Goal: Task Accomplishment & Management: Manage account settings

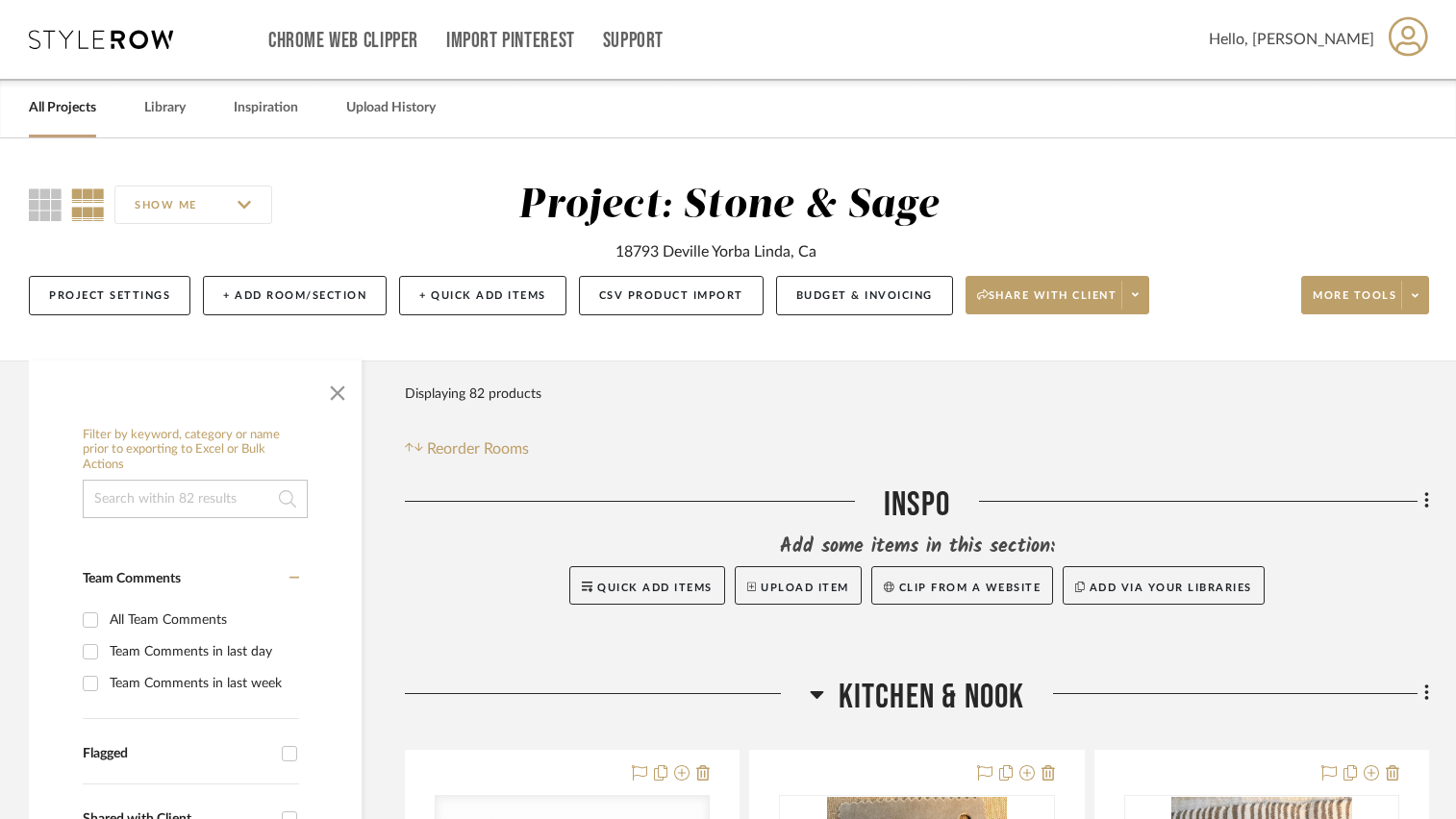
click at [85, 107] on link "All Projects" at bounding box center [62, 108] width 67 height 26
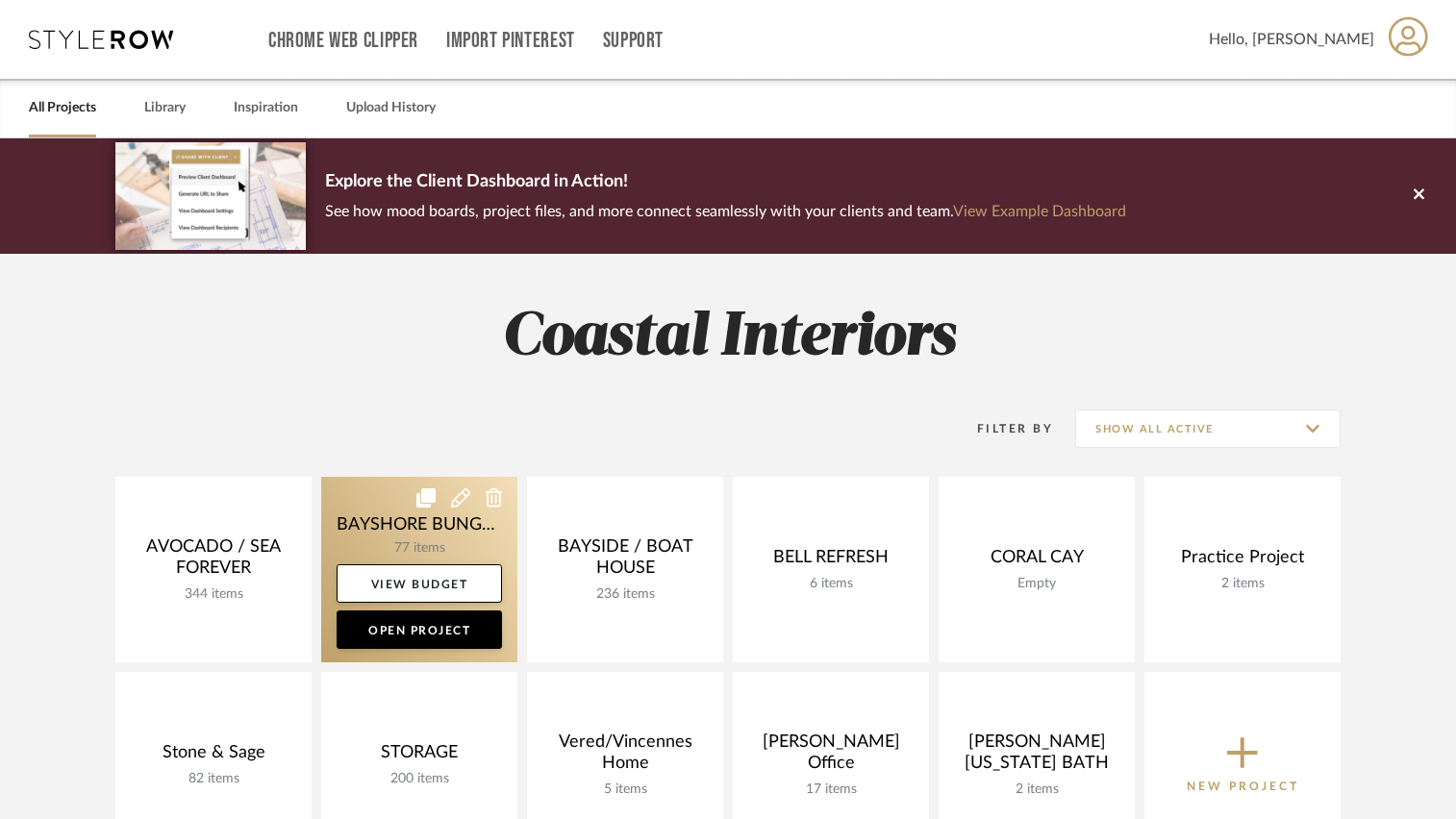
click at [394, 509] on link at bounding box center [419, 570] width 196 height 186
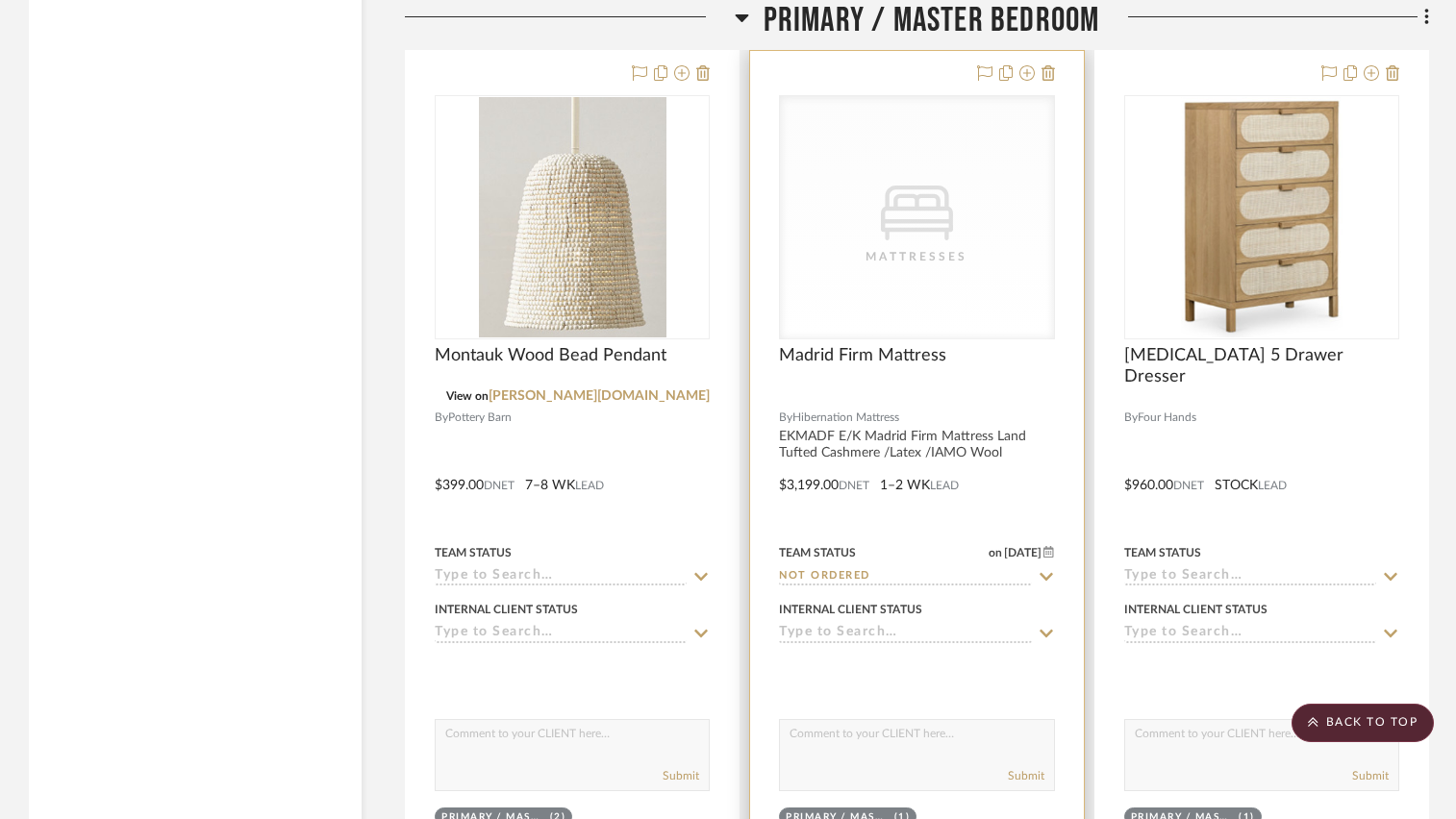
scroll to position [8171, 0]
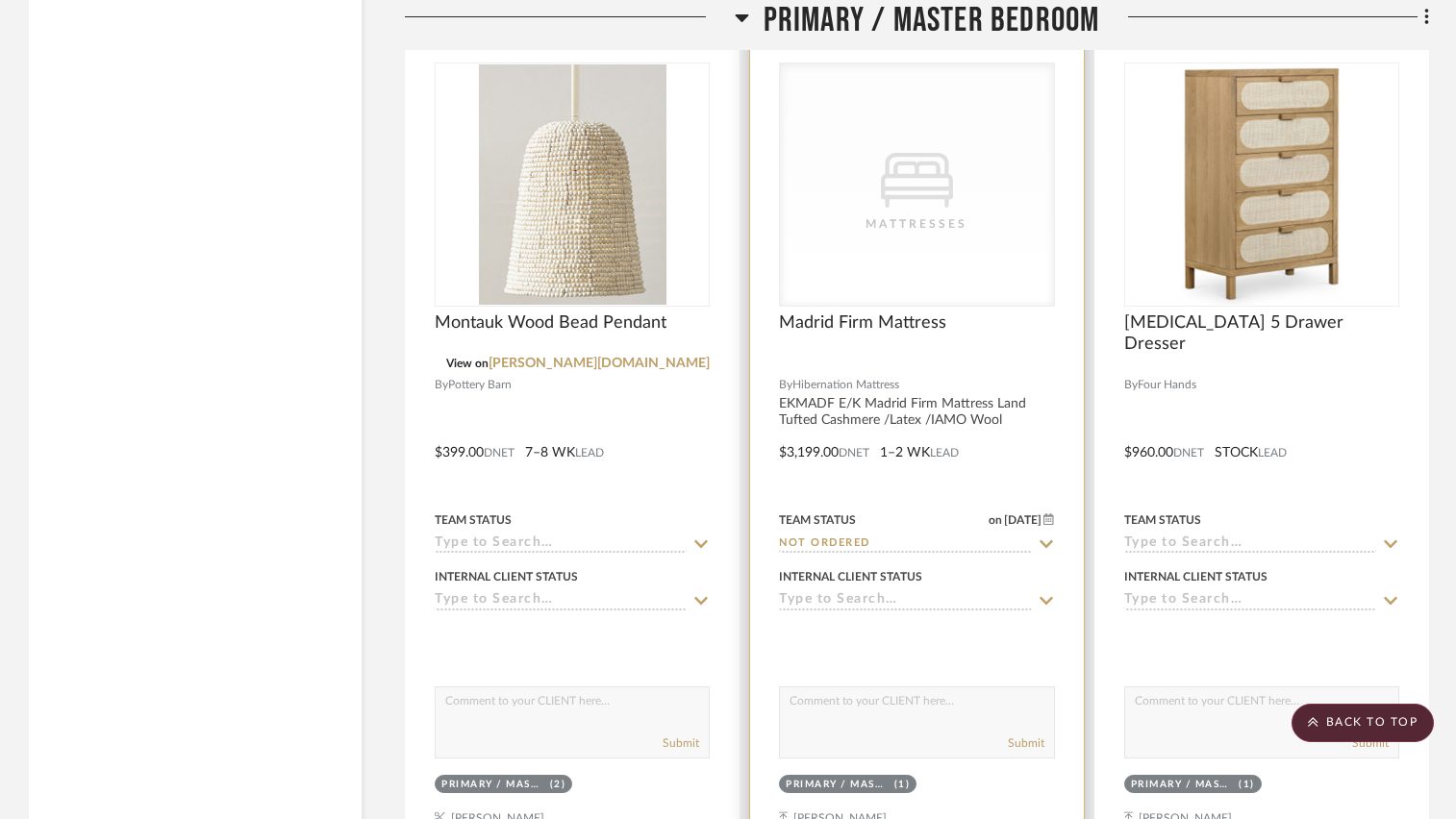
click at [972, 339] on div "Madrid Firm Mattress" at bounding box center [916, 333] width 275 height 42
click at [972, 312] on div at bounding box center [916, 439] width 333 height 841
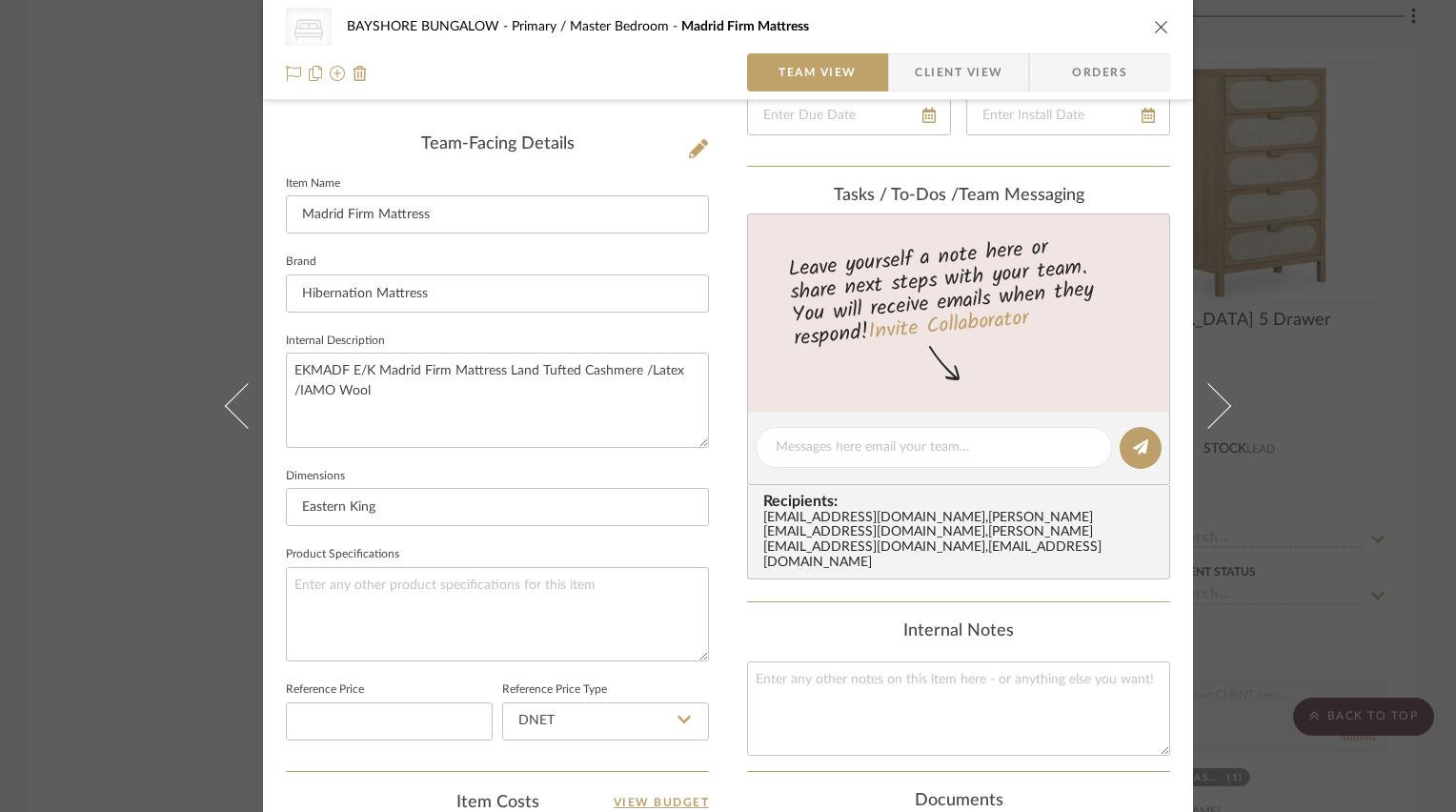
scroll to position [477, 0]
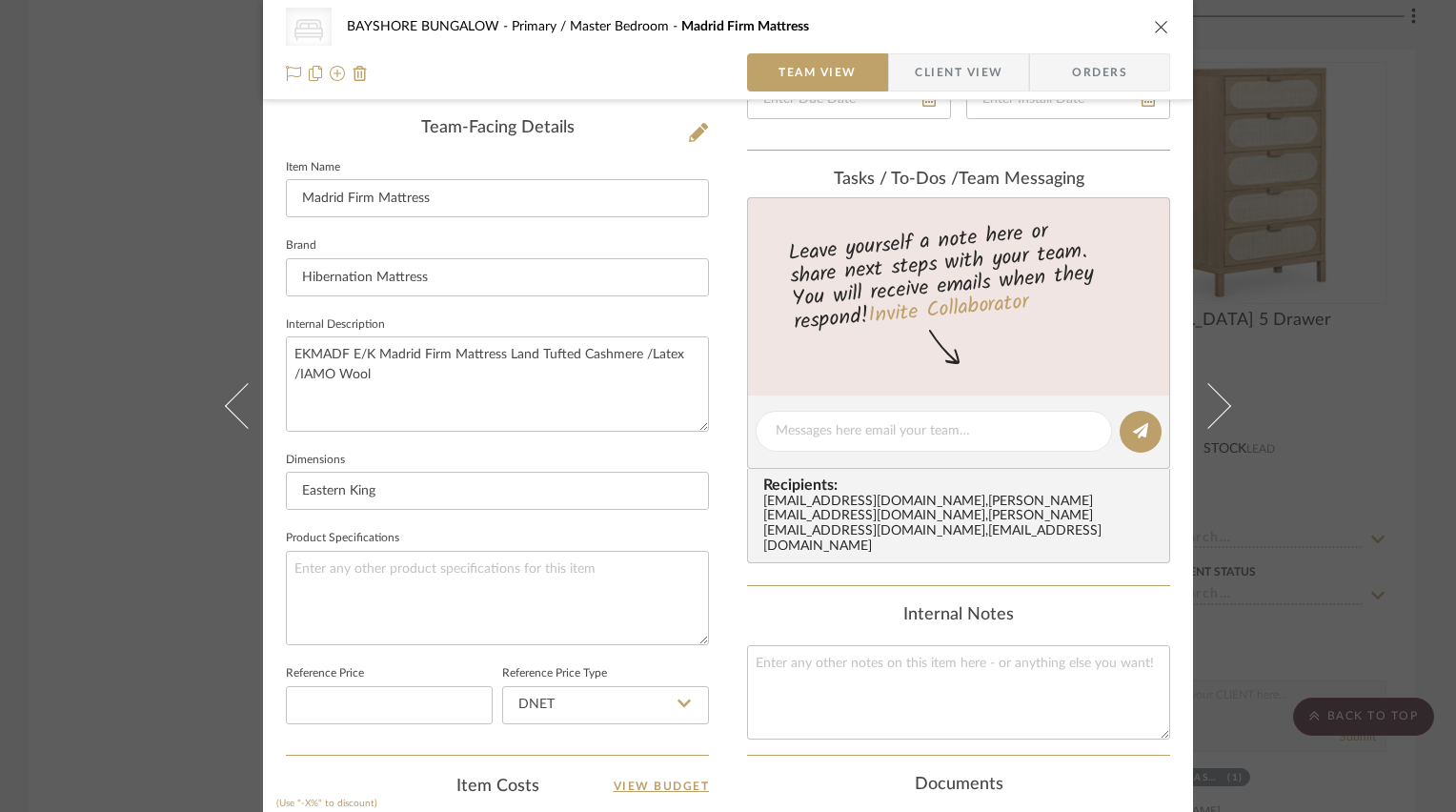
click at [720, 408] on div "CategoryIconBeds Created with Sketch. Mattresses BAYSHORE BUNGALOW Primary / Ma…" at bounding box center [728, 415] width 931 height 1756
click at [1155, 24] on icon "close" at bounding box center [1162, 27] width 15 height 15
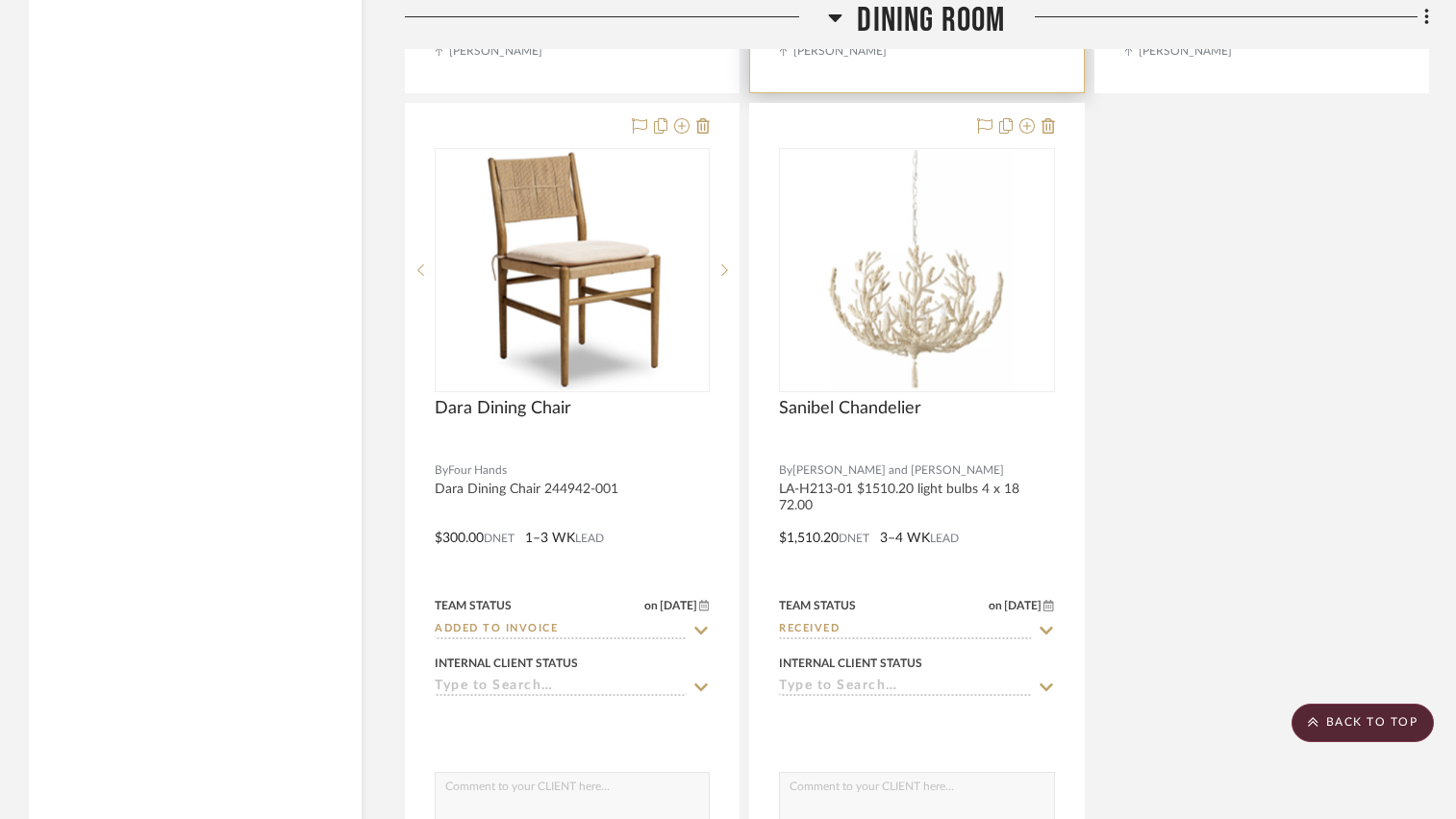
scroll to position [4710, 0]
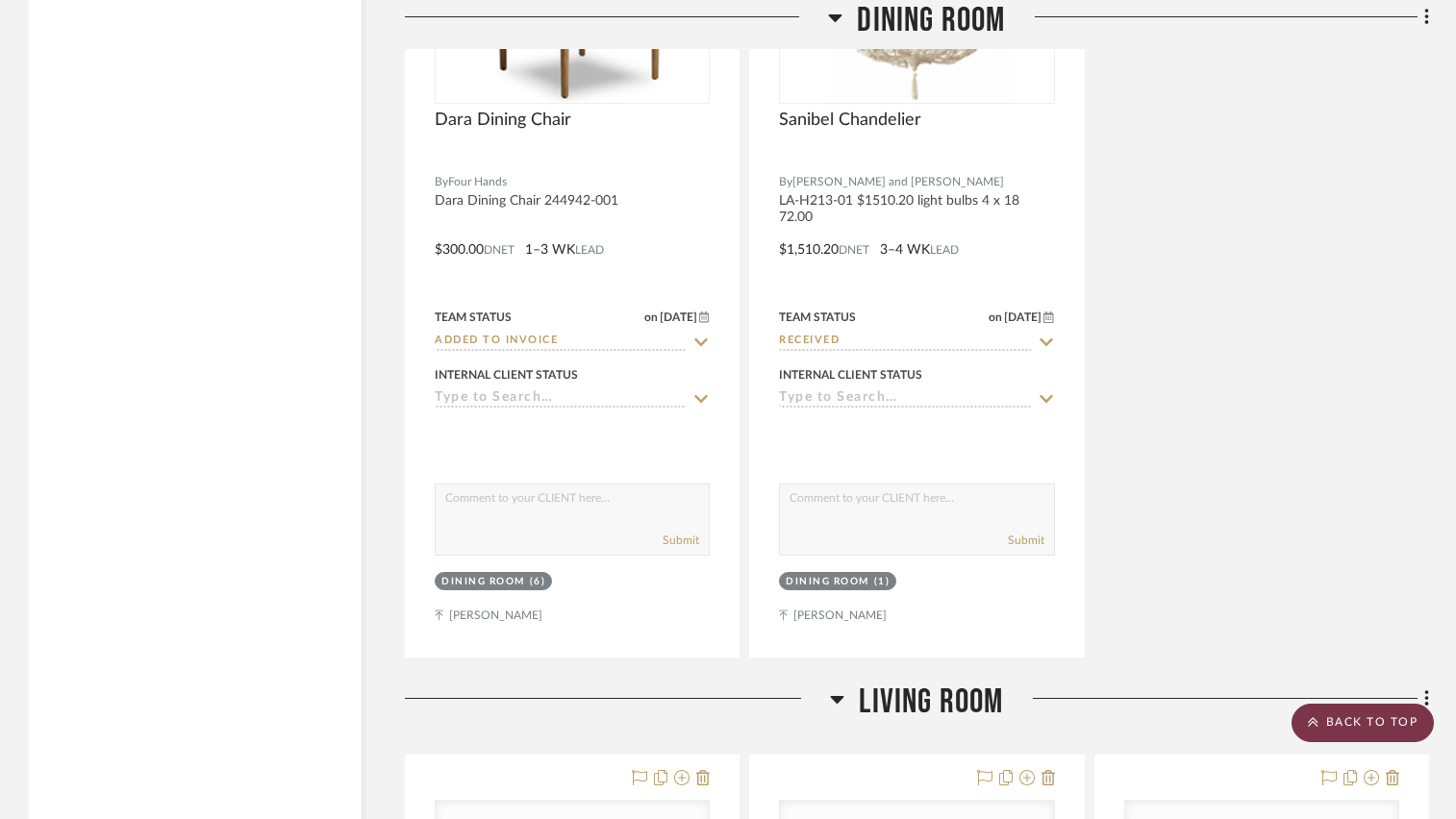
click at [1343, 721] on scroll-to-top-button "BACK TO TOP" at bounding box center [1363, 723] width 142 height 38
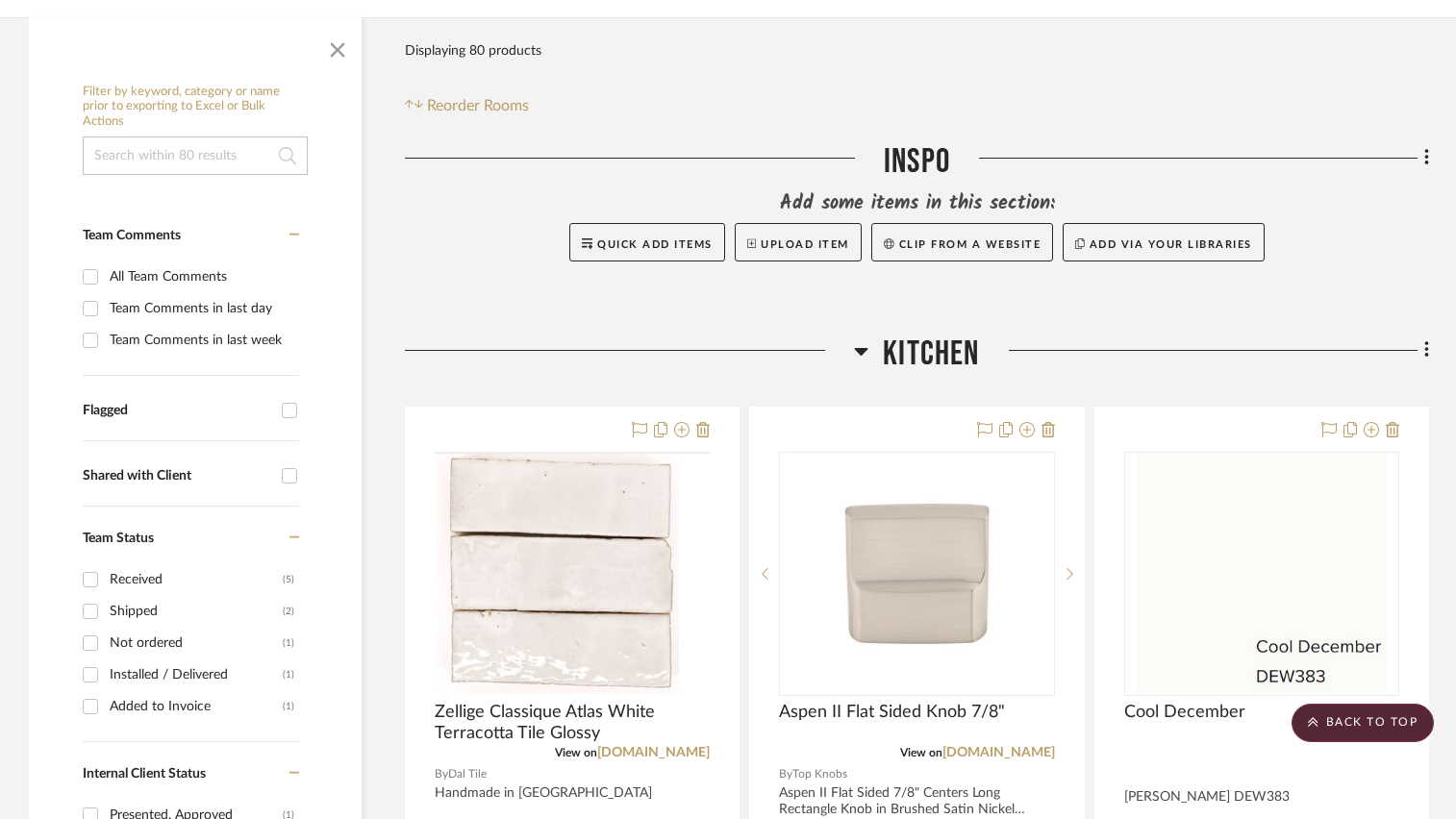
scroll to position [0, 0]
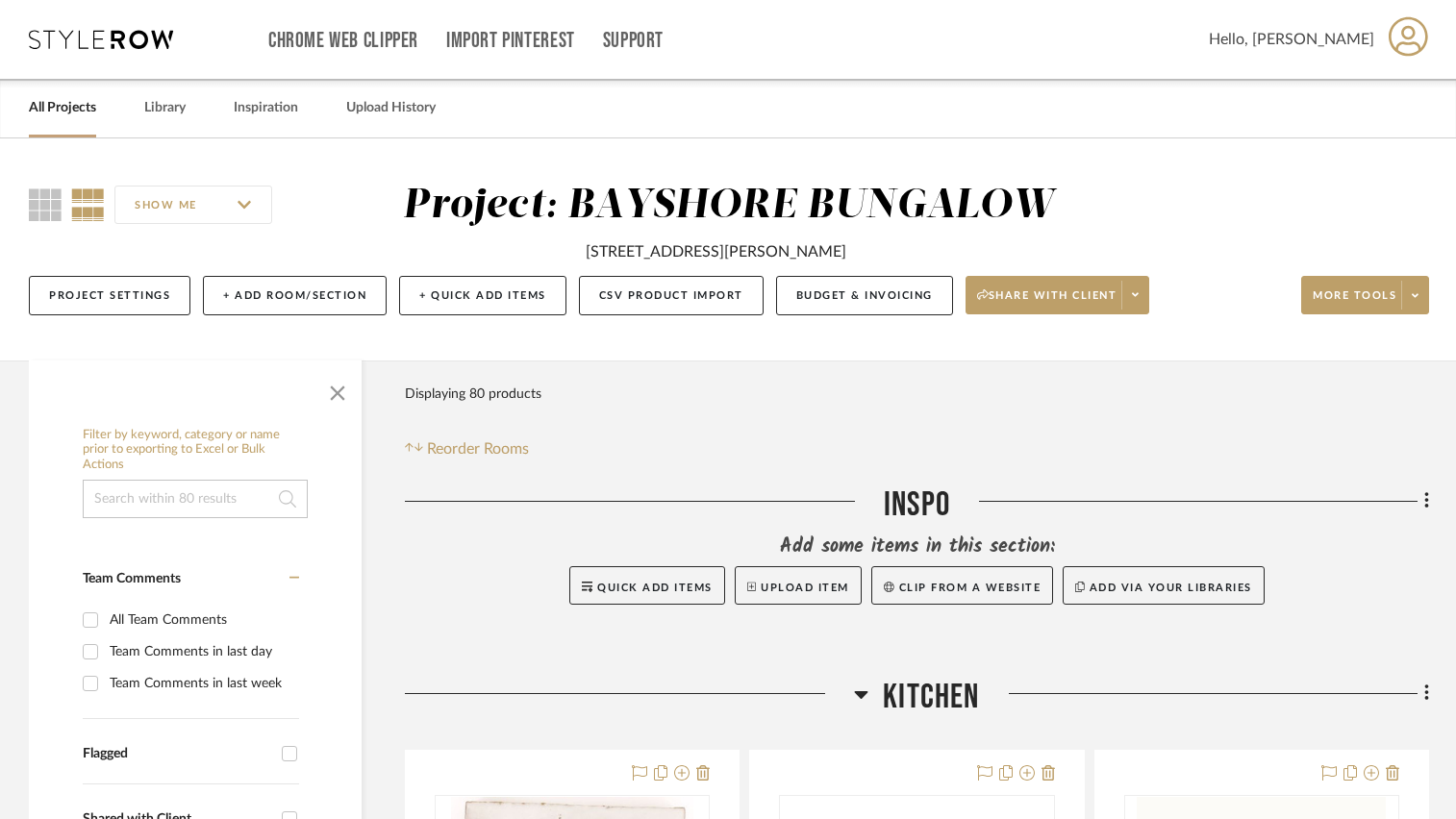
click at [67, 98] on link "All Projects" at bounding box center [62, 108] width 67 height 26
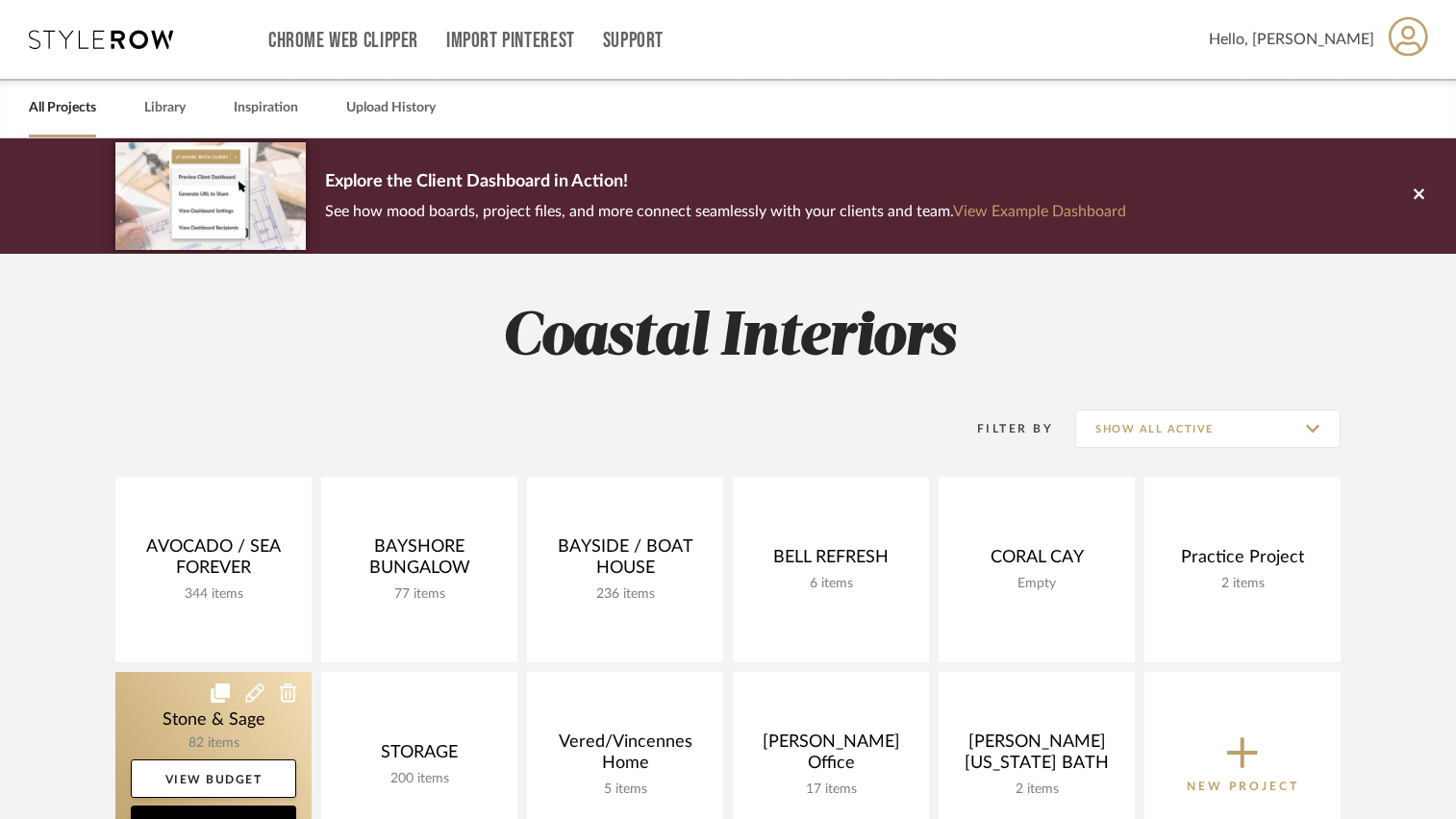
click at [171, 721] on link at bounding box center [212, 764] width 196 height 186
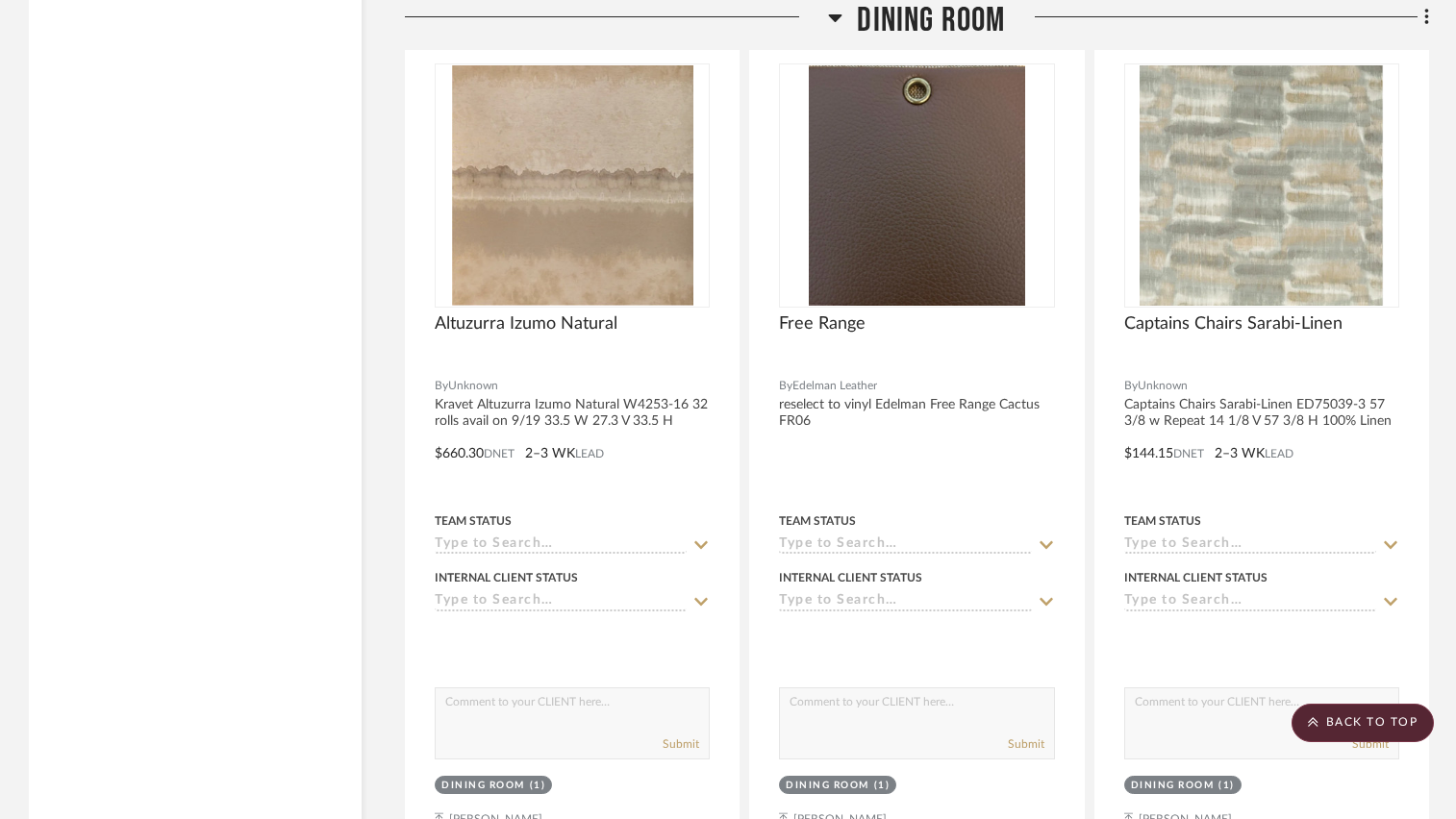
scroll to position [5480, 0]
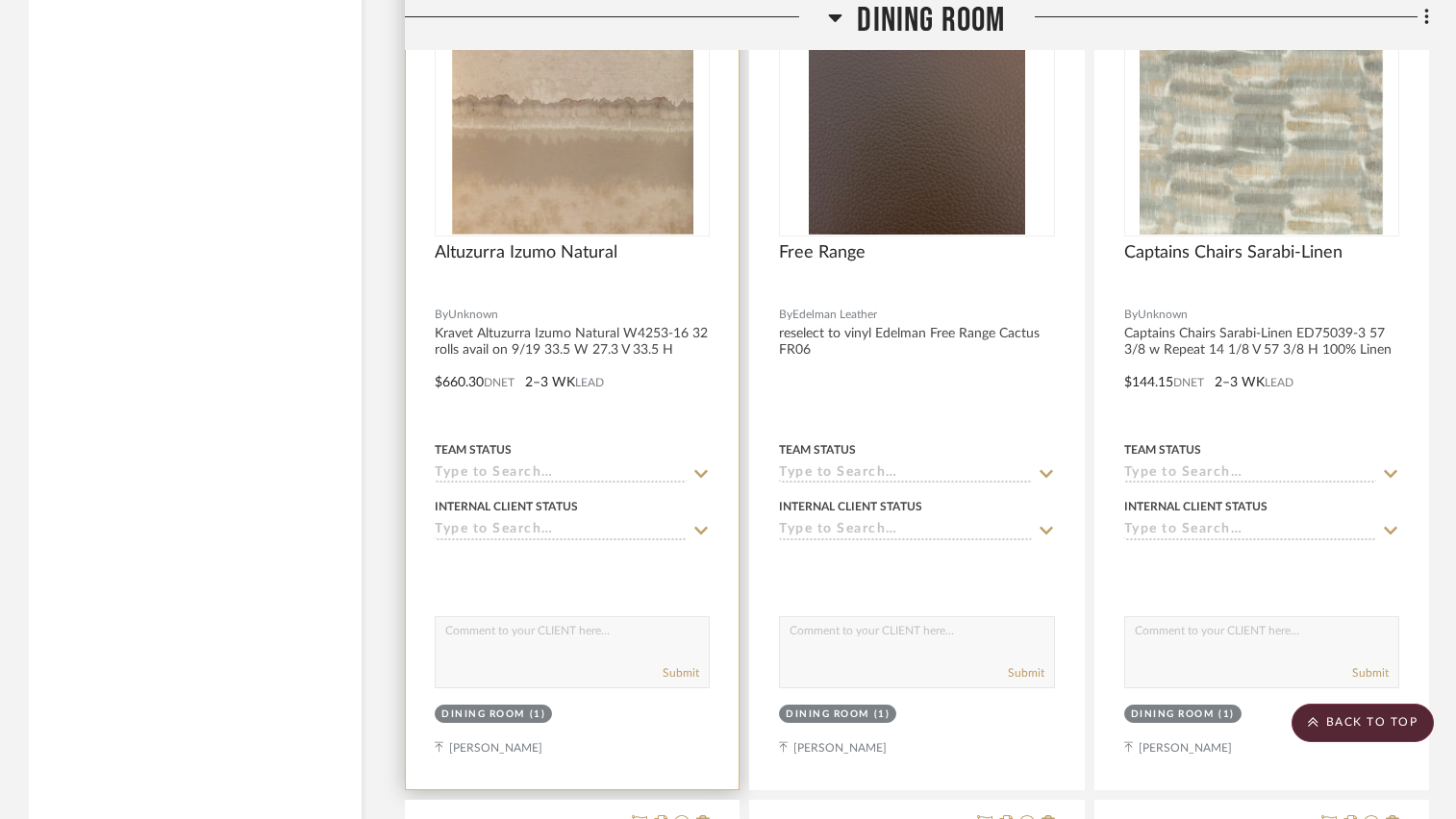
click at [595, 271] on div "Altuzurra Izumo Natural" at bounding box center [572, 263] width 275 height 42
click at [0, 0] on img at bounding box center [0, 0] width 0 height 0
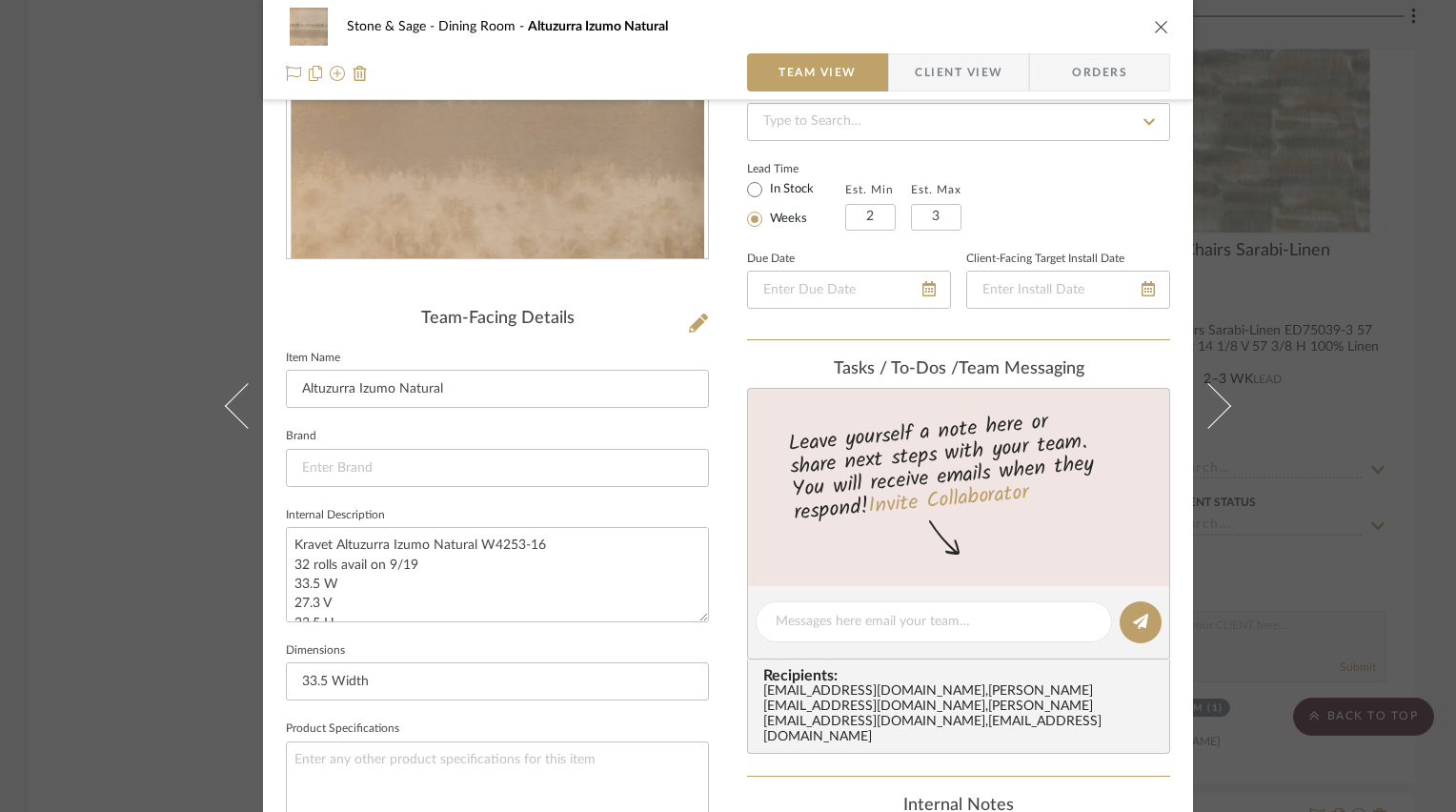
scroll to position [572, 0]
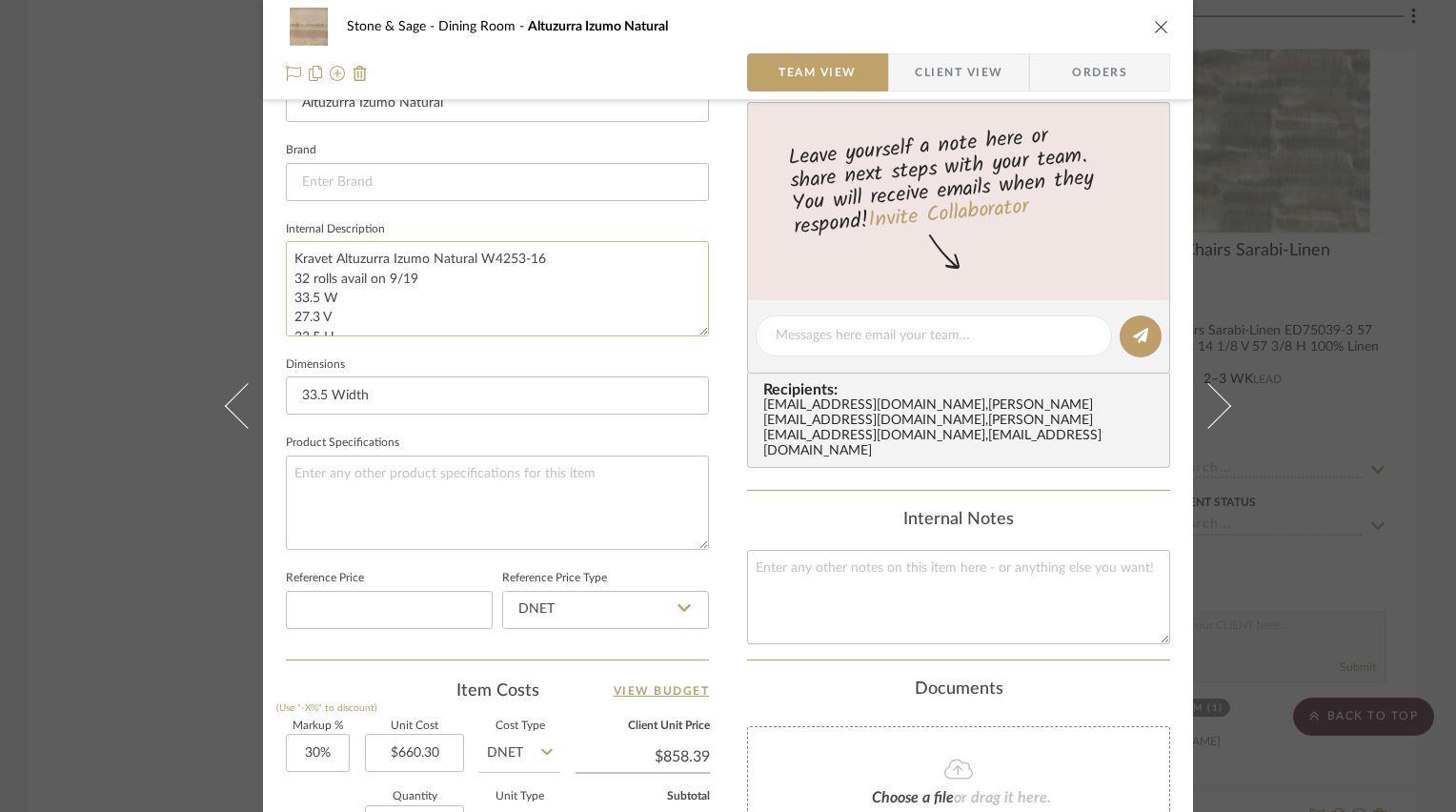
click at [291, 254] on textarea "Kravet Altuzurra Izumo Natural W4253-16 32 rolls avail on 9/19 33.5 W 27.3 V 33…" at bounding box center [497, 289] width 423 height 95
drag, startPoint x: 291, startPoint y: 257, endPoint x: 535, endPoint y: 252, distance: 244.1
click at [535, 252] on textarea "Kravet Altuzurra Izumo Natural W4253-16 32 rolls avail on 9/19 33.5 W 27.3 V 33…" at bounding box center [497, 289] width 423 height 95
click at [428, 275] on textarea "Kravet Altuzurra Izumo Natural W4253-16 32 rolls avail on 9/19 33.5 W 27.3 V 33…" at bounding box center [497, 289] width 423 height 95
type textarea "Kravet Altuzurra Izumo Natural W4253-16 32 rolls avail on 9/19 (6.56 yard roll)…"
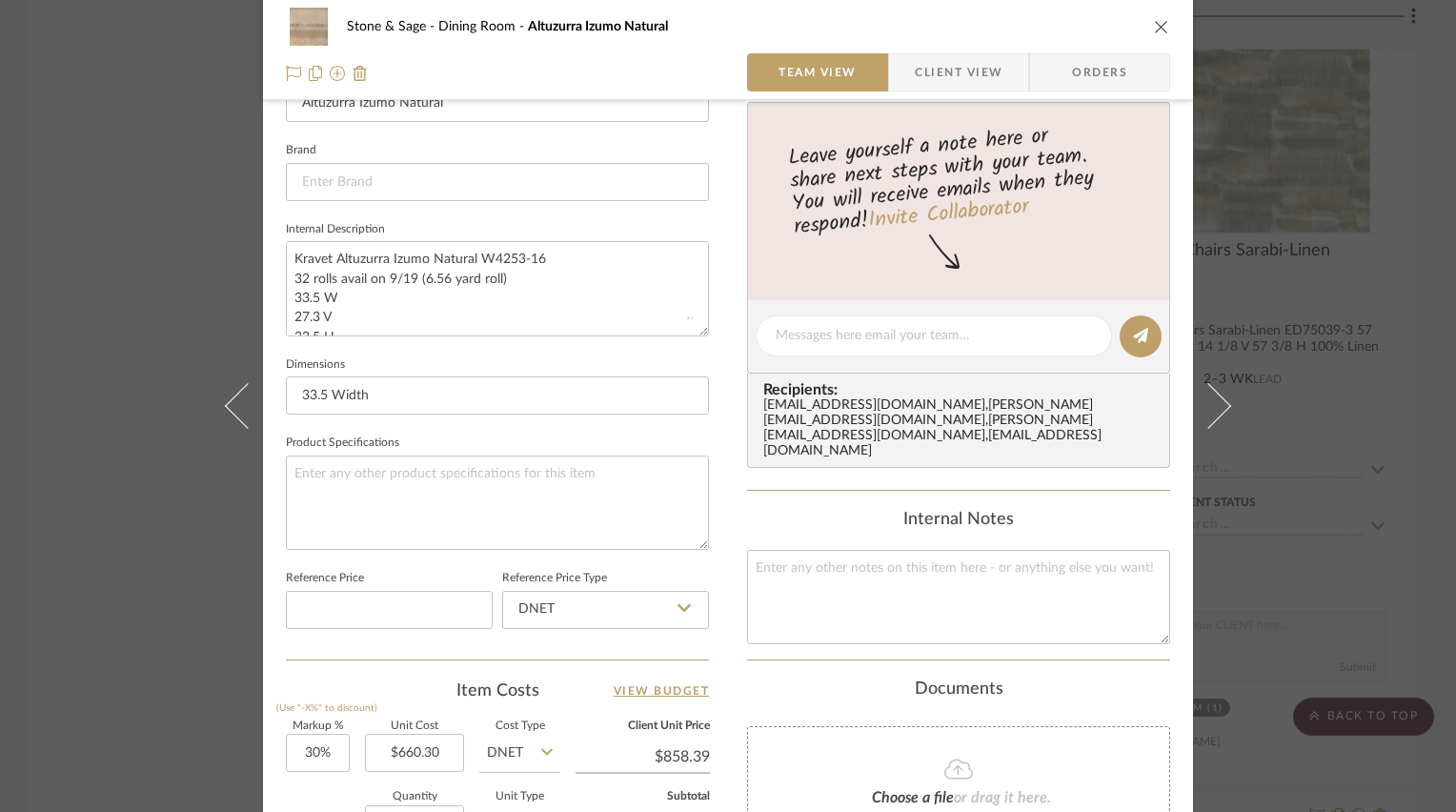
click at [714, 360] on div "Stone & Sage Dining Room Altuzurra Izumo Natural Team View Client View Orders T…" at bounding box center [728, 320] width 931 height 1756
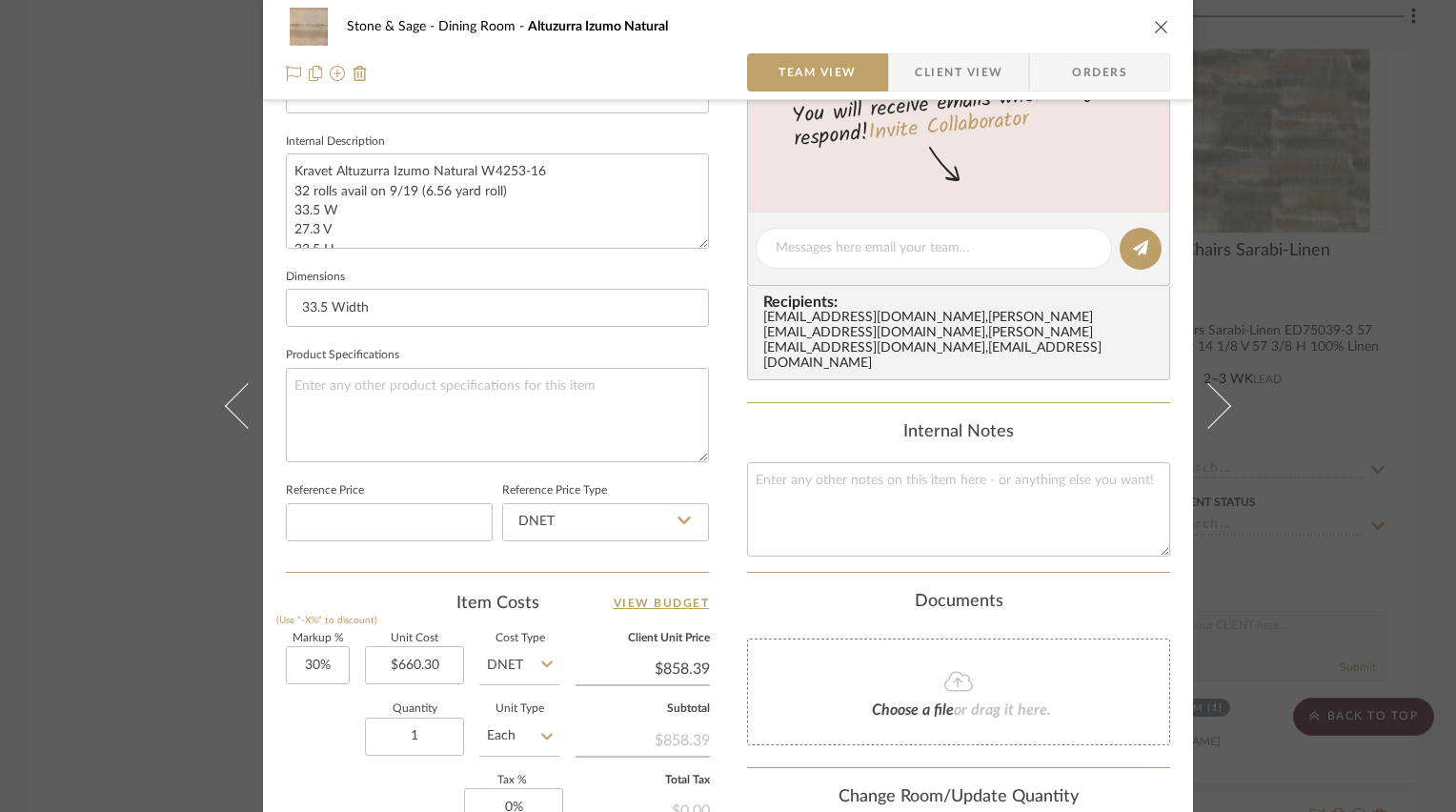
scroll to position [667, 0]
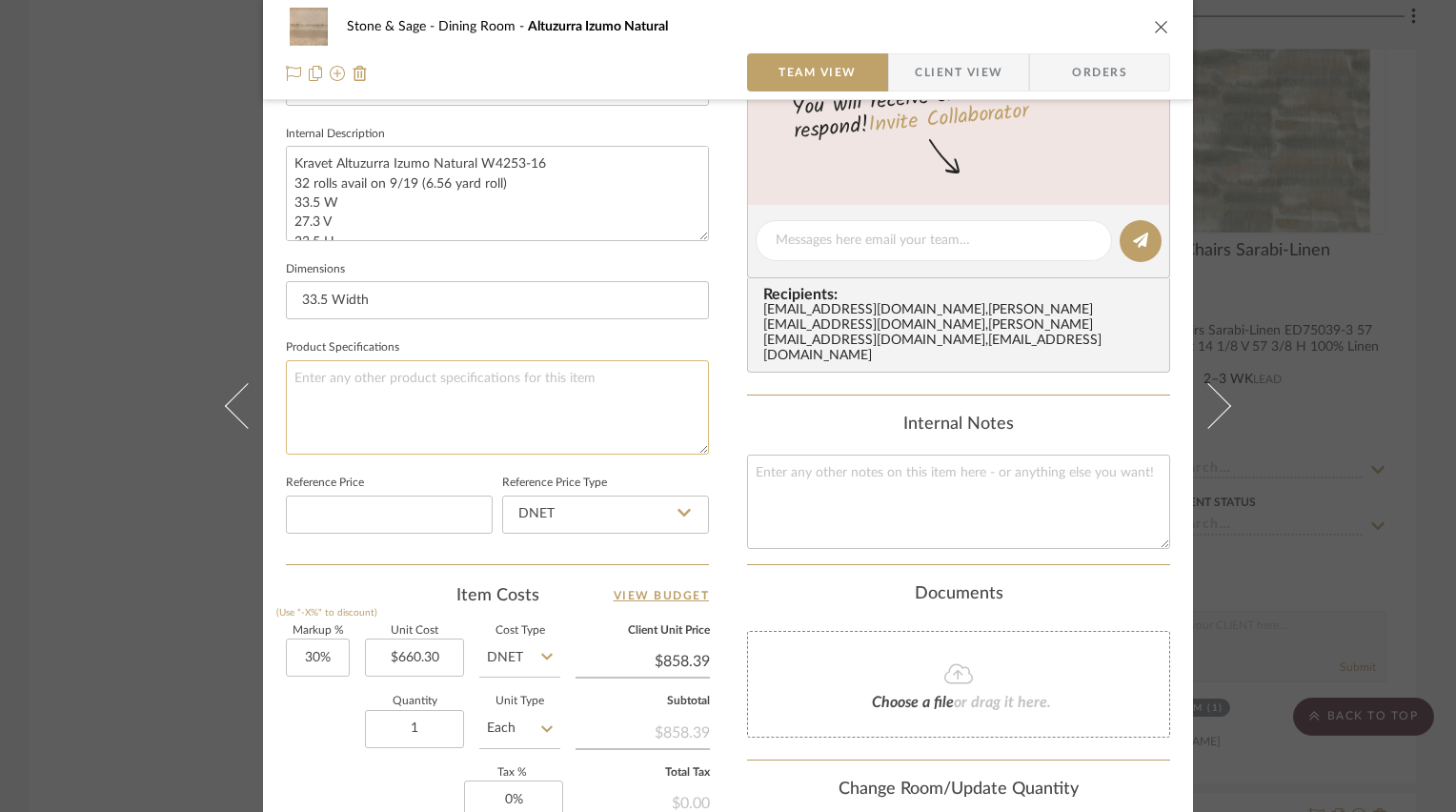
click at [458, 400] on textarea at bounding box center [497, 407] width 423 height 95
click at [784, 455] on textarea at bounding box center [959, 502] width 423 height 95
type textarea "$600 [PERSON_NAME]'s labor"
click at [730, 390] on div "Stone & Sage Dining Room Altuzurra Izumo Natural Team View Client View Orders T…" at bounding box center [728, 225] width 931 height 1756
click at [1155, 23] on icon "close" at bounding box center [1162, 27] width 15 height 15
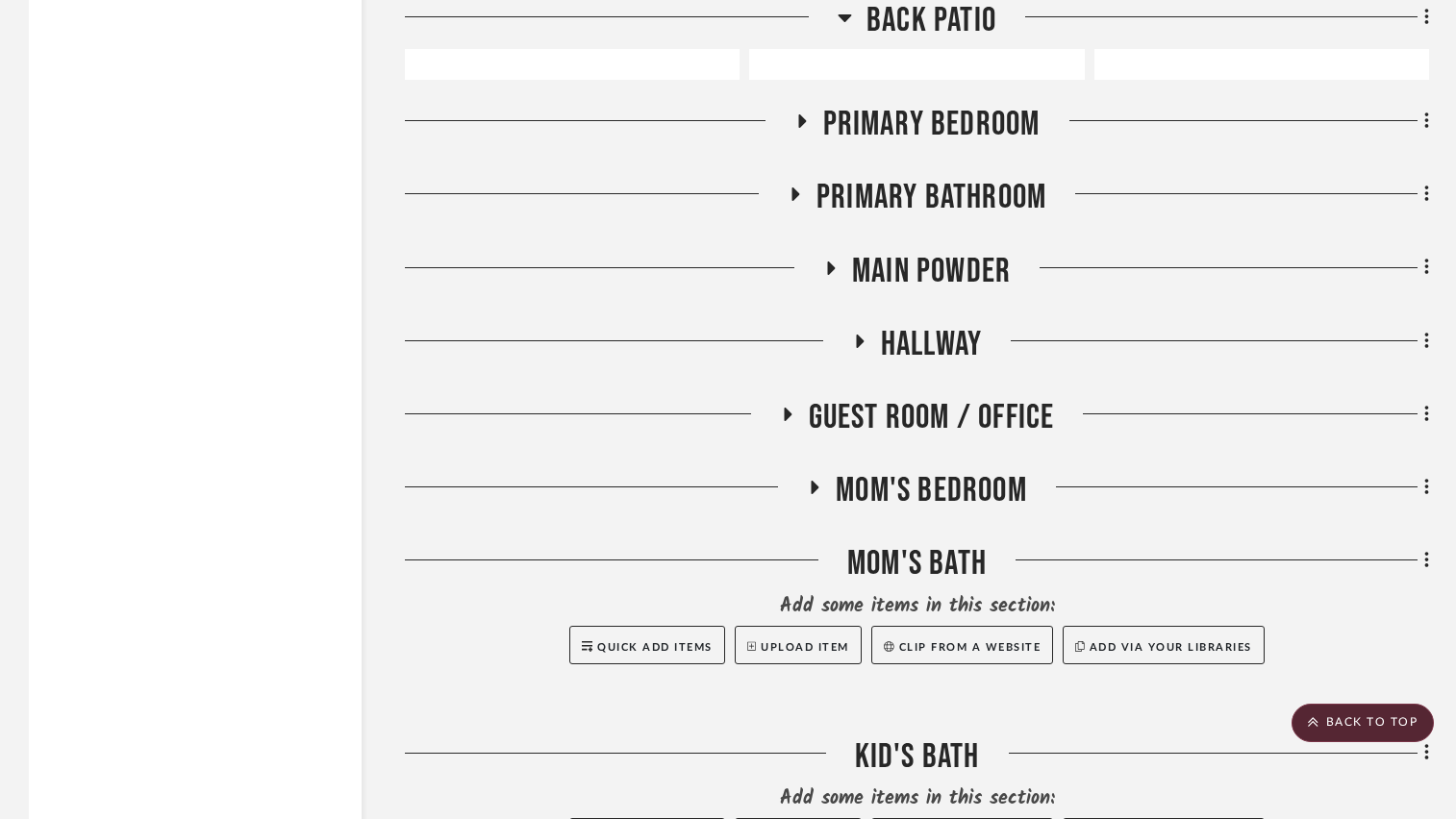
scroll to position [11992, 0]
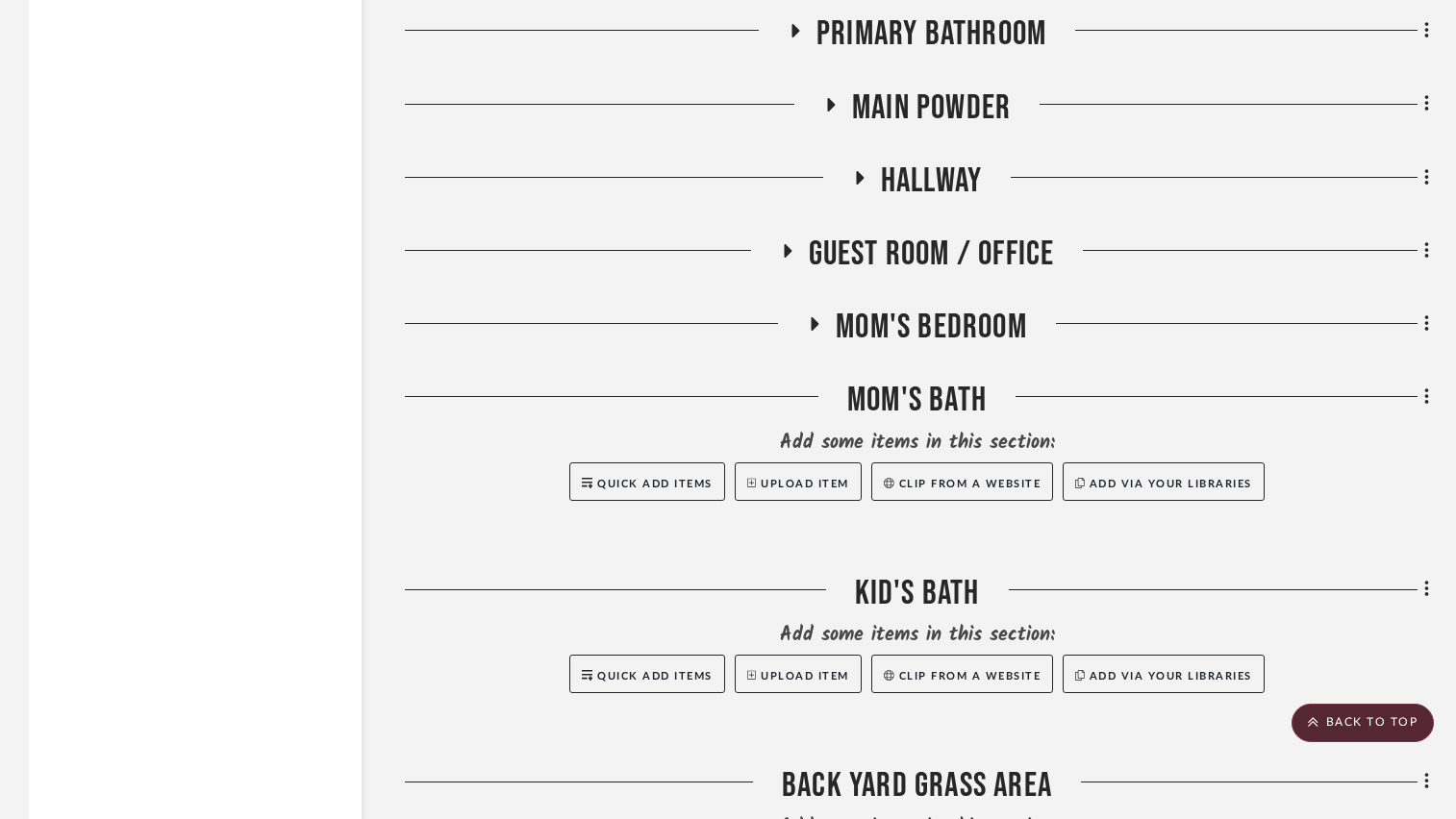
click at [811, 329] on icon at bounding box center [815, 324] width 8 height 14
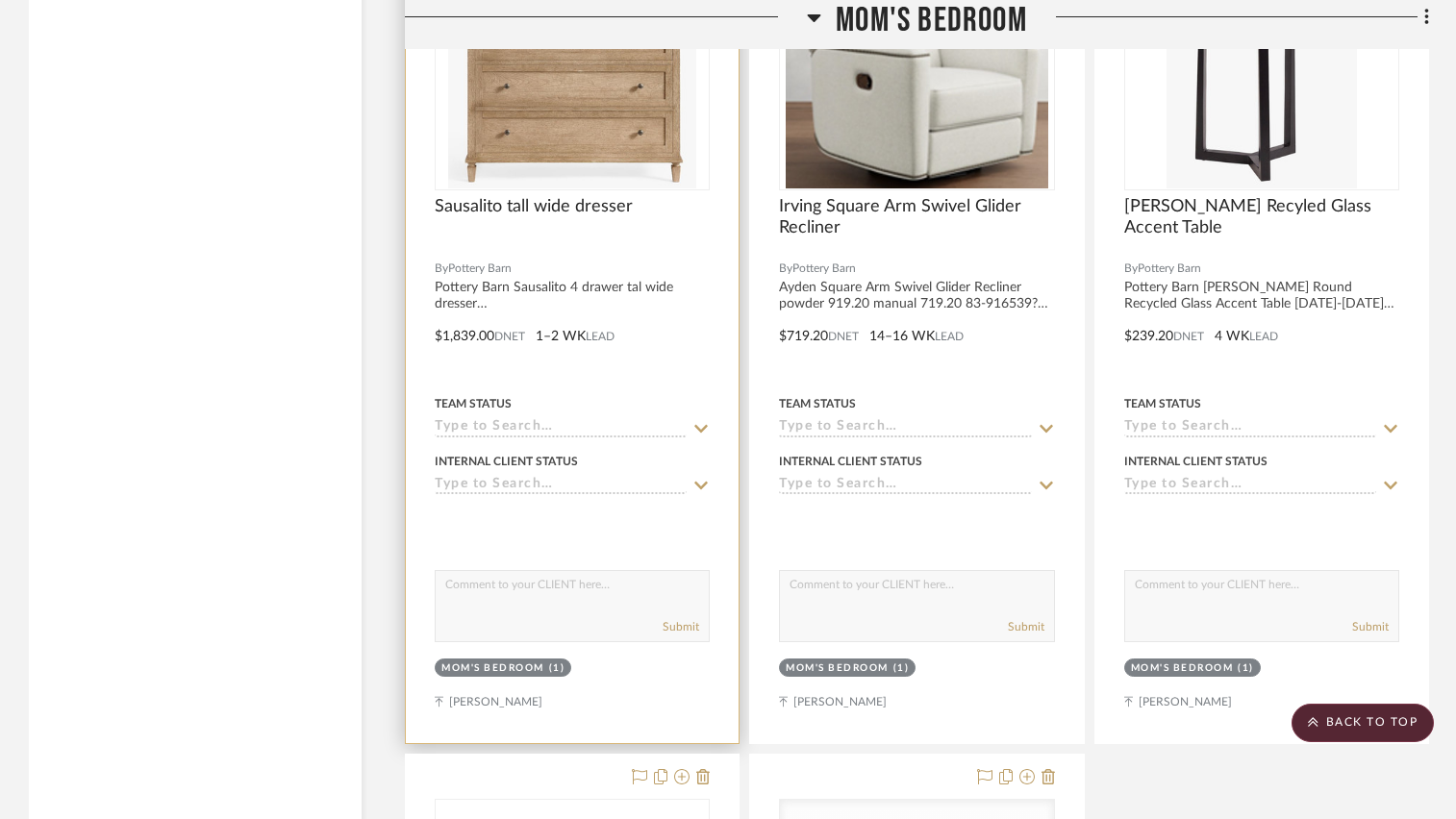
scroll to position [12472, 0]
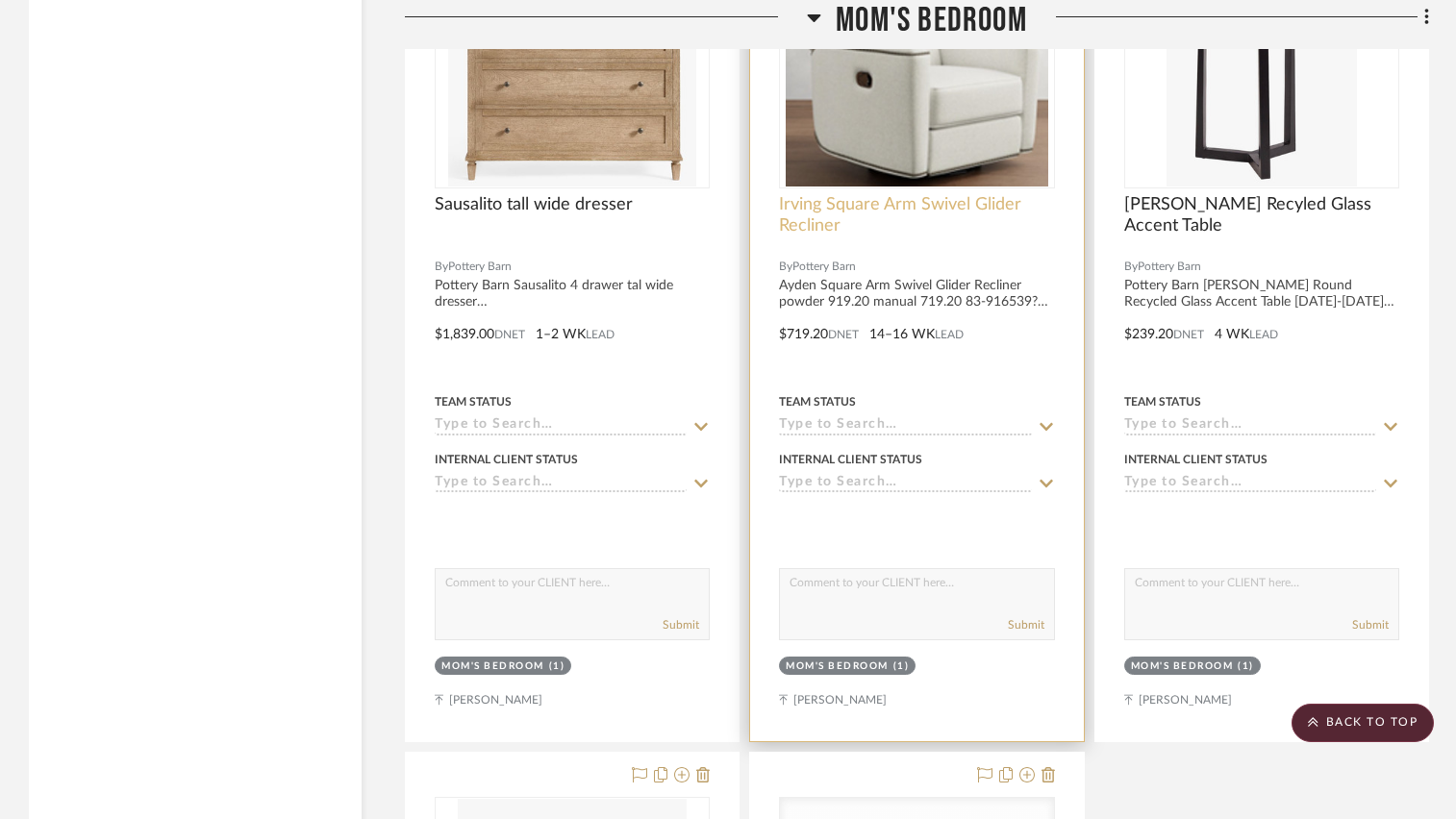
click at [1000, 237] on span "Irving Square Arm Swivel Glider Recliner" at bounding box center [916, 214] width 275 height 42
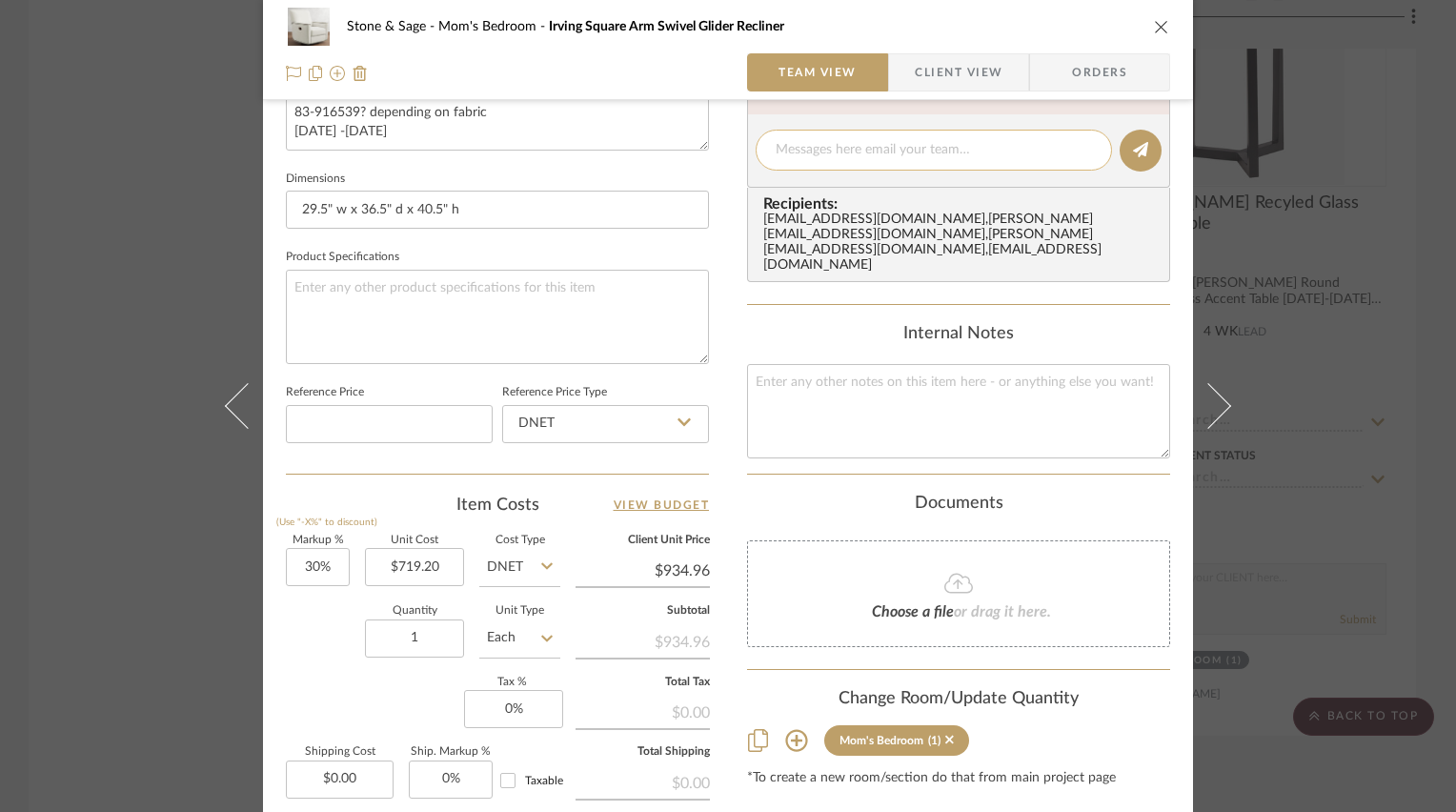
scroll to position [763, 0]
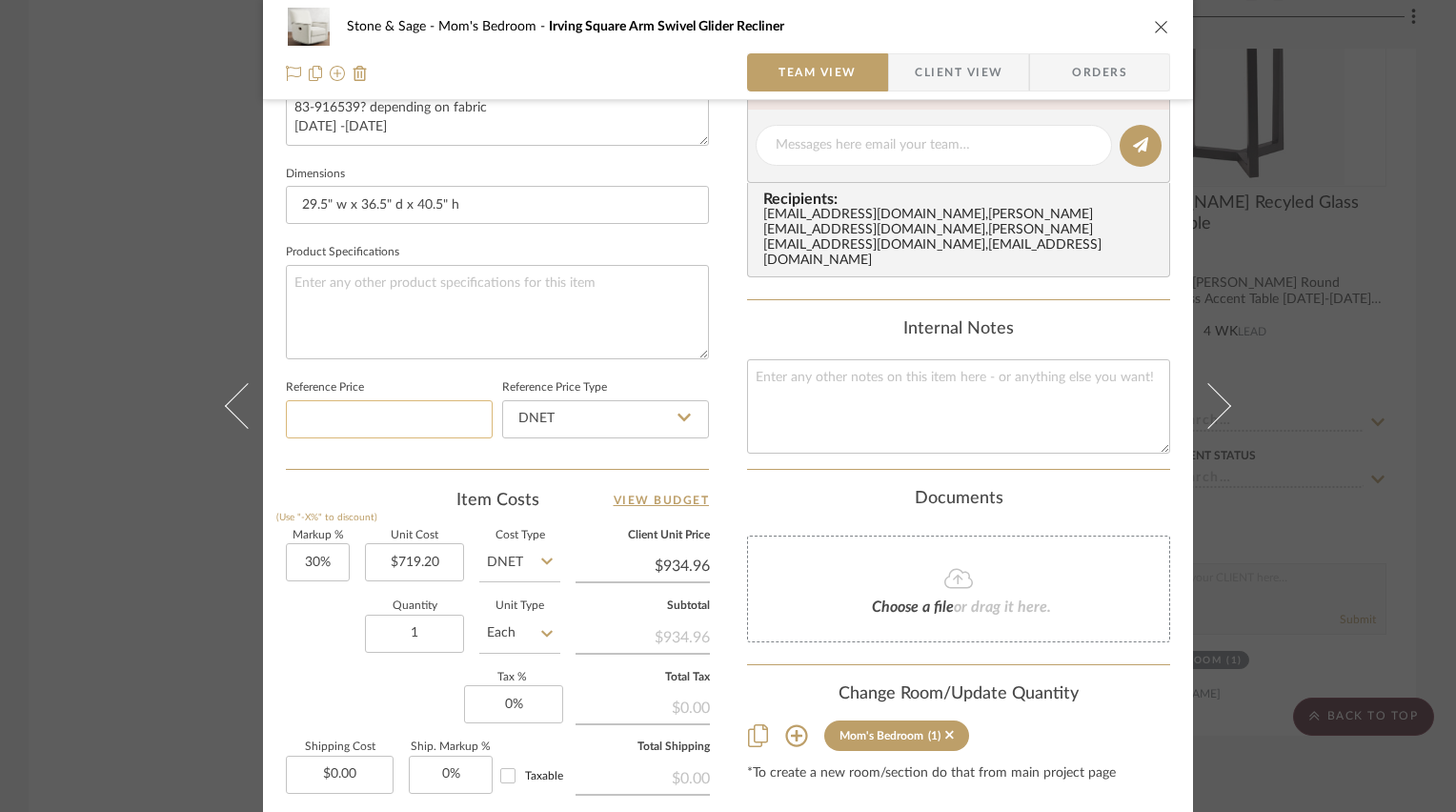
click at [387, 416] on input at bounding box center [389, 419] width 207 height 38
type input "$2,100.00"
click at [726, 327] on div "Stone & Sage Mom's Bedroom [GEOGRAPHIC_DATA] Arm Swivel Glider Recliner Team Vi…" at bounding box center [728, 129] width 931 height 1756
click at [1155, 33] on icon "close" at bounding box center [1162, 27] width 15 height 15
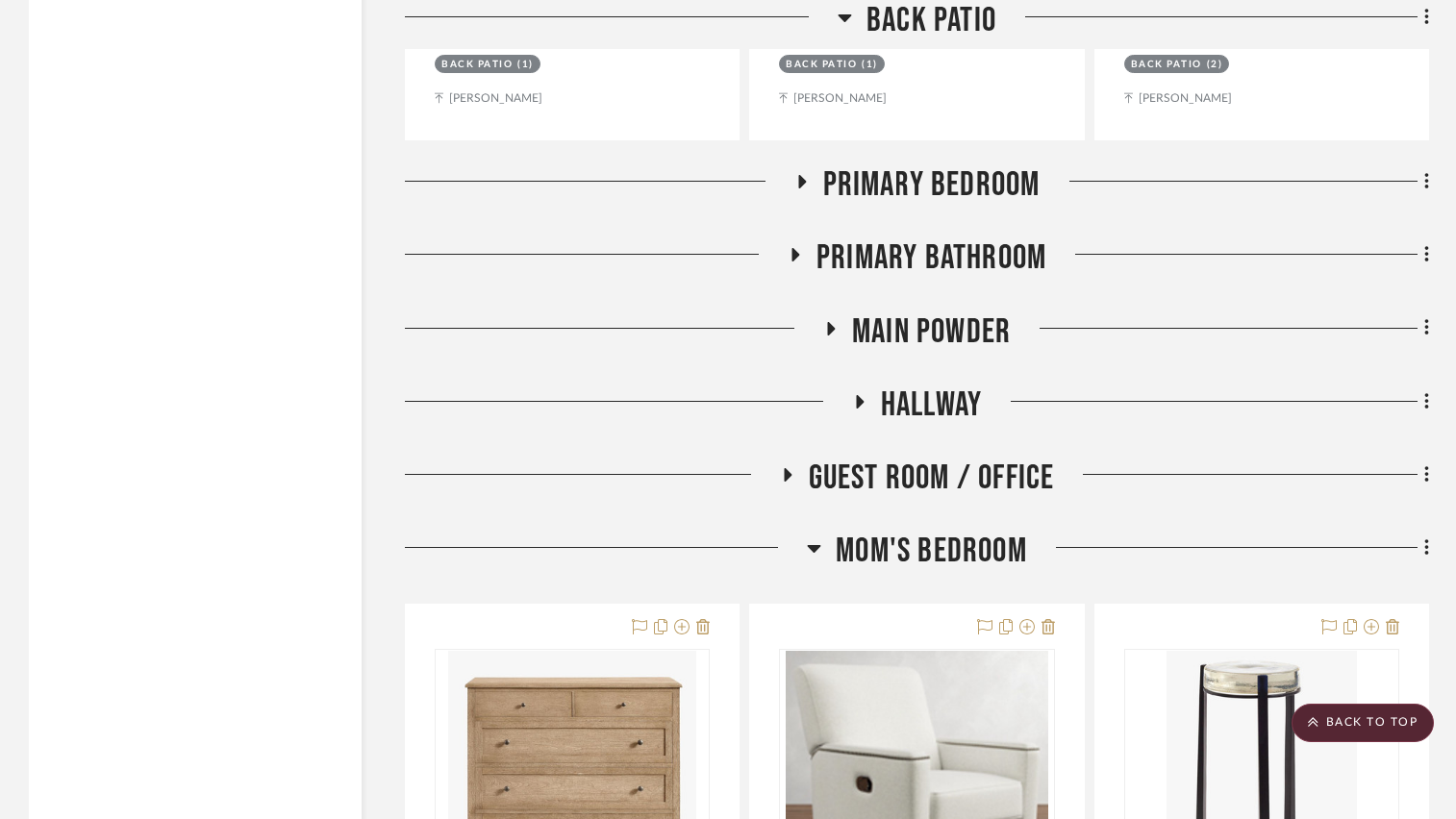
scroll to position [11704, 0]
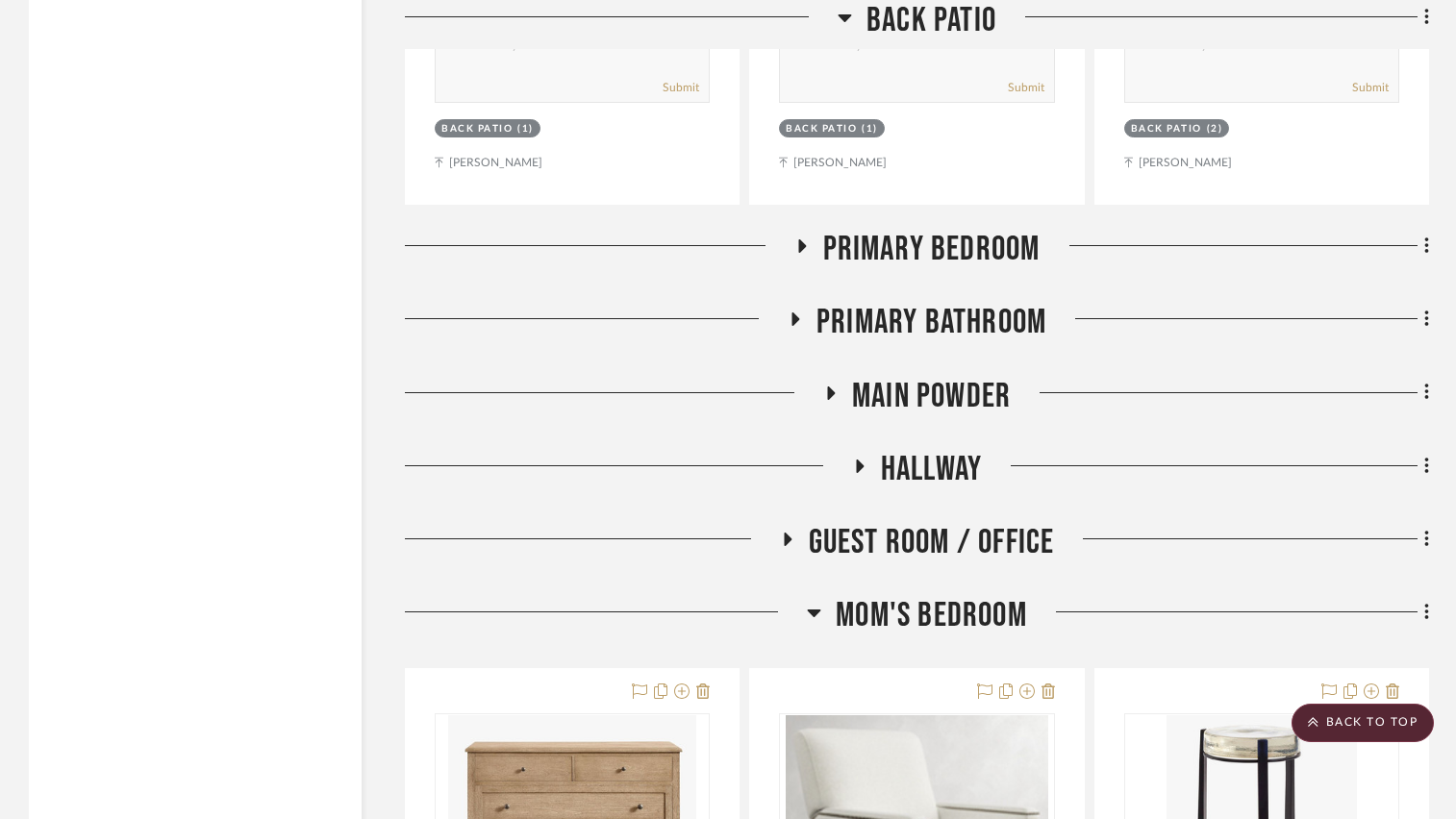
click at [803, 246] on icon at bounding box center [802, 246] width 23 height 15
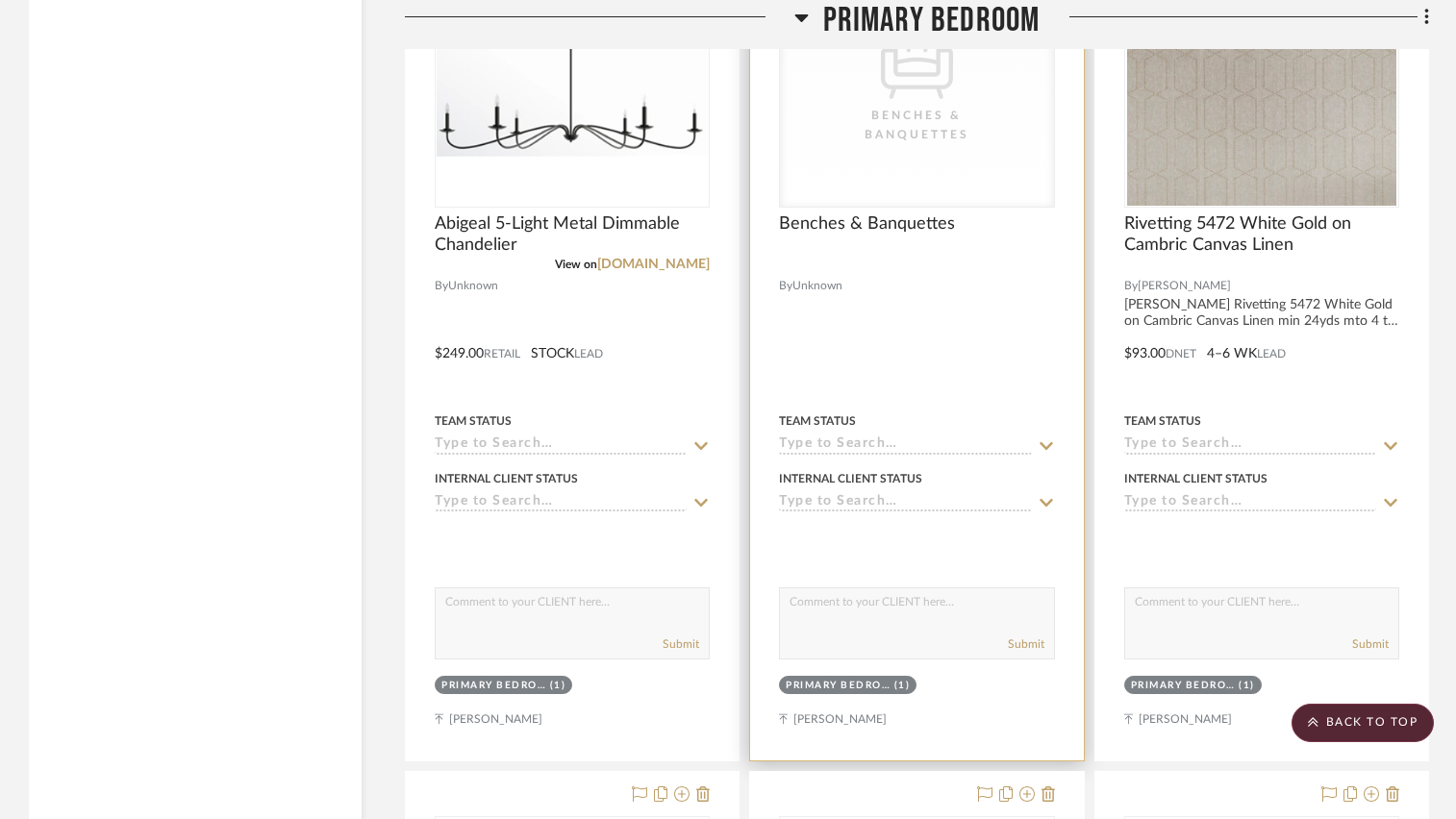
scroll to position [12088, 0]
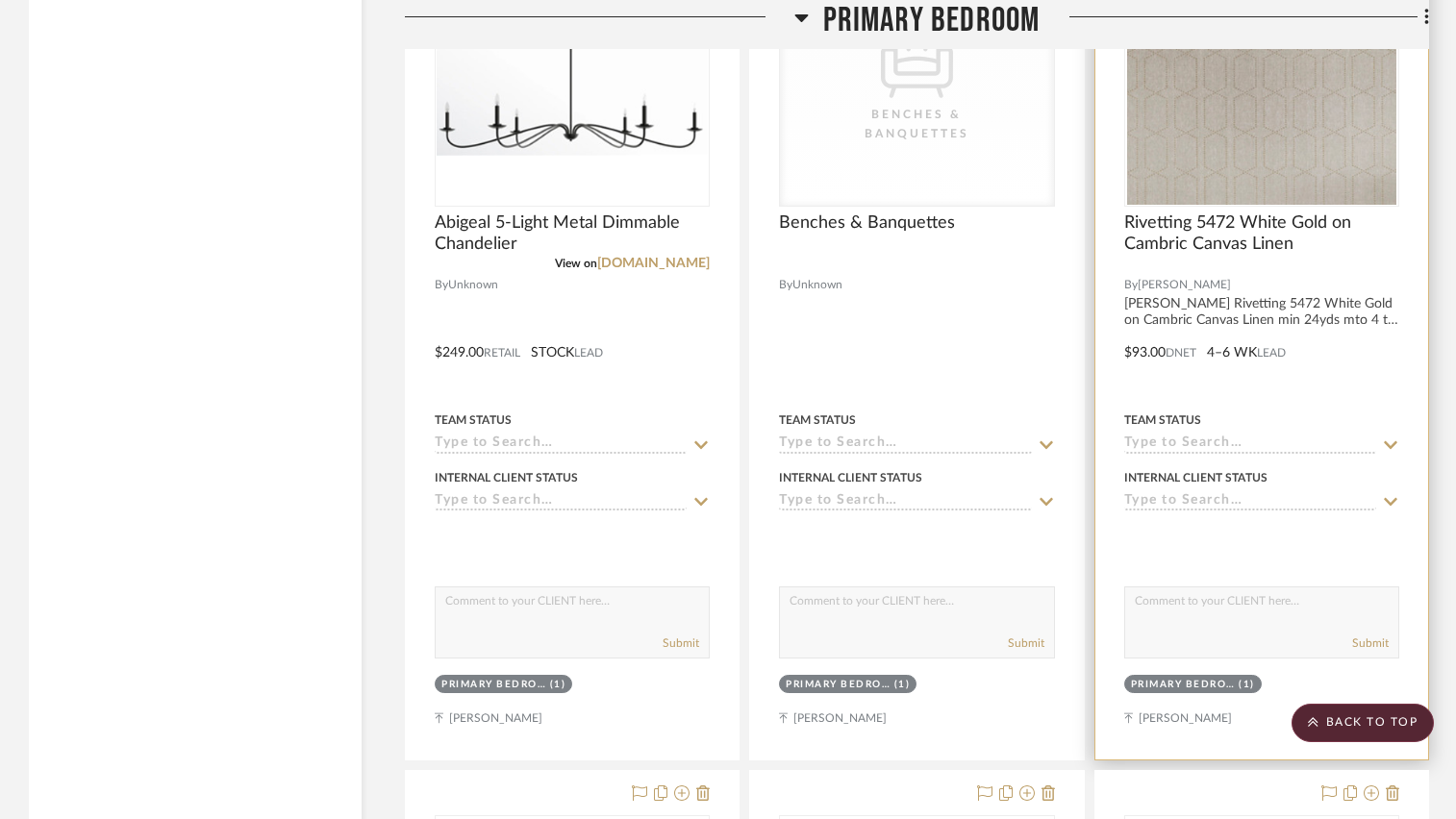
click at [1207, 379] on div at bounding box center [1261, 339] width 333 height 841
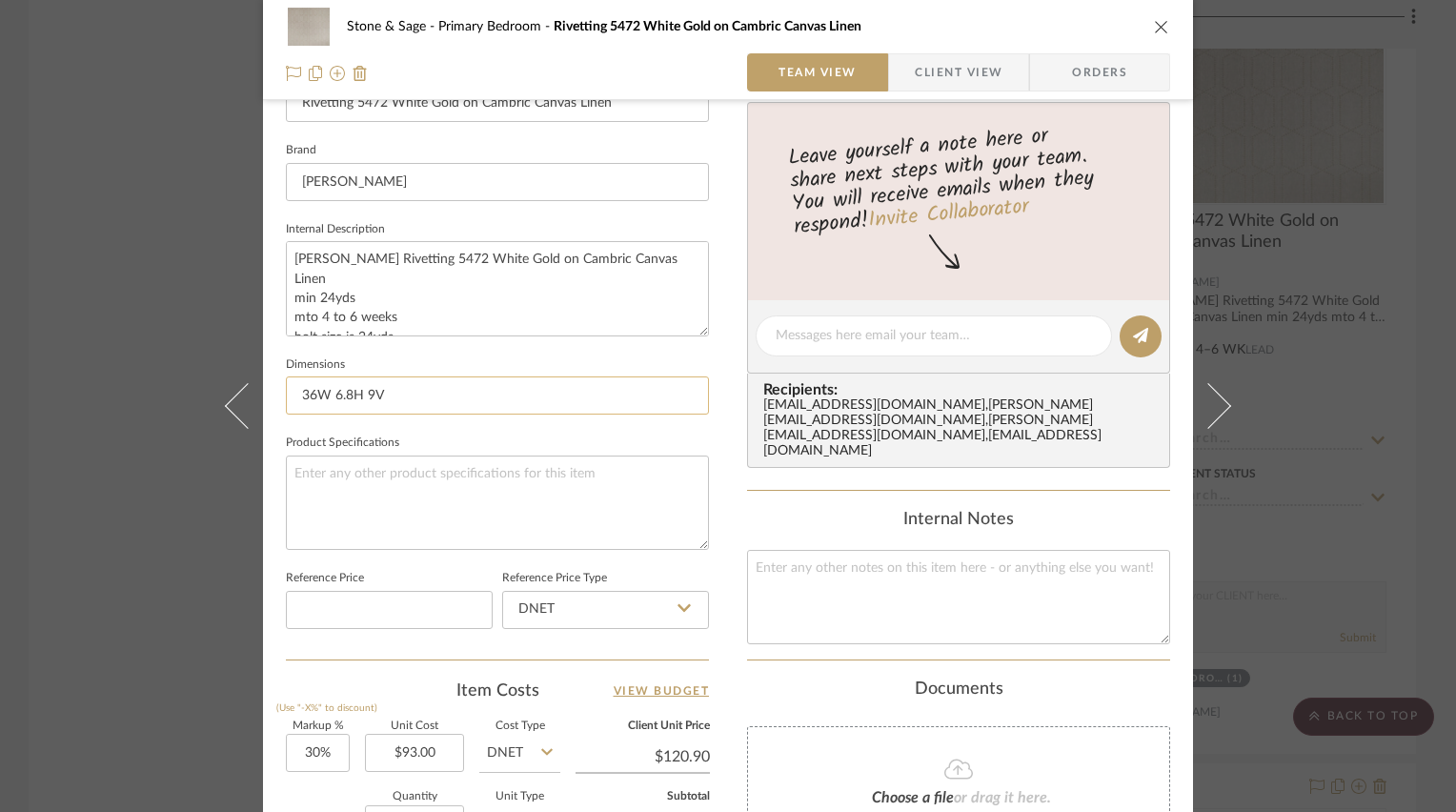
scroll to position [667, 0]
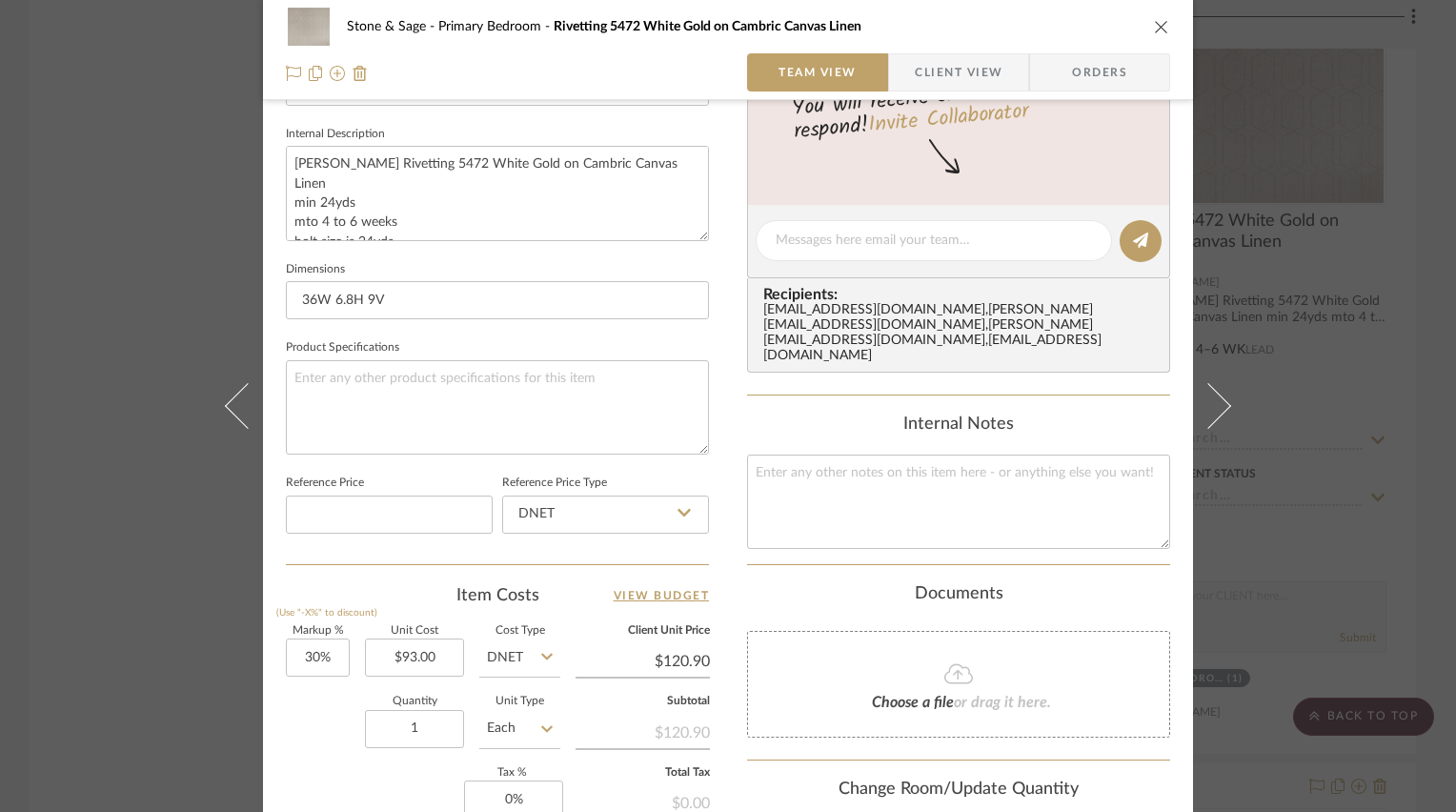
click at [1157, 18] on button "close" at bounding box center [1162, 27] width 17 height 17
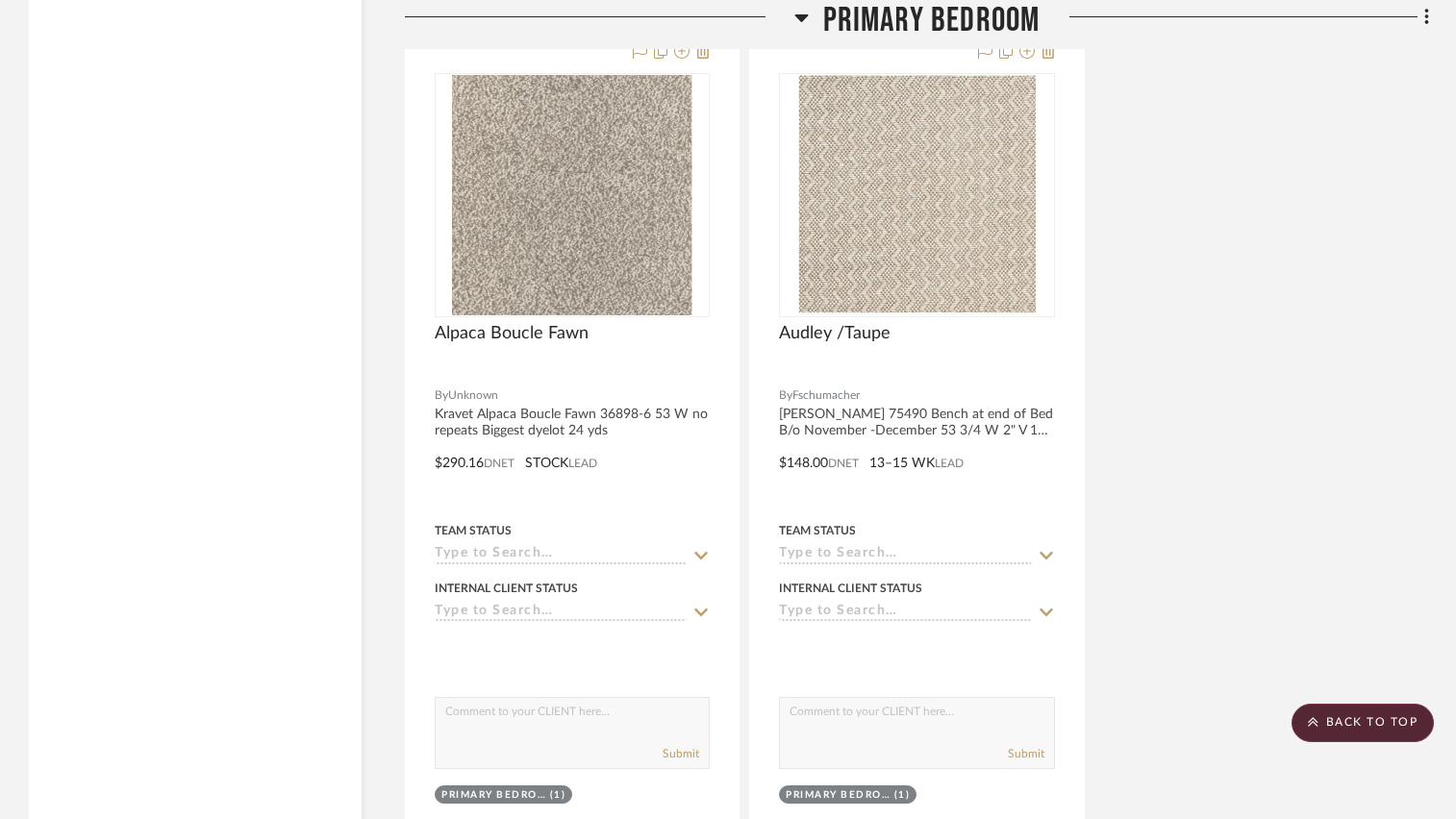
scroll to position [13819, 0]
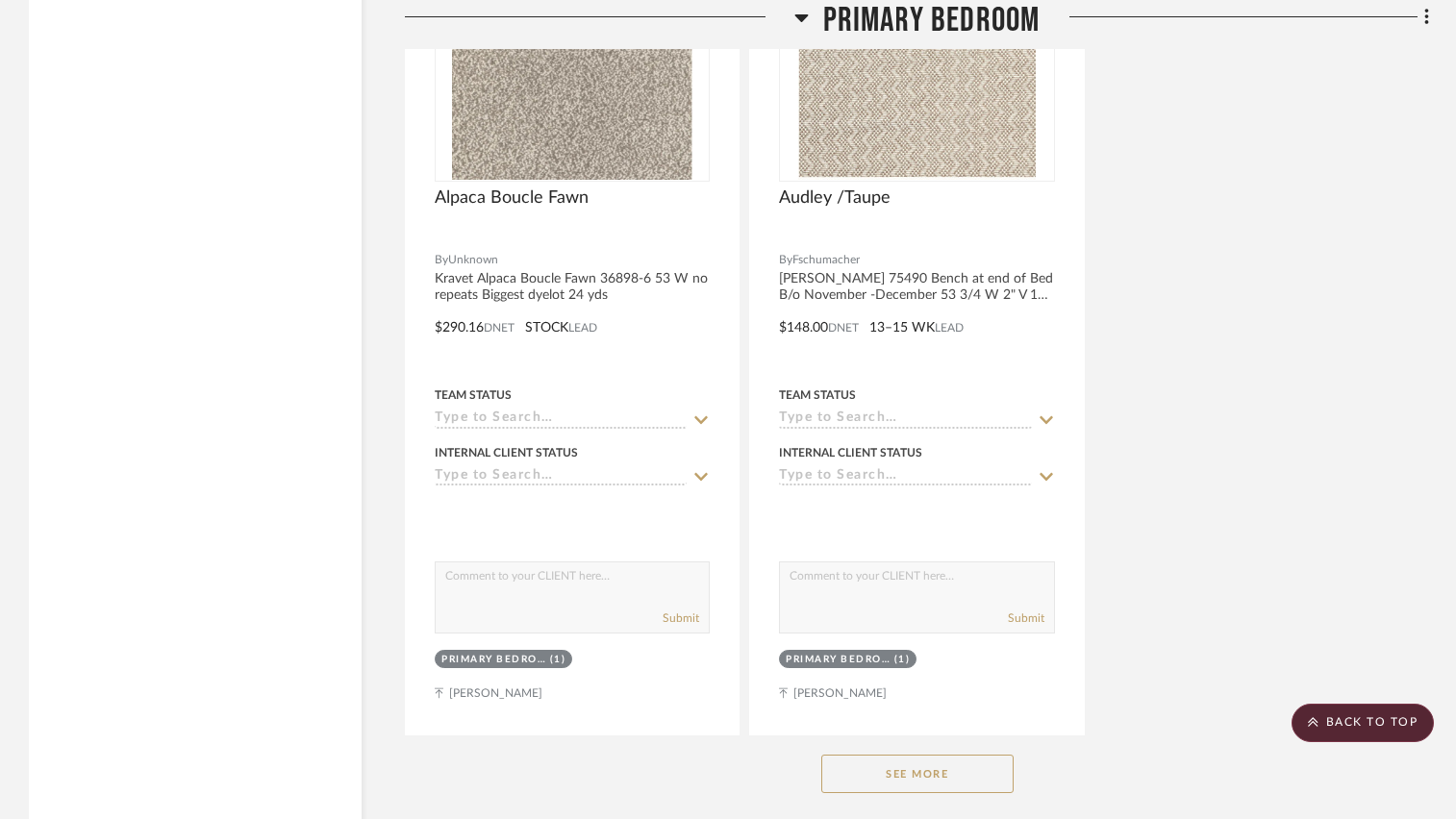
click at [944, 793] on button "See More" at bounding box center [916, 773] width 192 height 38
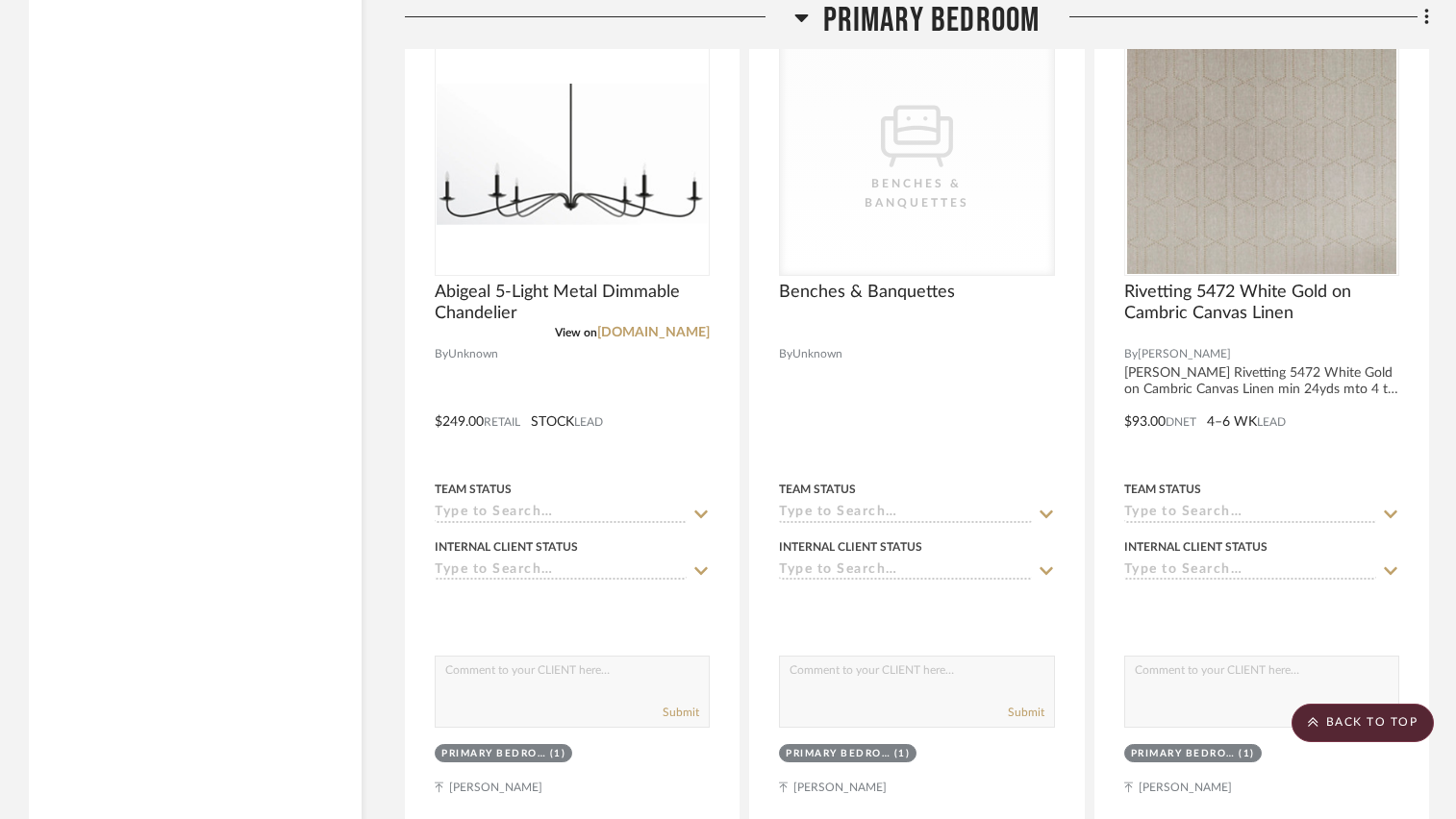
scroll to position [12088, 0]
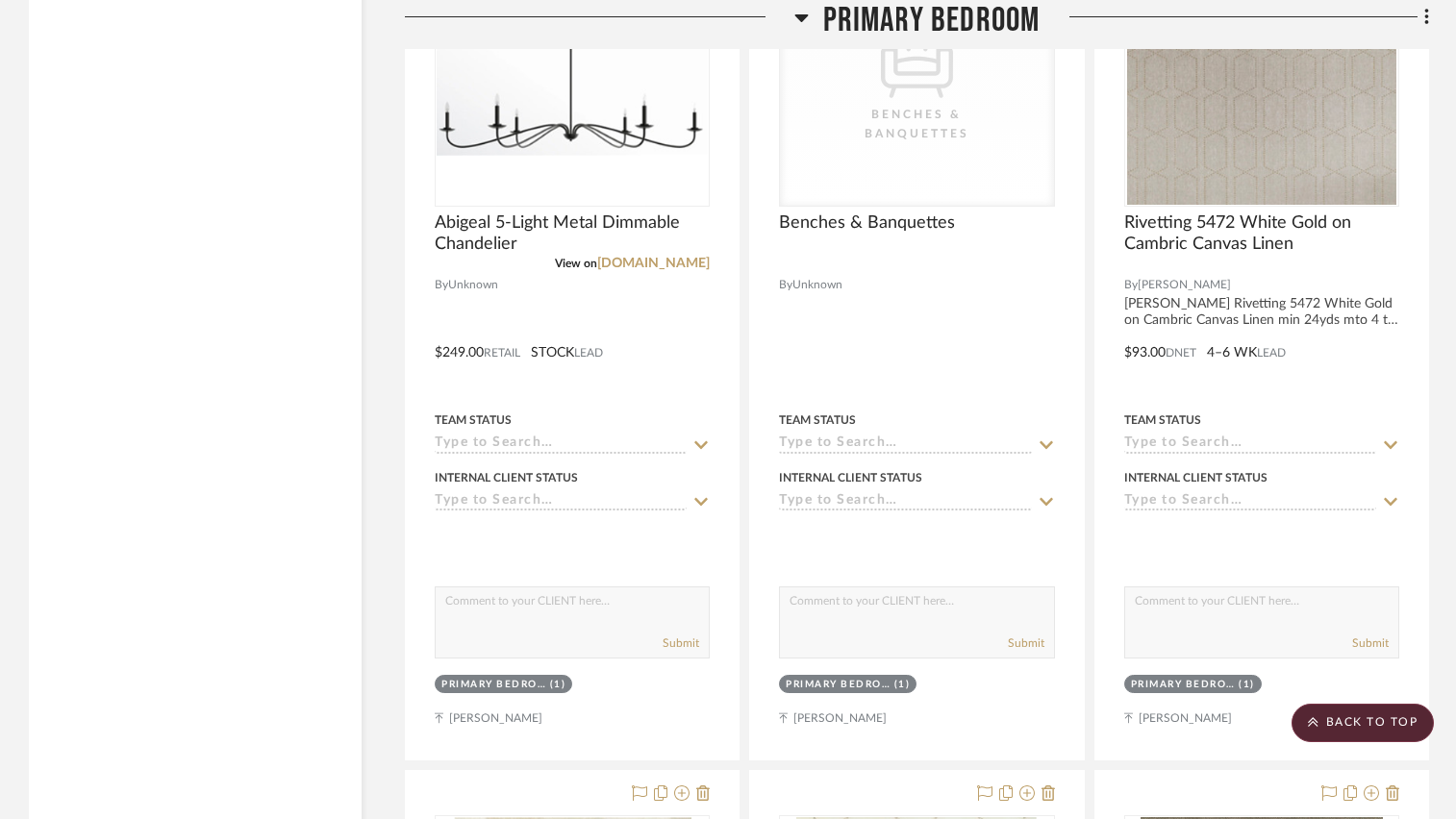
click at [797, 17] on icon at bounding box center [801, 19] width 14 height 8
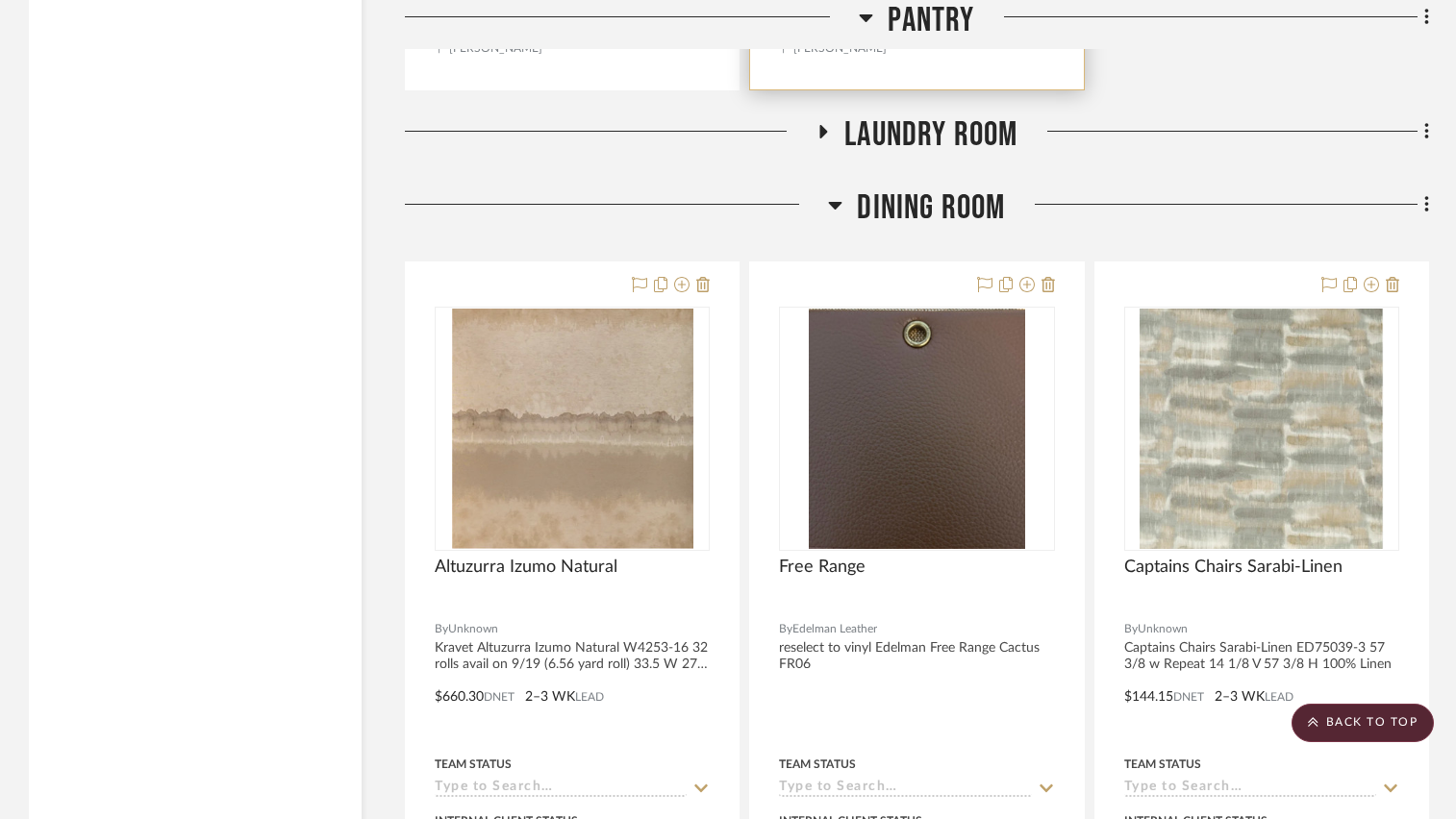
scroll to position [4782, 0]
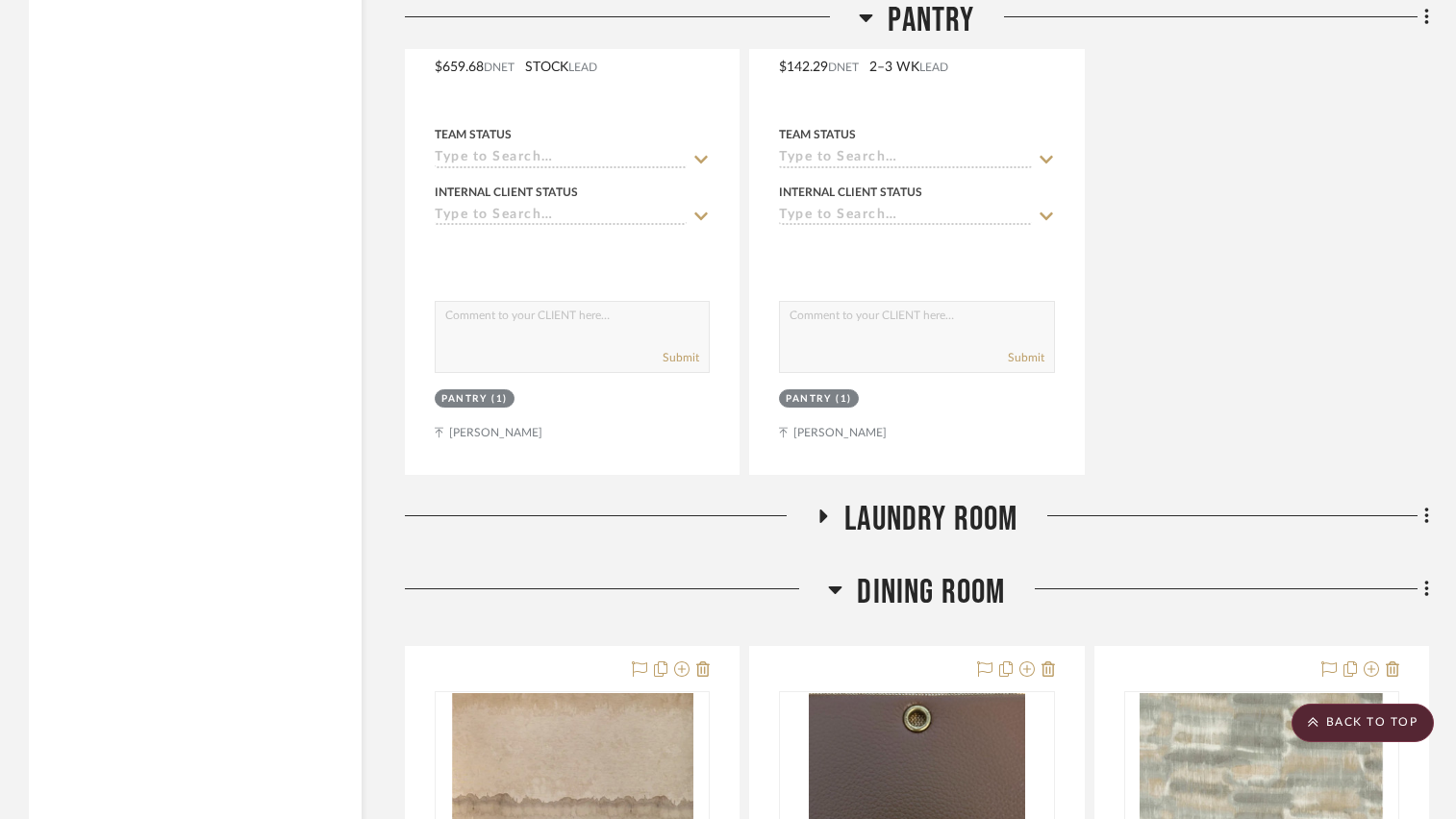
click at [823, 519] on icon at bounding box center [824, 516] width 8 height 14
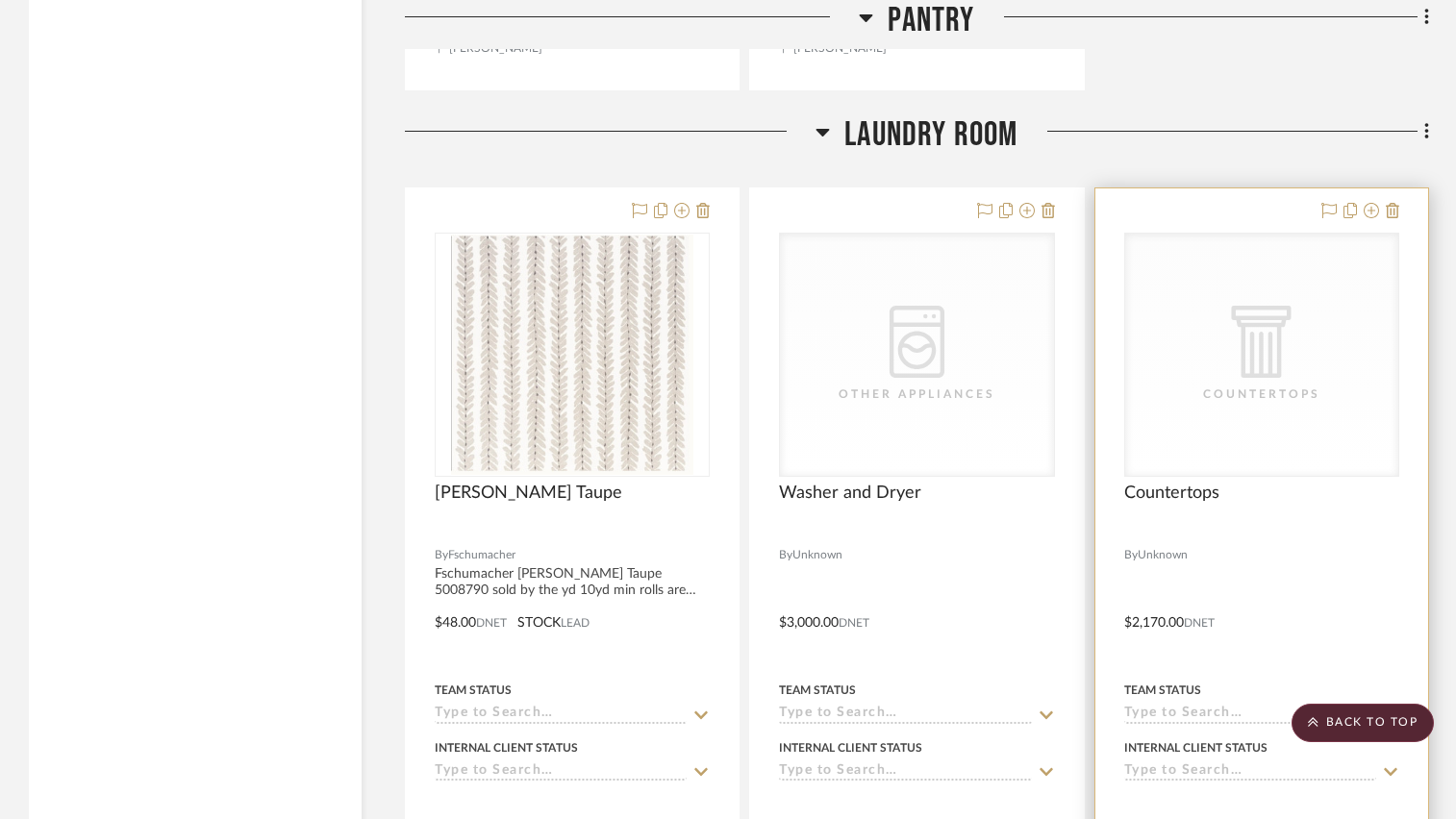
scroll to position [5262, 0]
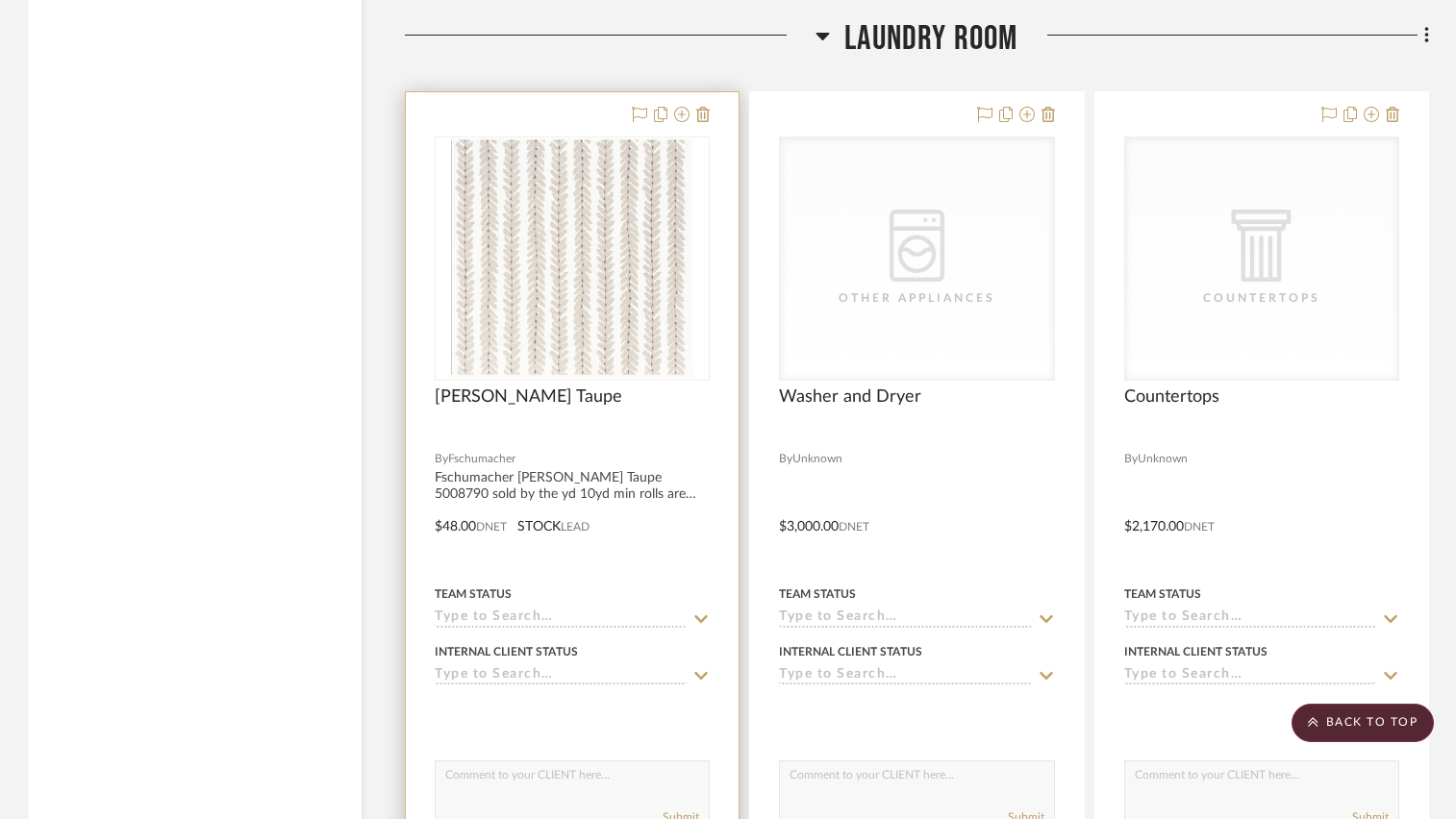
click at [679, 547] on div at bounding box center [573, 513] width 333 height 841
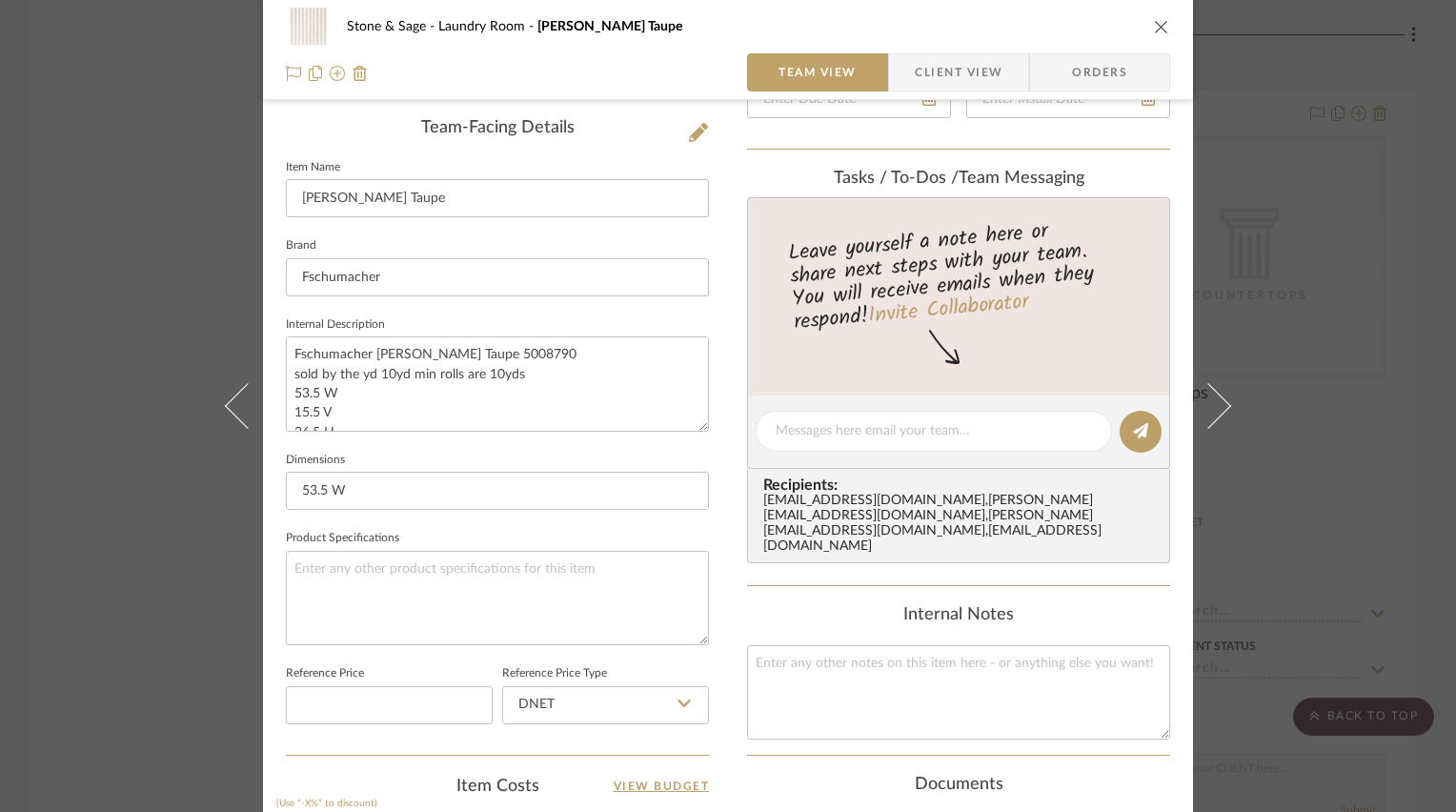
scroll to position [572, 0]
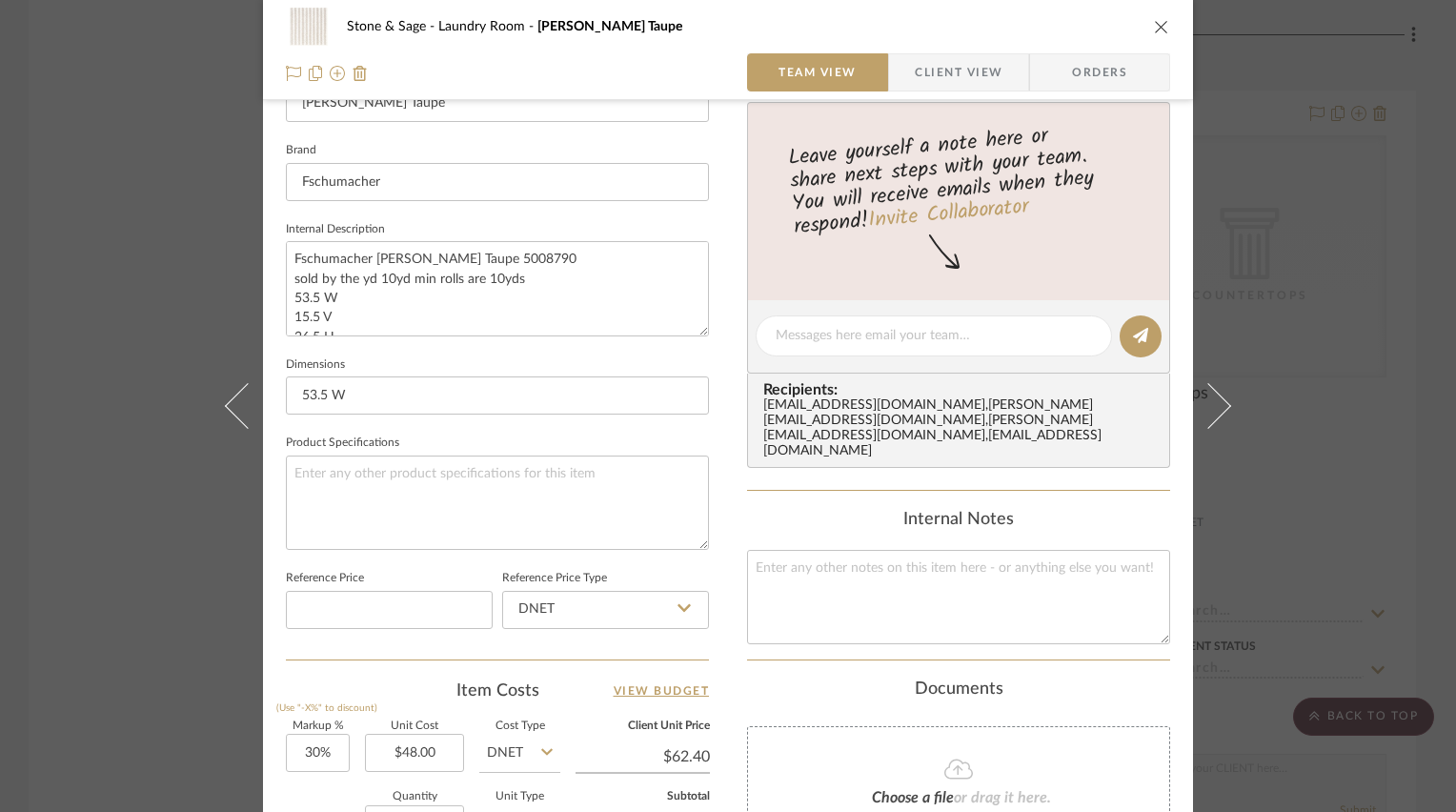
click at [1155, 24] on icon "close" at bounding box center [1162, 27] width 15 height 15
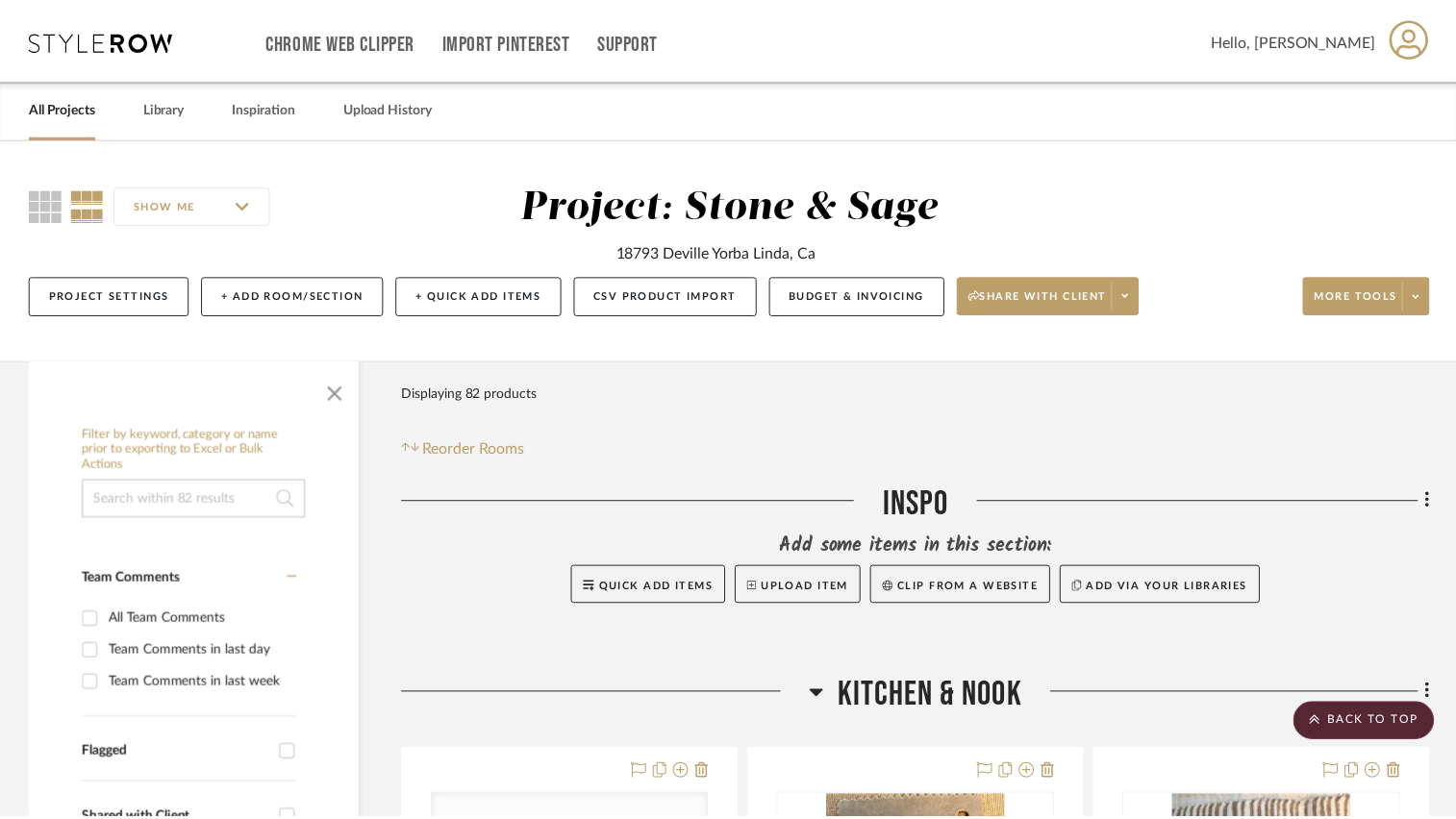
scroll to position [5262, 0]
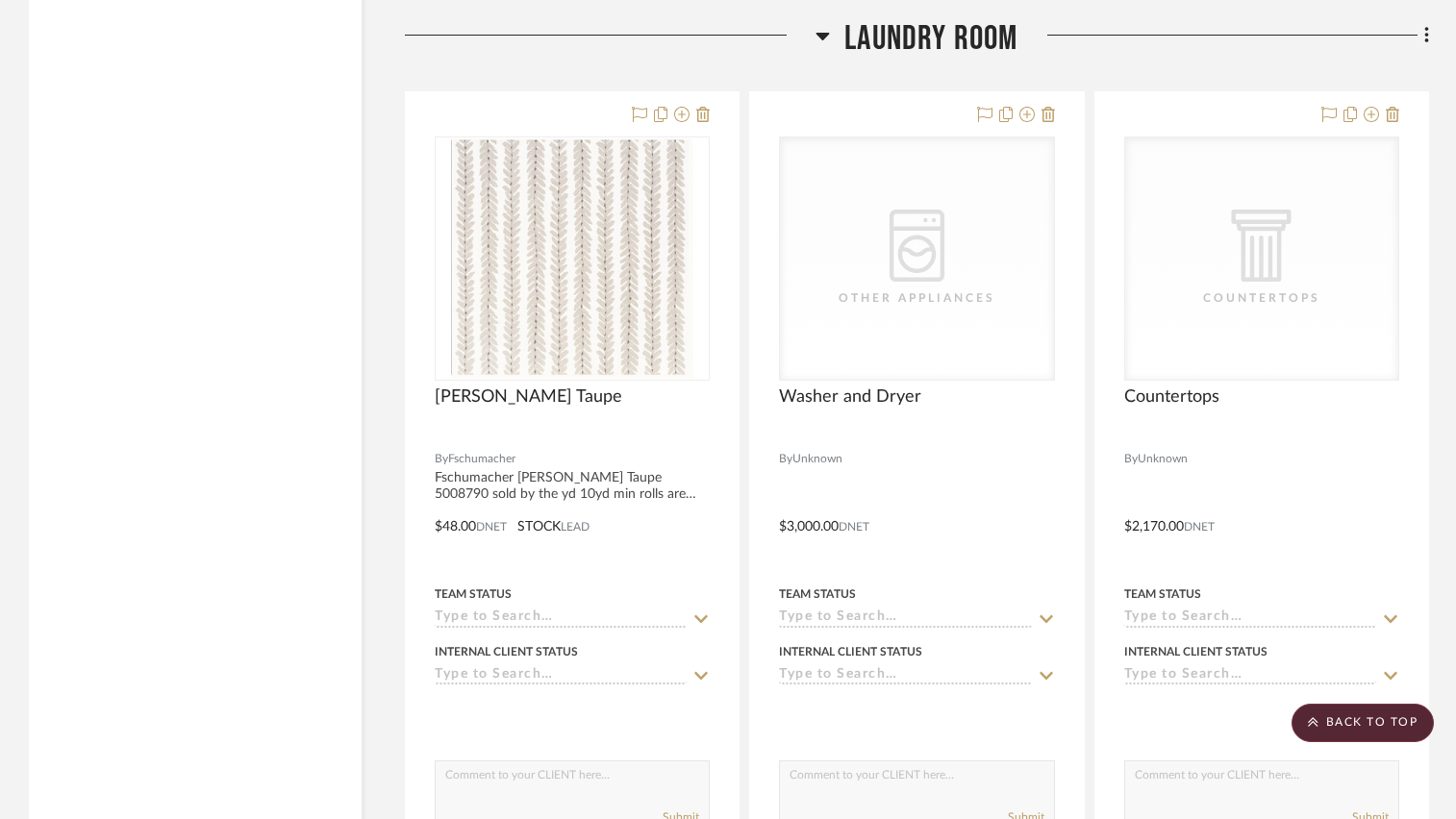
click at [819, 36] on icon at bounding box center [823, 37] width 14 height 8
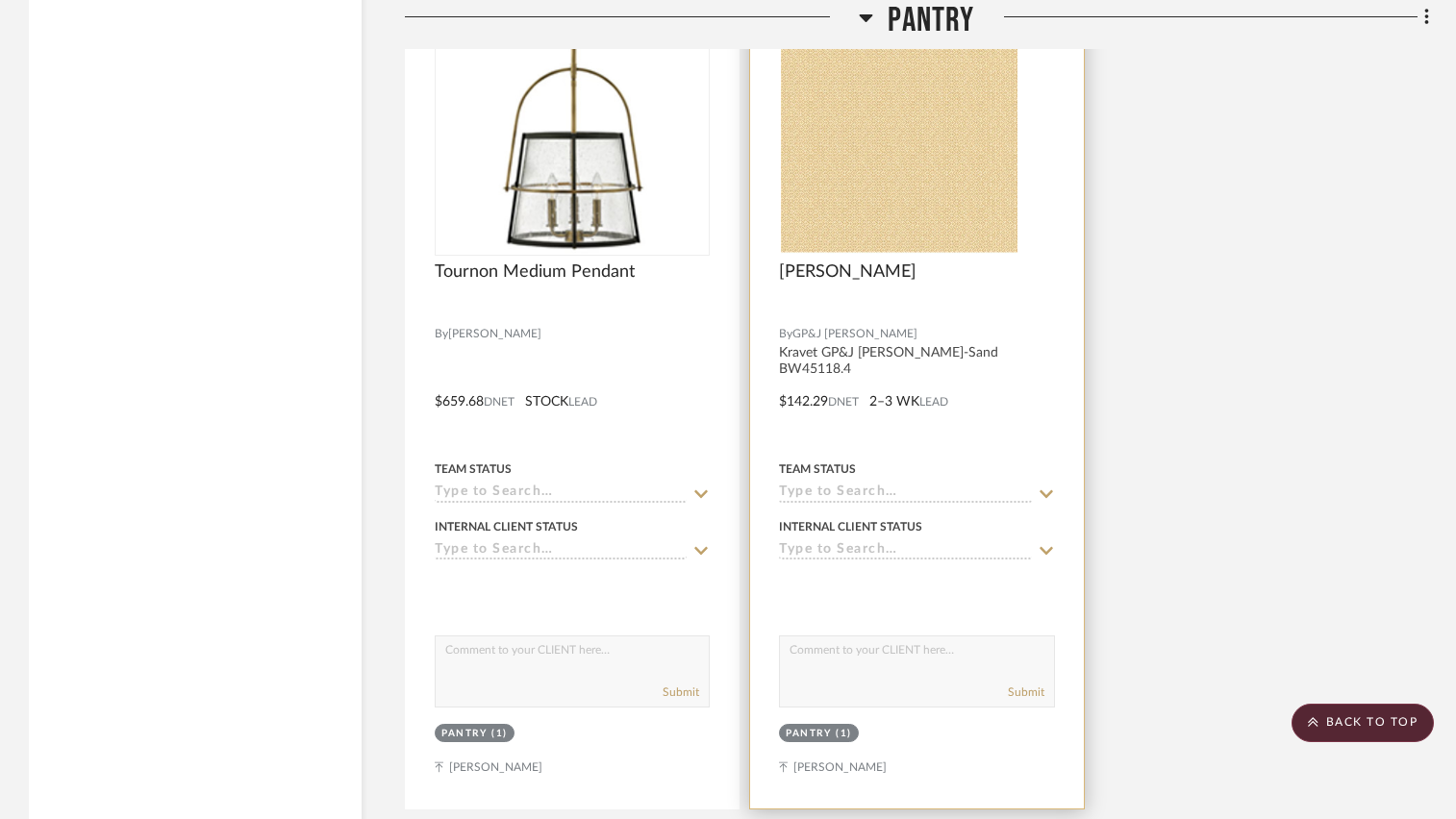
scroll to position [4492, 0]
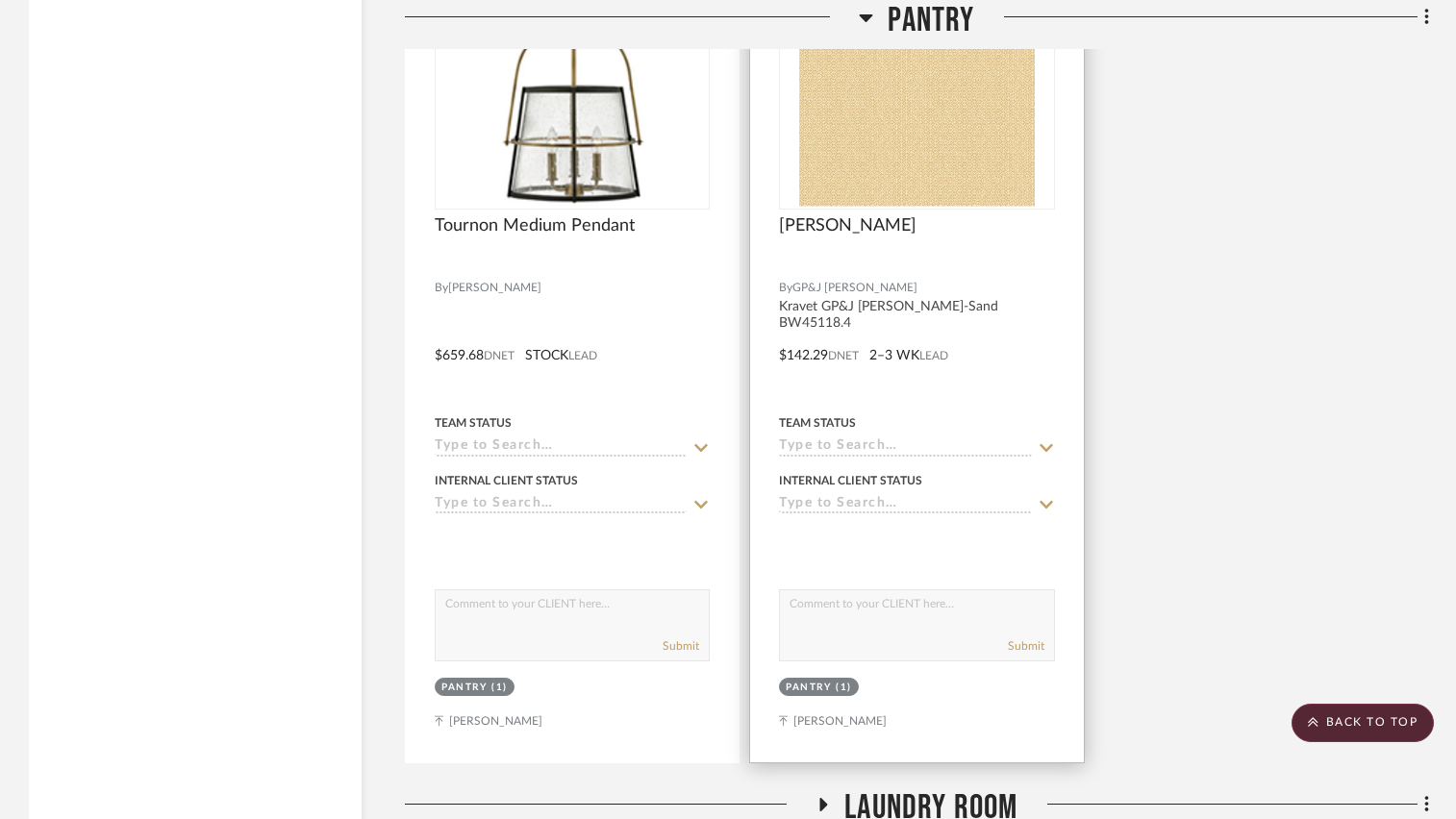
click at [1019, 263] on div at bounding box center [916, 267] width 275 height 18
click at [1004, 191] on img "0" at bounding box center [916, 87] width 237 height 241
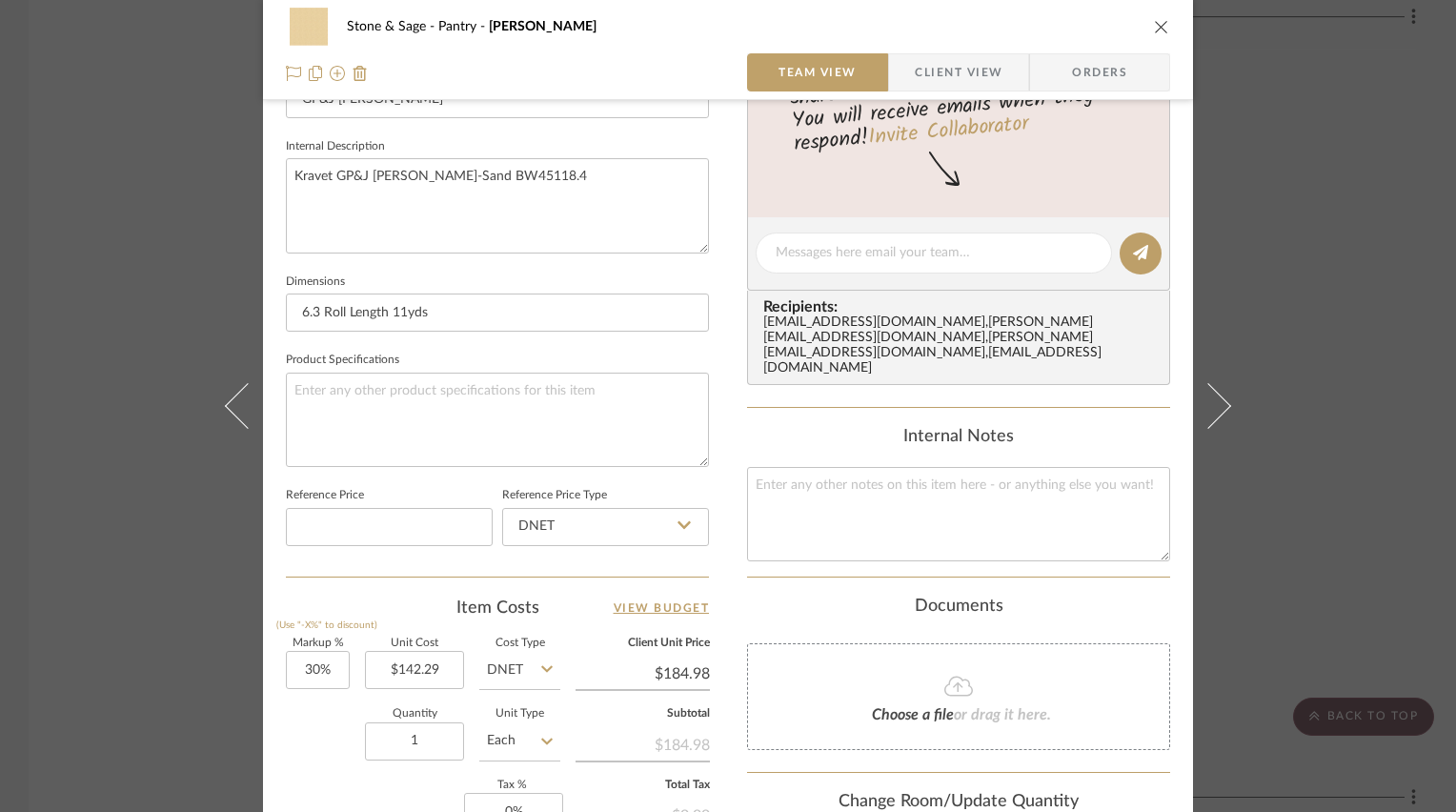
scroll to position [667, 0]
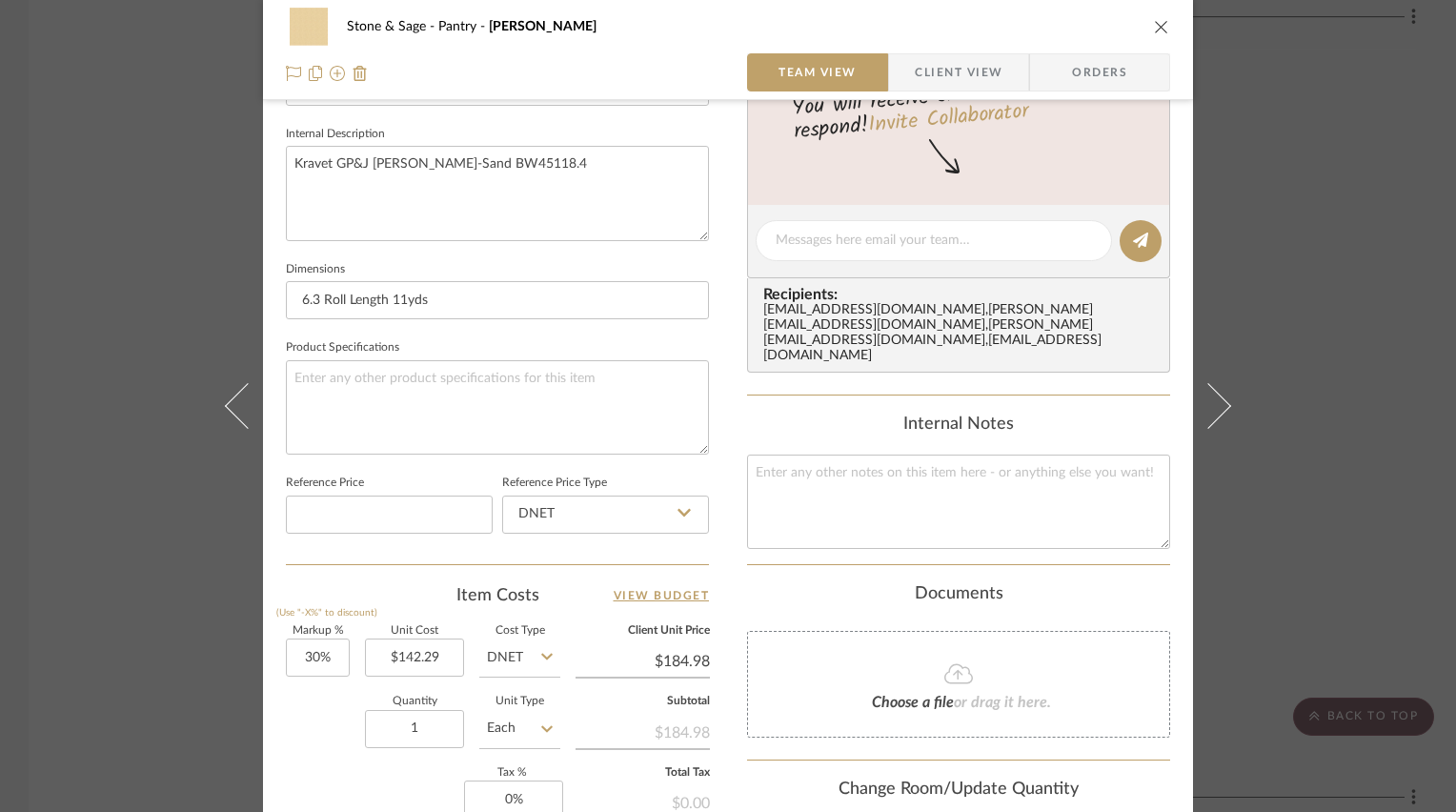
click at [1155, 29] on icon "close" at bounding box center [1162, 27] width 15 height 15
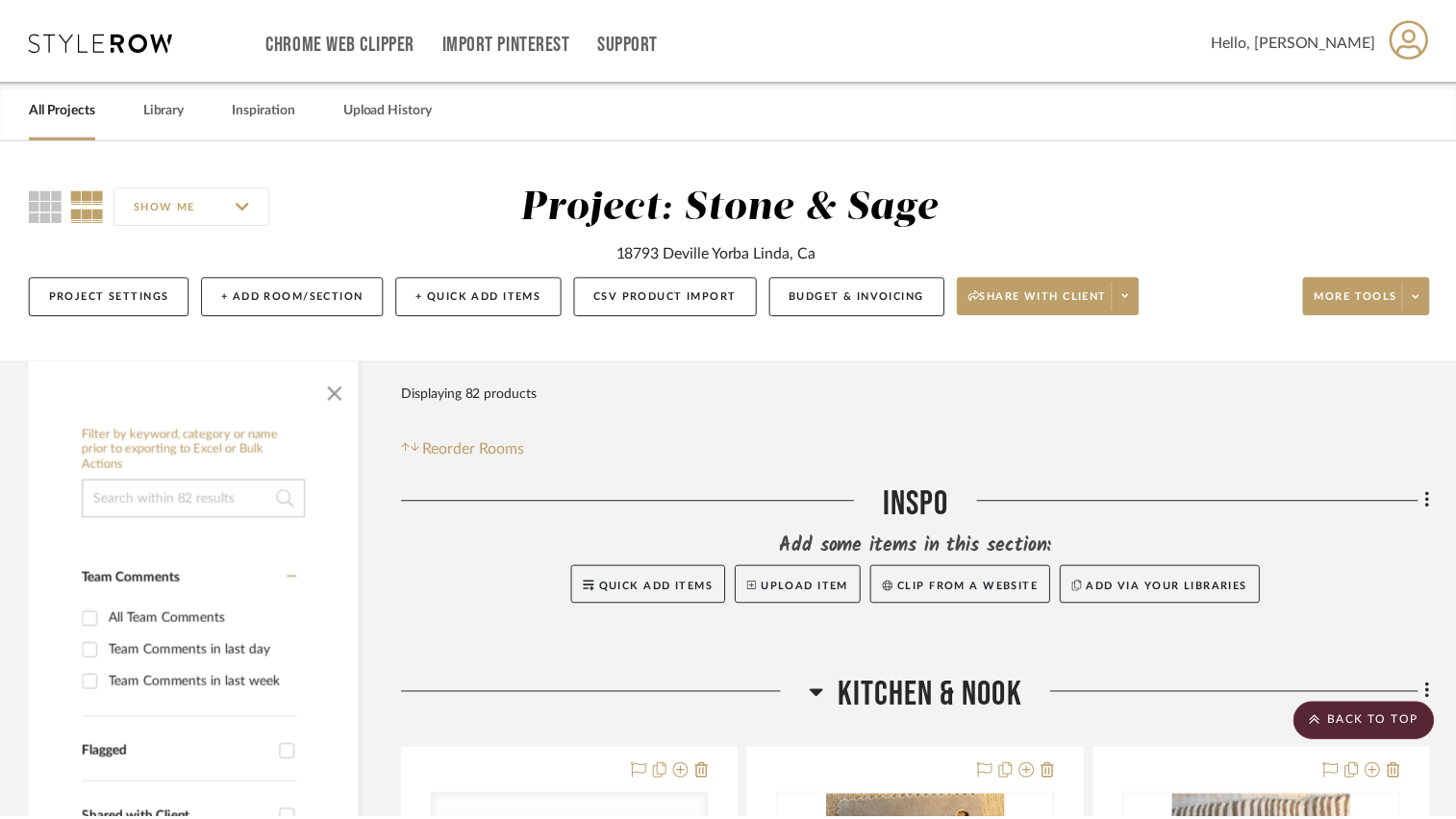
scroll to position [4492, 0]
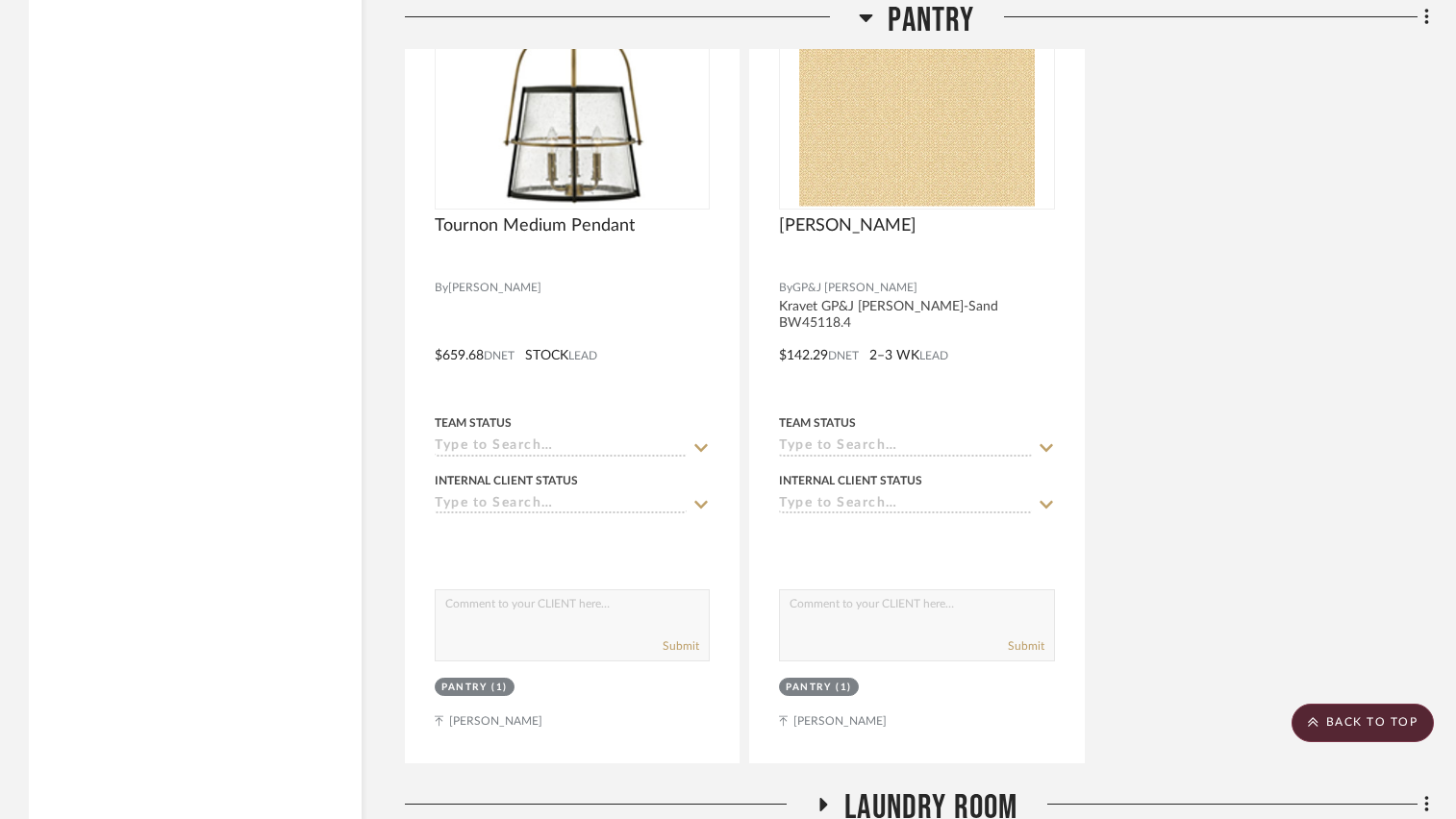
click at [867, 18] on icon at bounding box center [867, 19] width 14 height 8
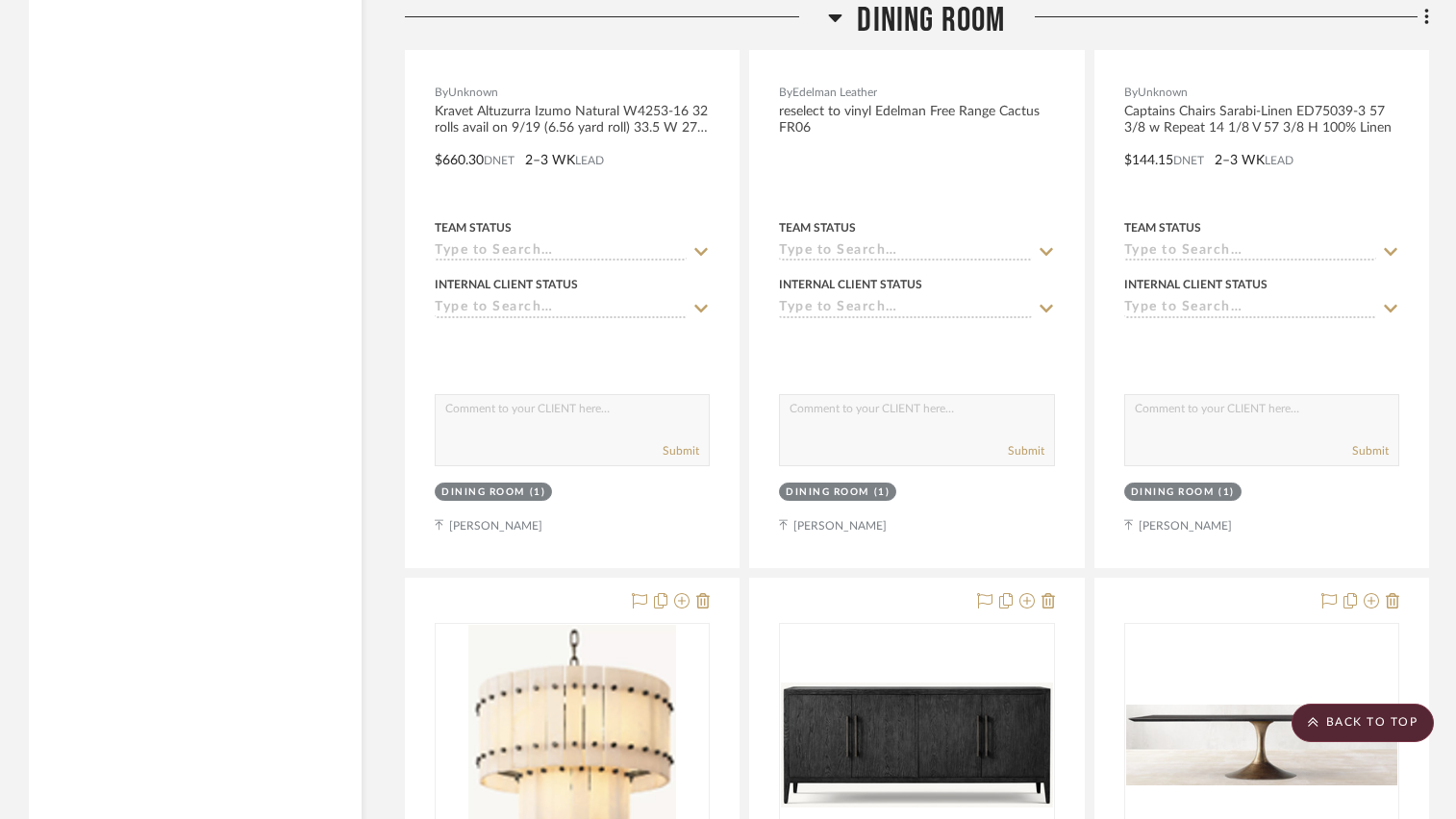
scroll to position [4685, 0]
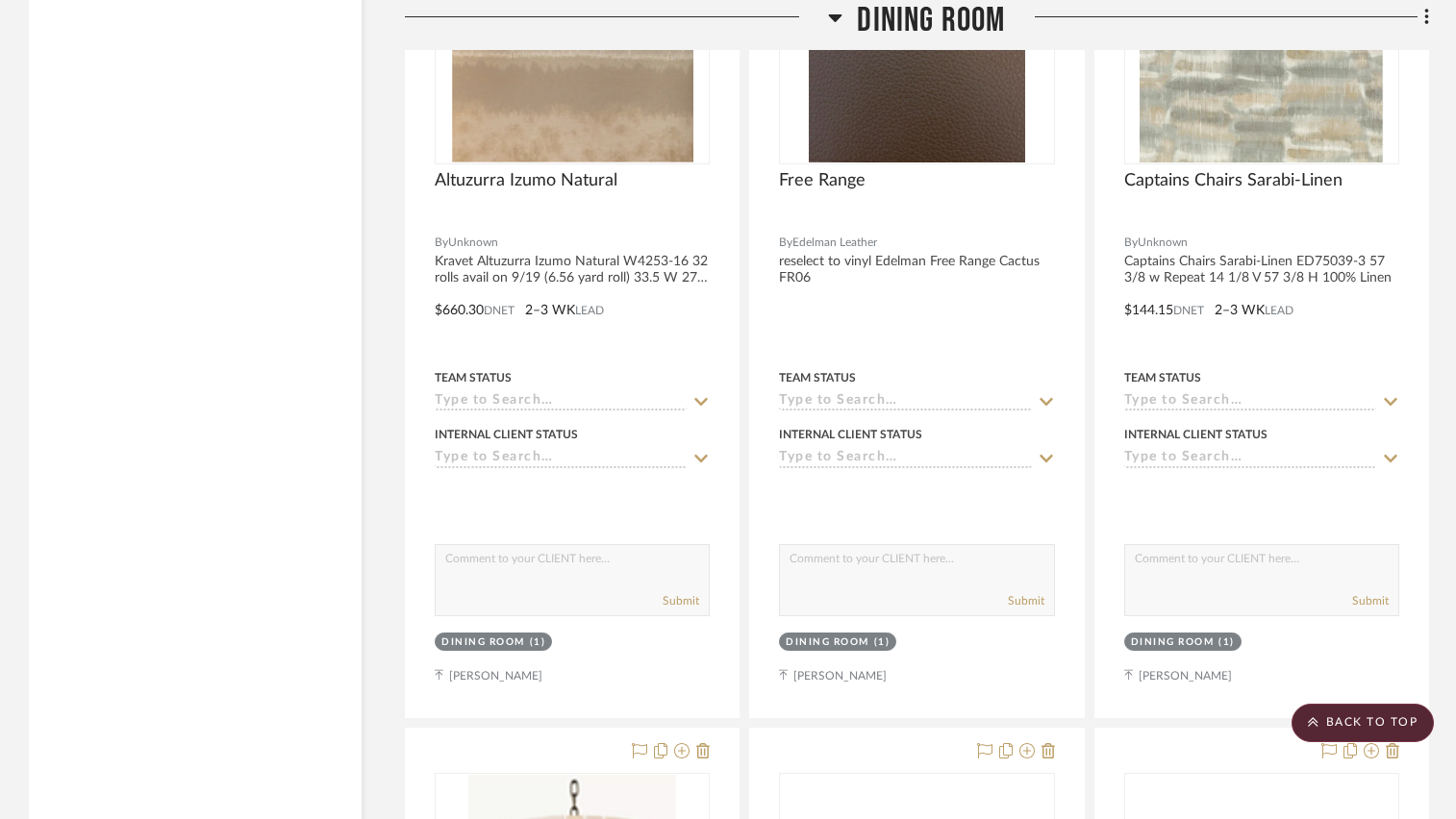
click at [842, 19] on icon at bounding box center [835, 18] width 15 height 23
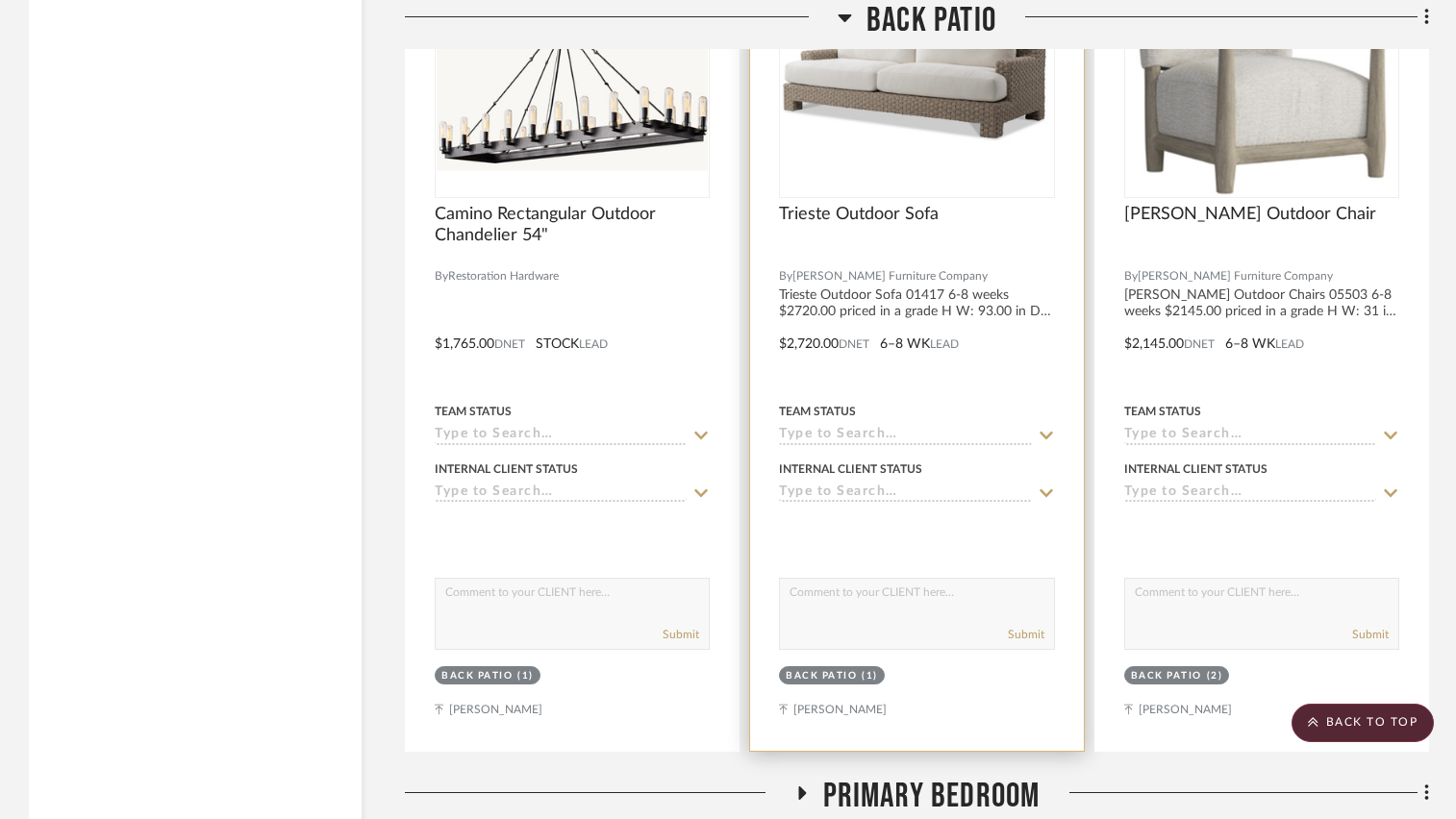
scroll to position [7665, 0]
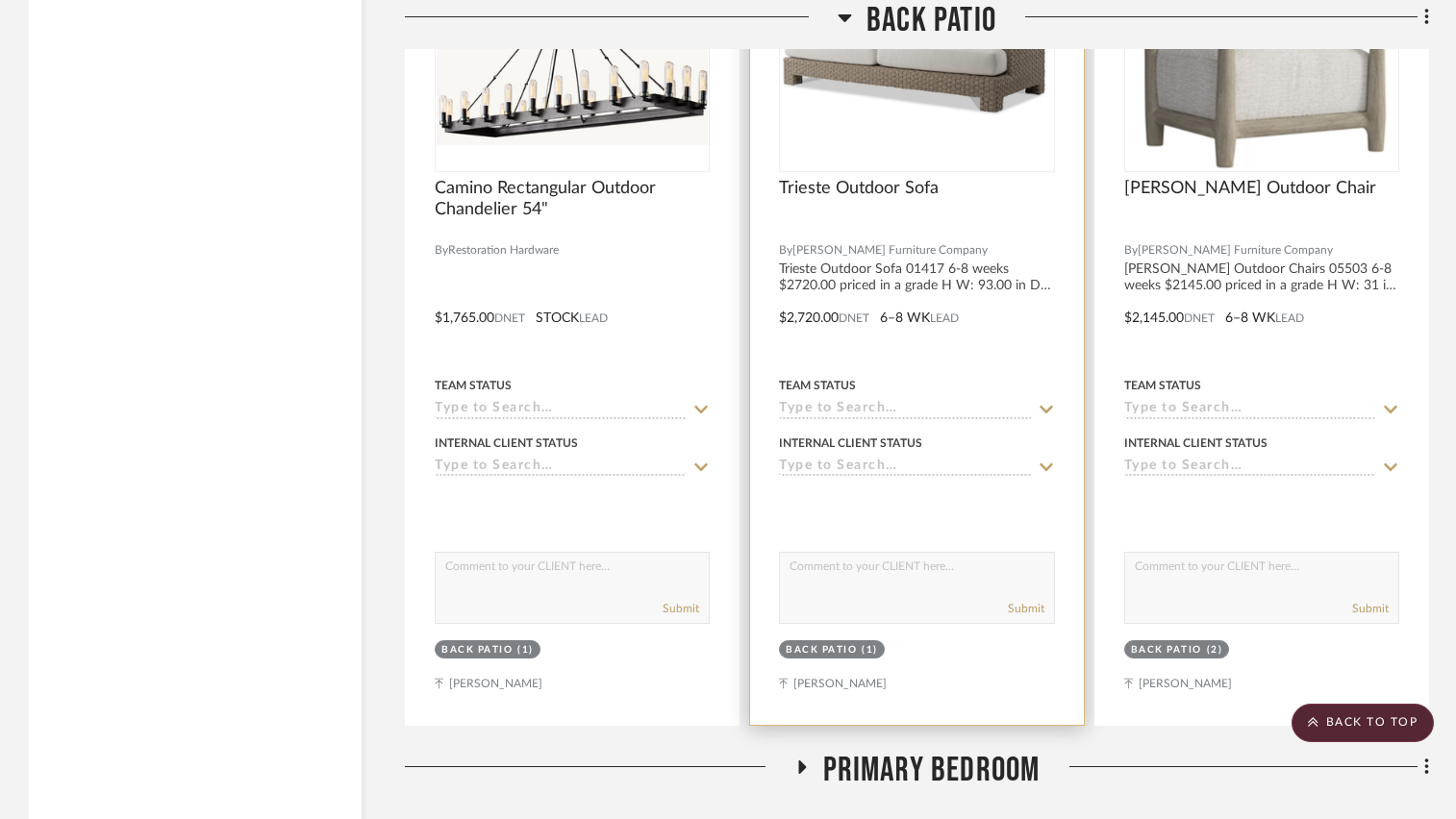
click at [1000, 342] on div at bounding box center [916, 305] width 333 height 841
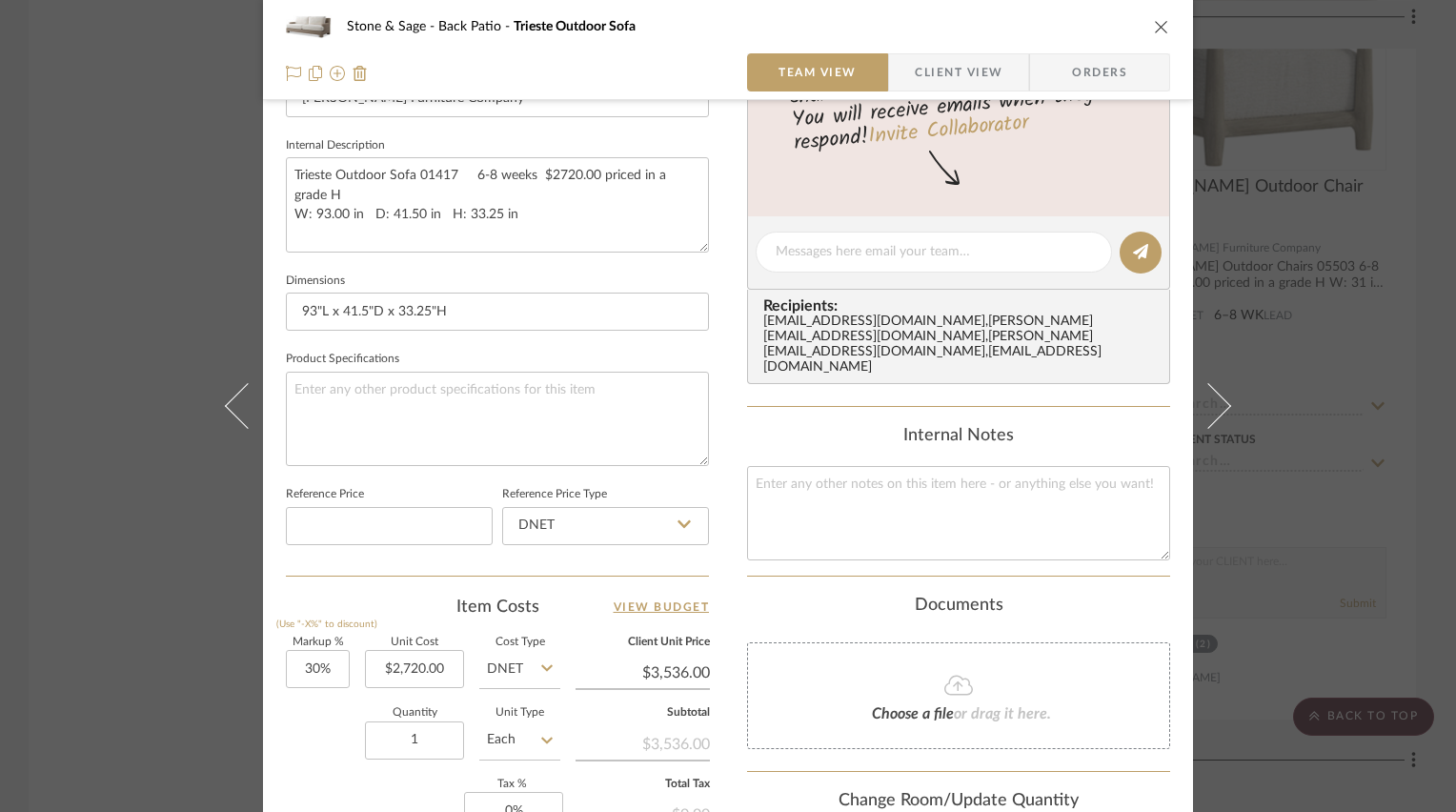
scroll to position [763, 0]
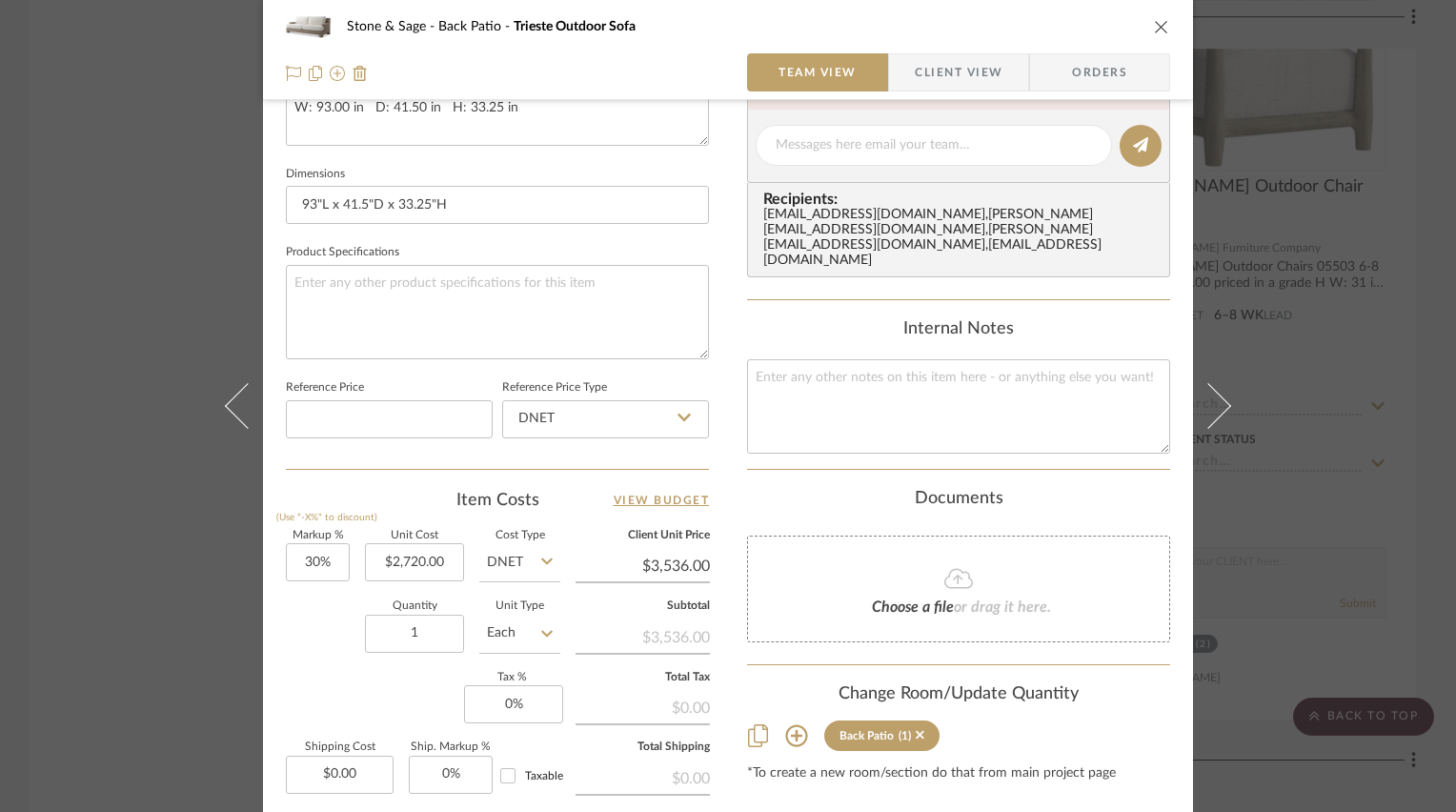
click at [1157, 24] on icon "close" at bounding box center [1162, 27] width 15 height 15
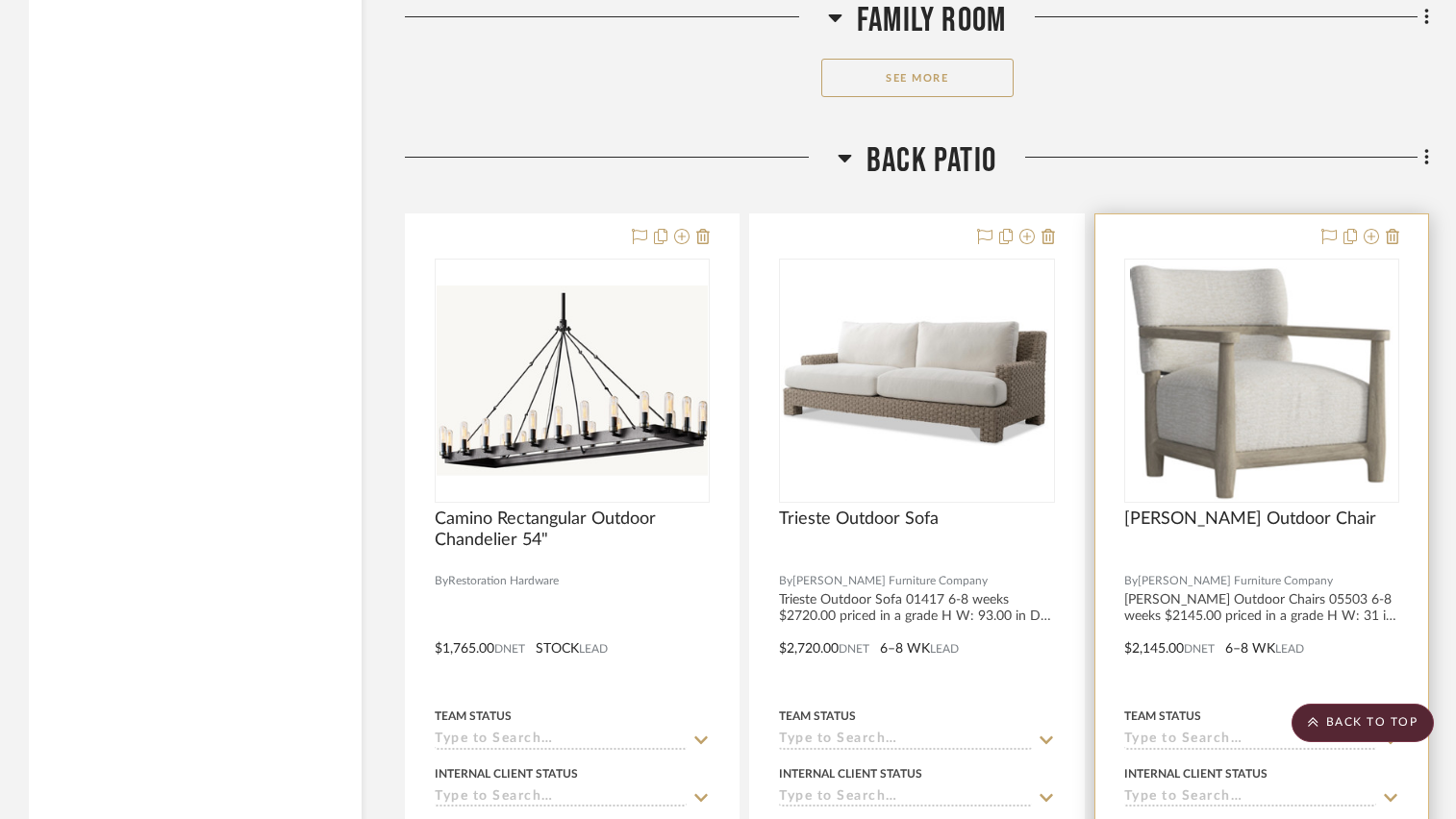
scroll to position [7473, 0]
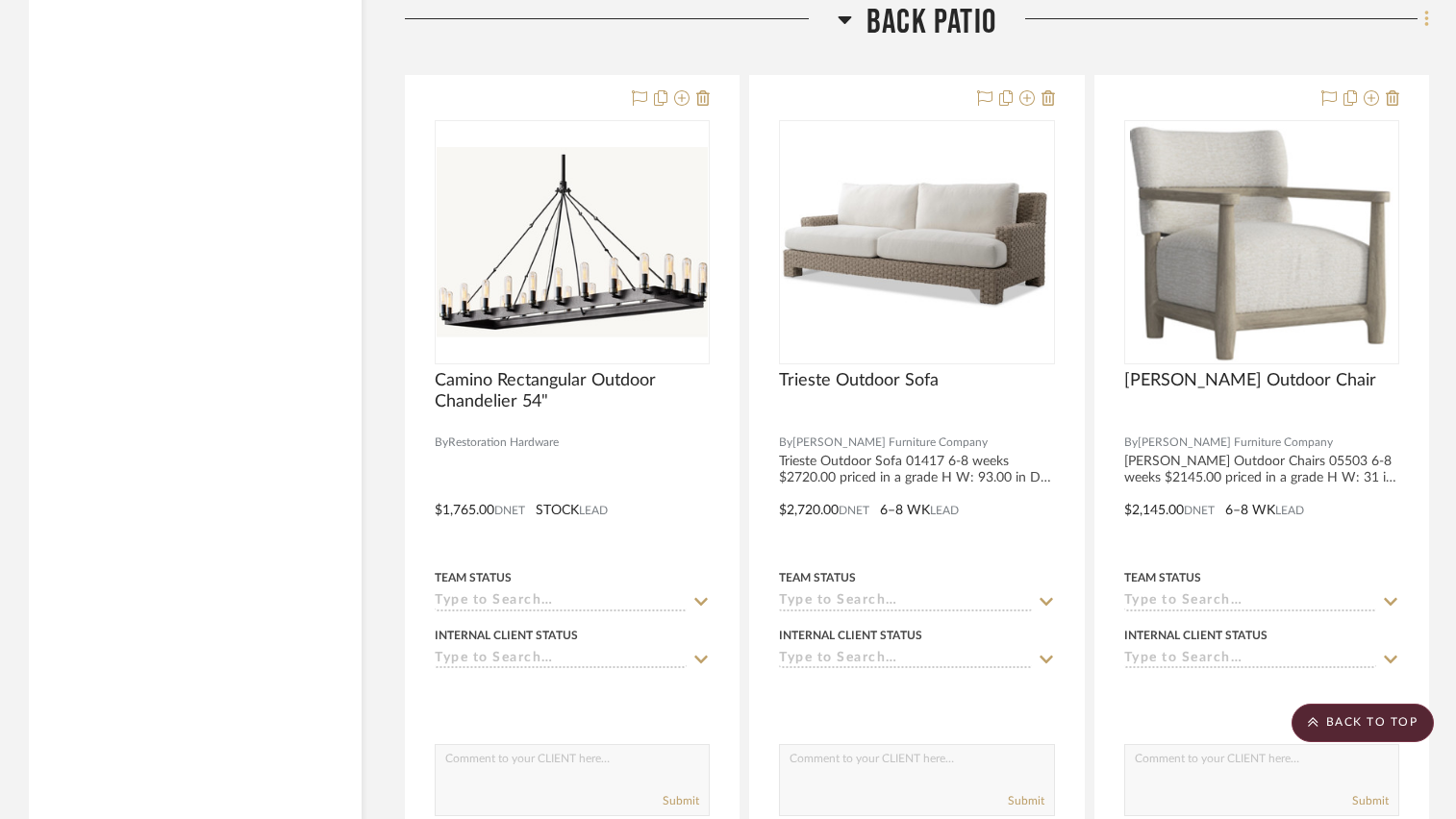
click at [1423, 30] on fa-icon at bounding box center [1423, 20] width 13 height 32
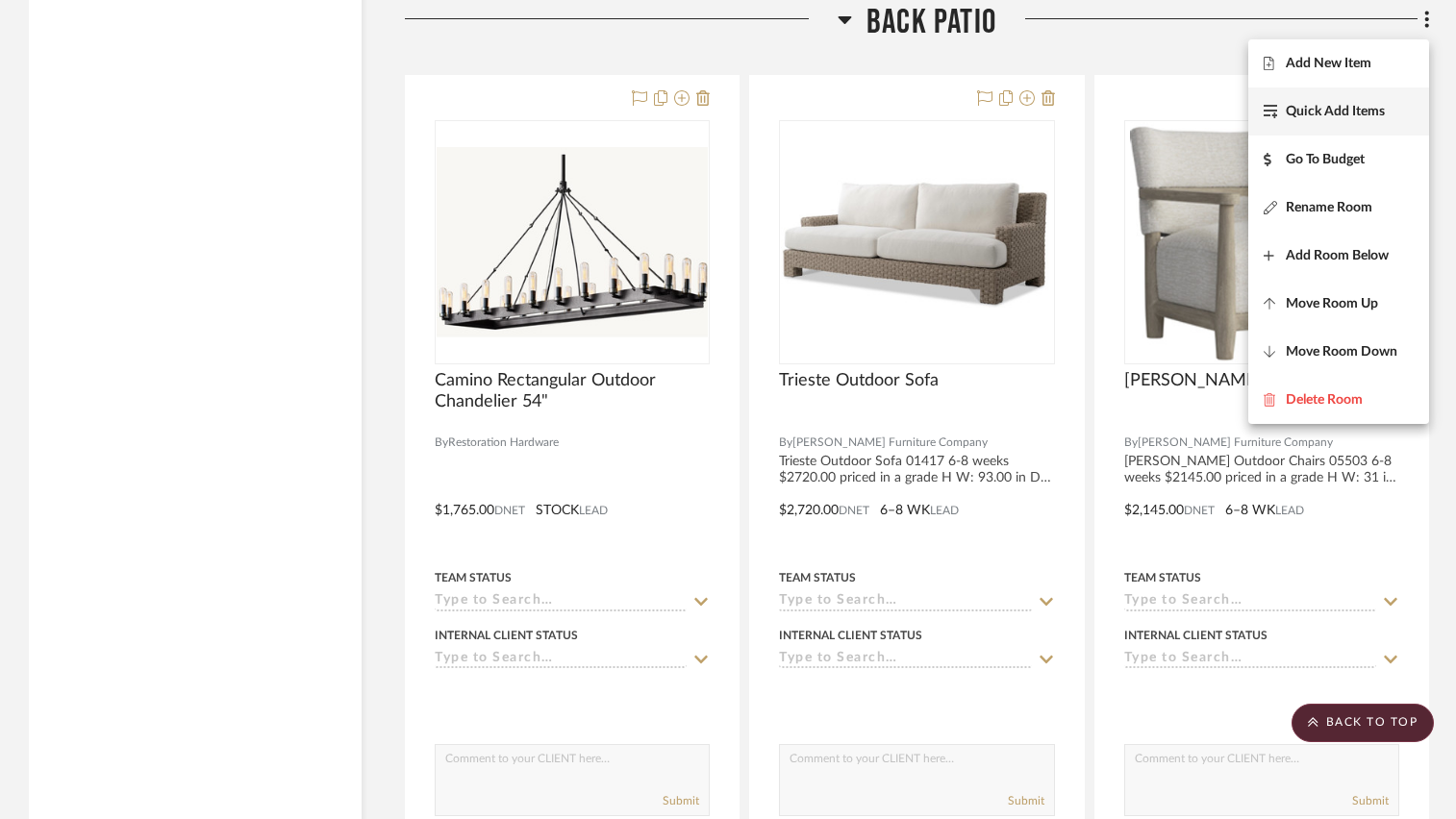
click at [1363, 99] on button "Quick Add Items" at bounding box center [1338, 111] width 181 height 48
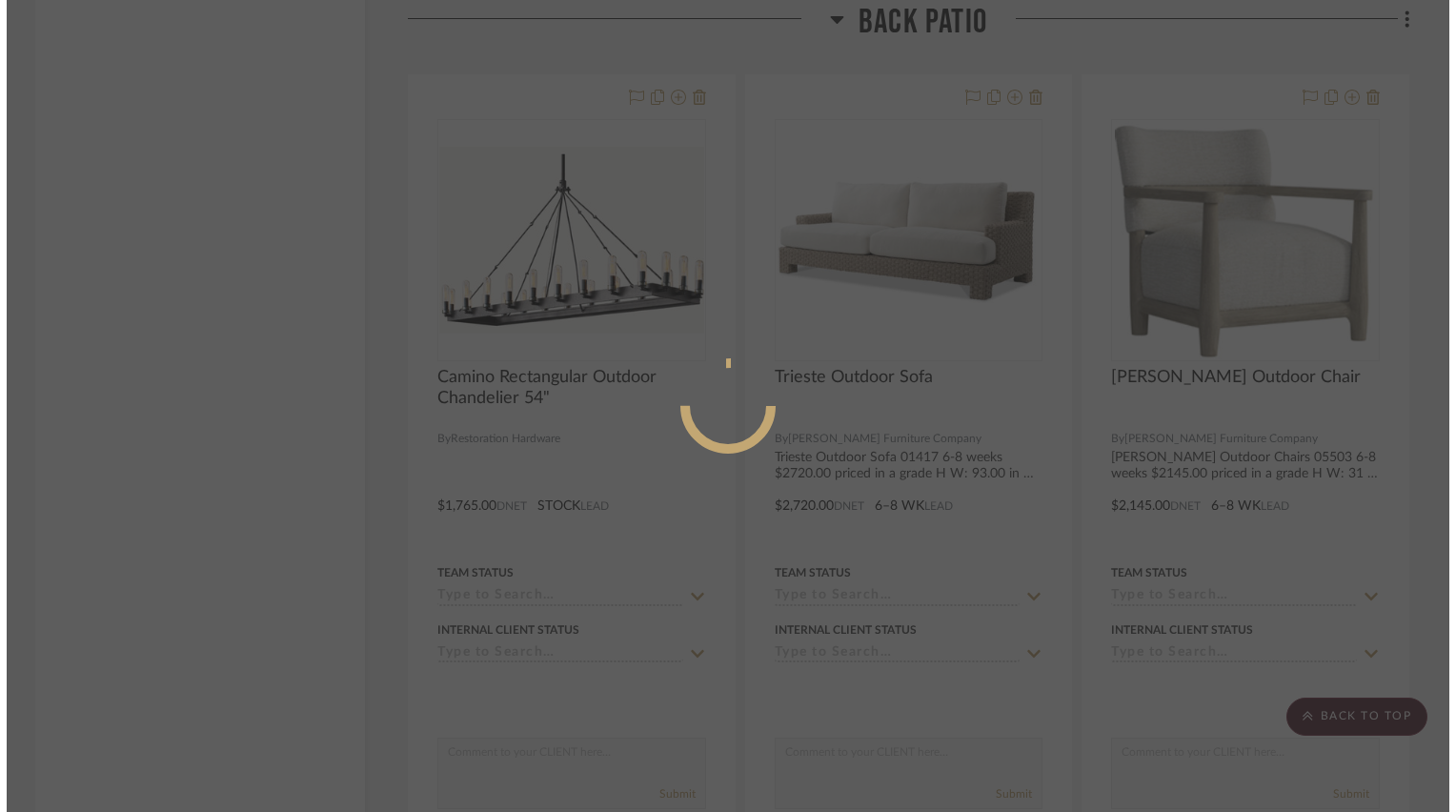
scroll to position [0, 0]
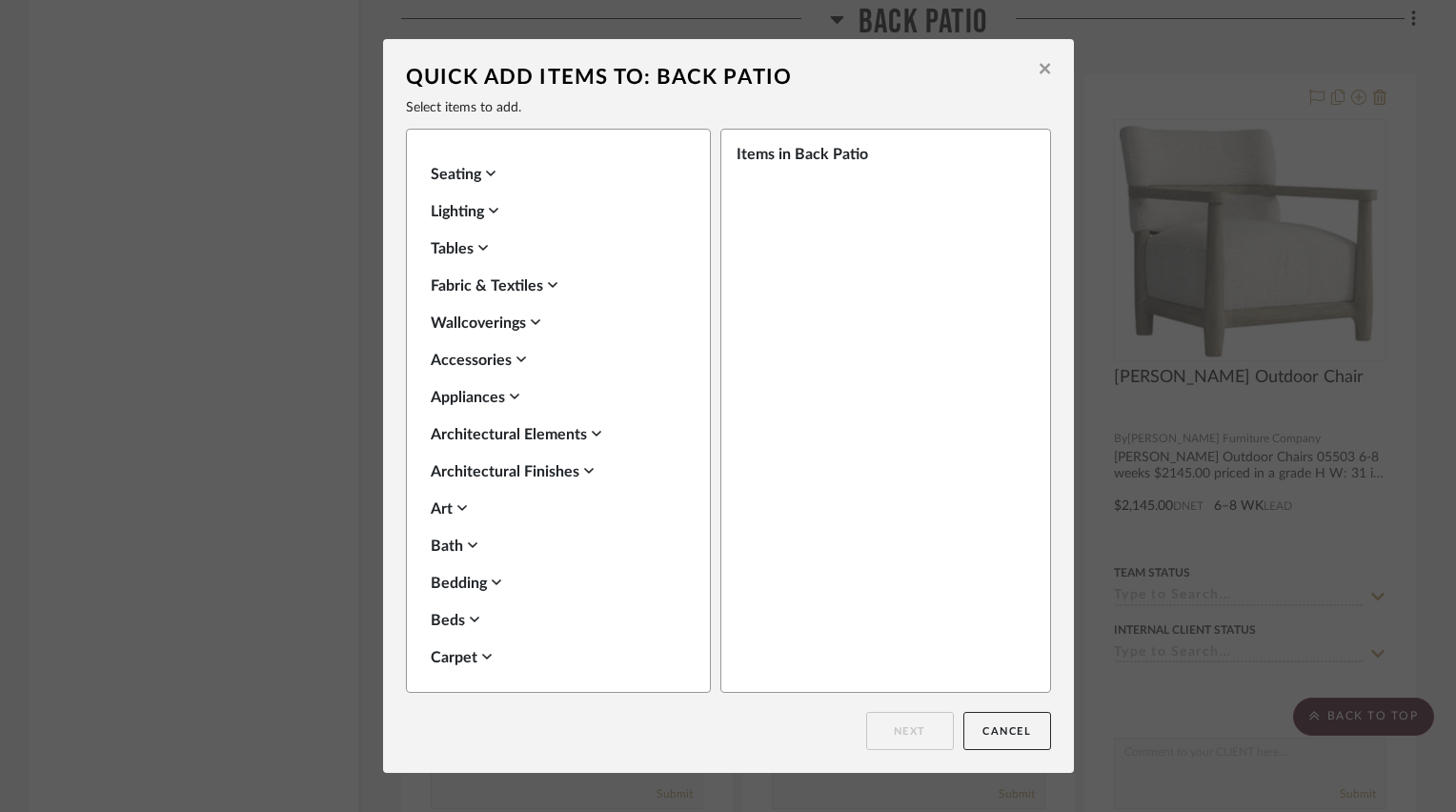
click at [482, 238] on div "Tables" at bounding box center [553, 249] width 246 height 23
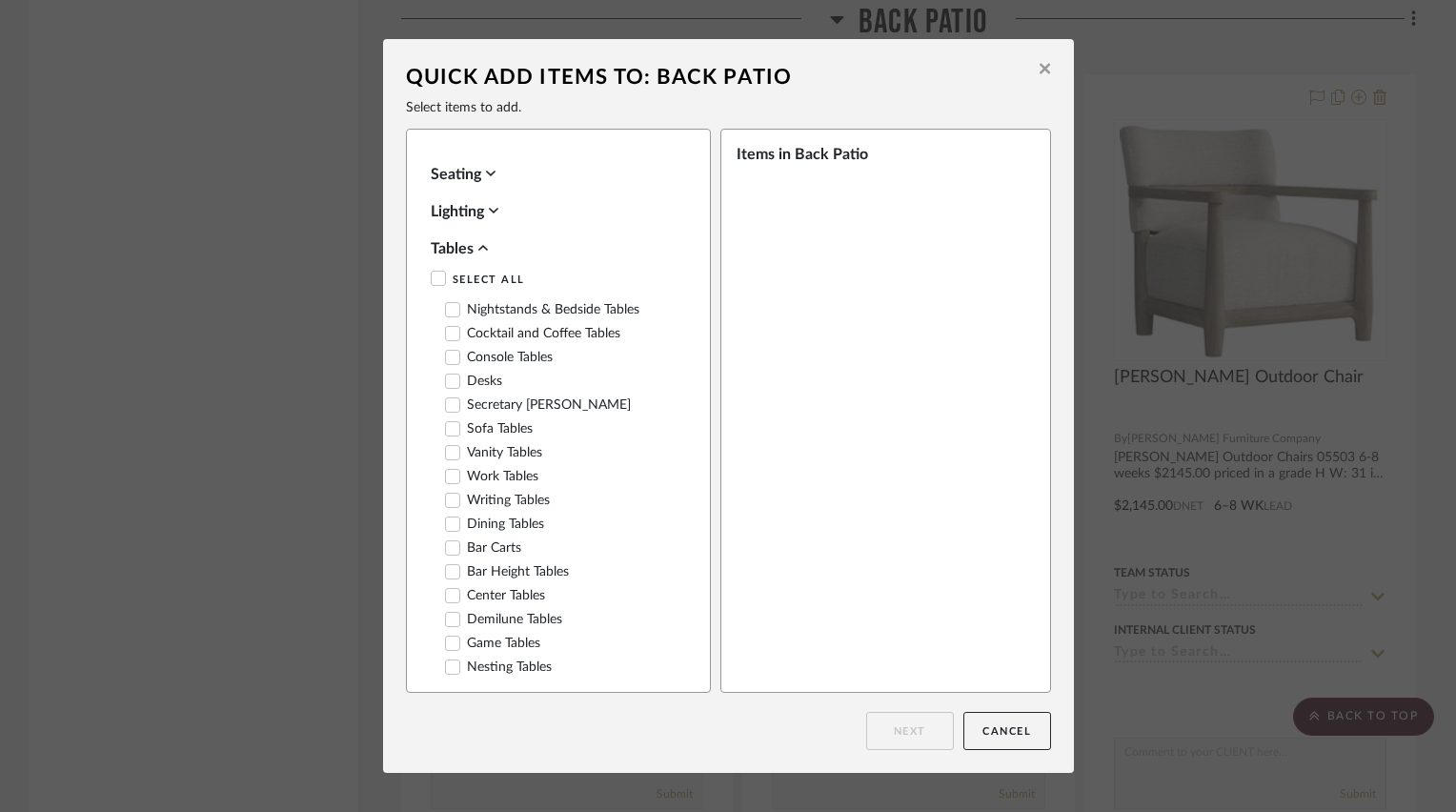
click at [452, 339] on icon at bounding box center [453, 334] width 14 height 14
click at [882, 734] on button "Next" at bounding box center [910, 730] width 88 height 38
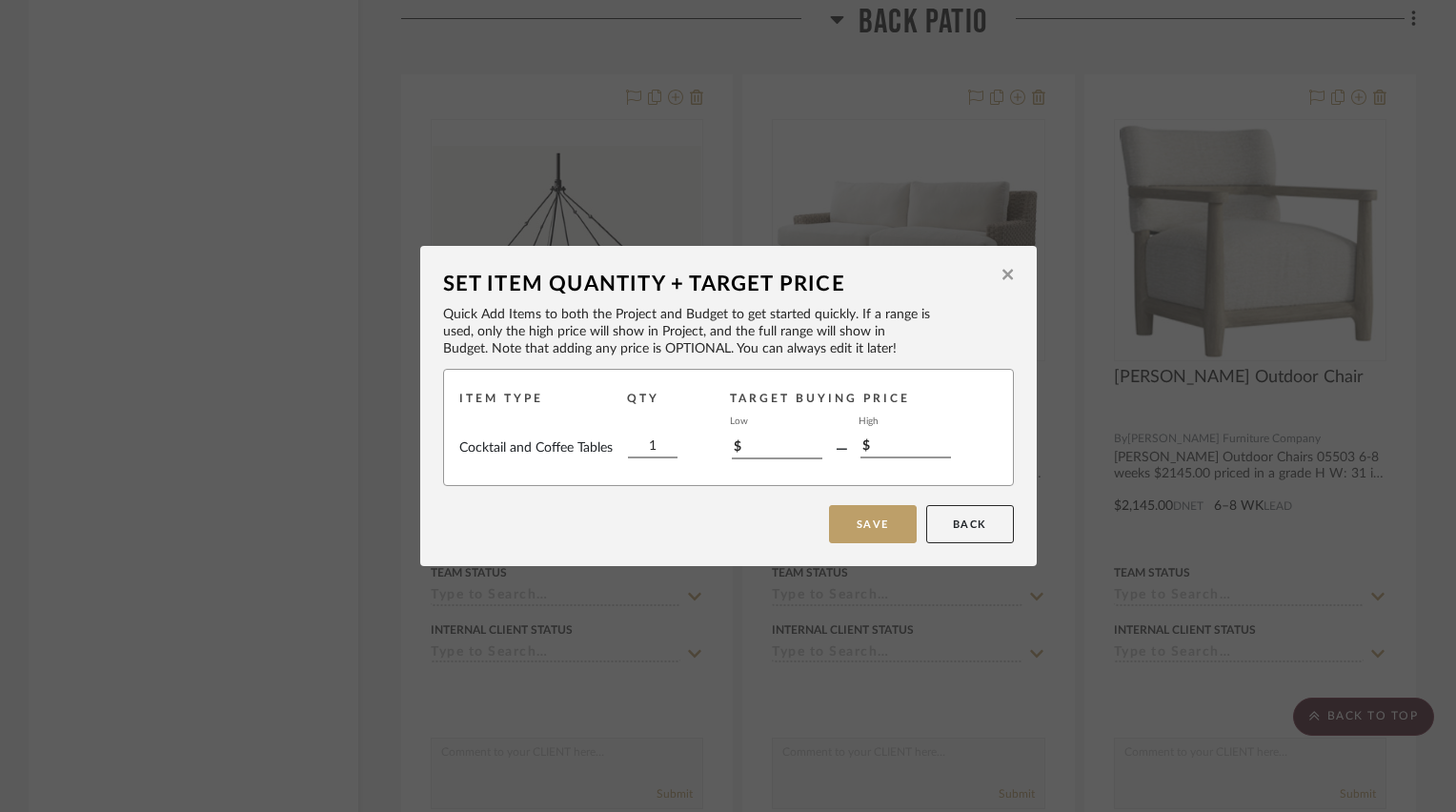
click at [878, 526] on button "Save" at bounding box center [873, 523] width 88 height 38
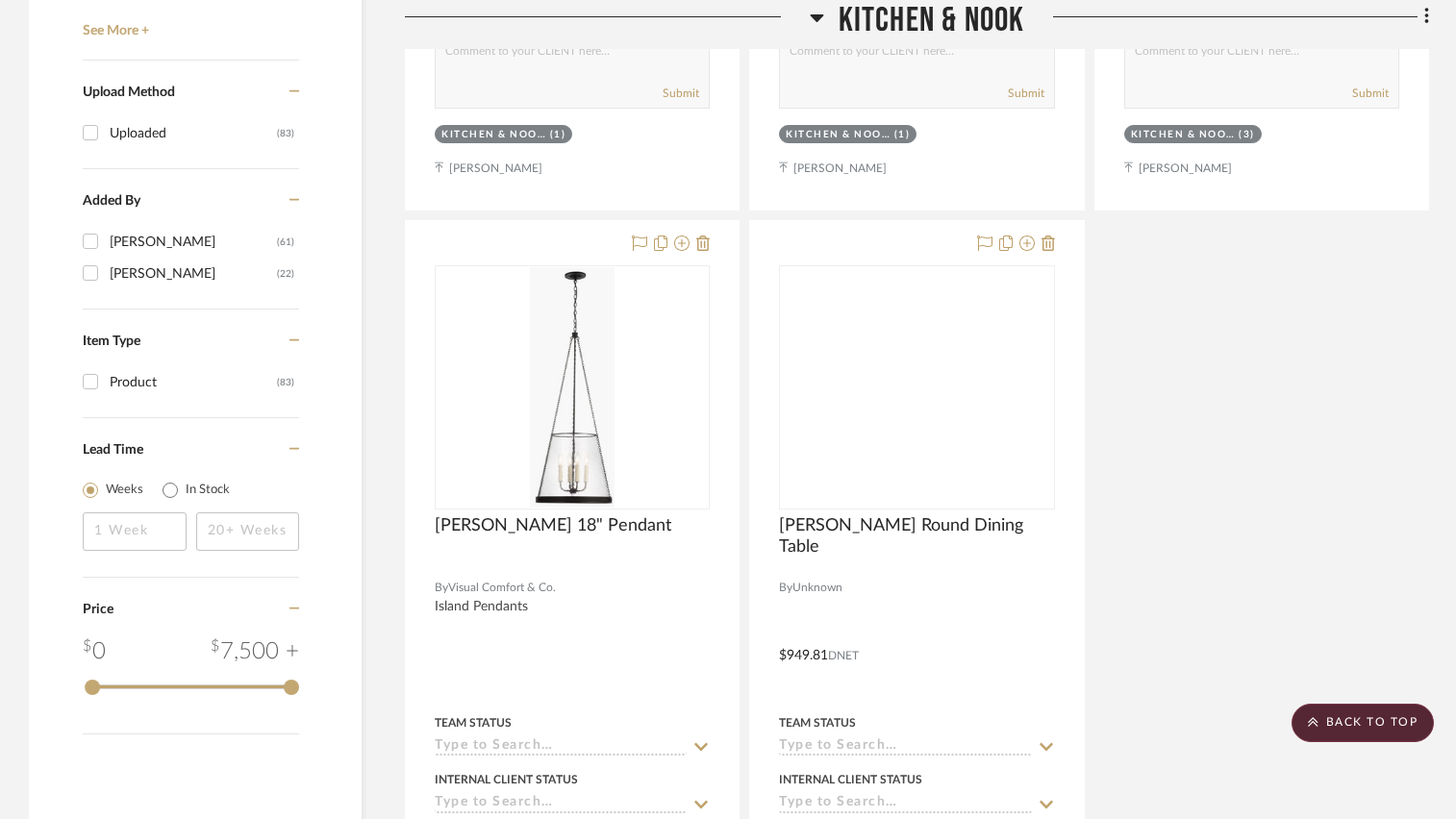
scroll to position [7473, 0]
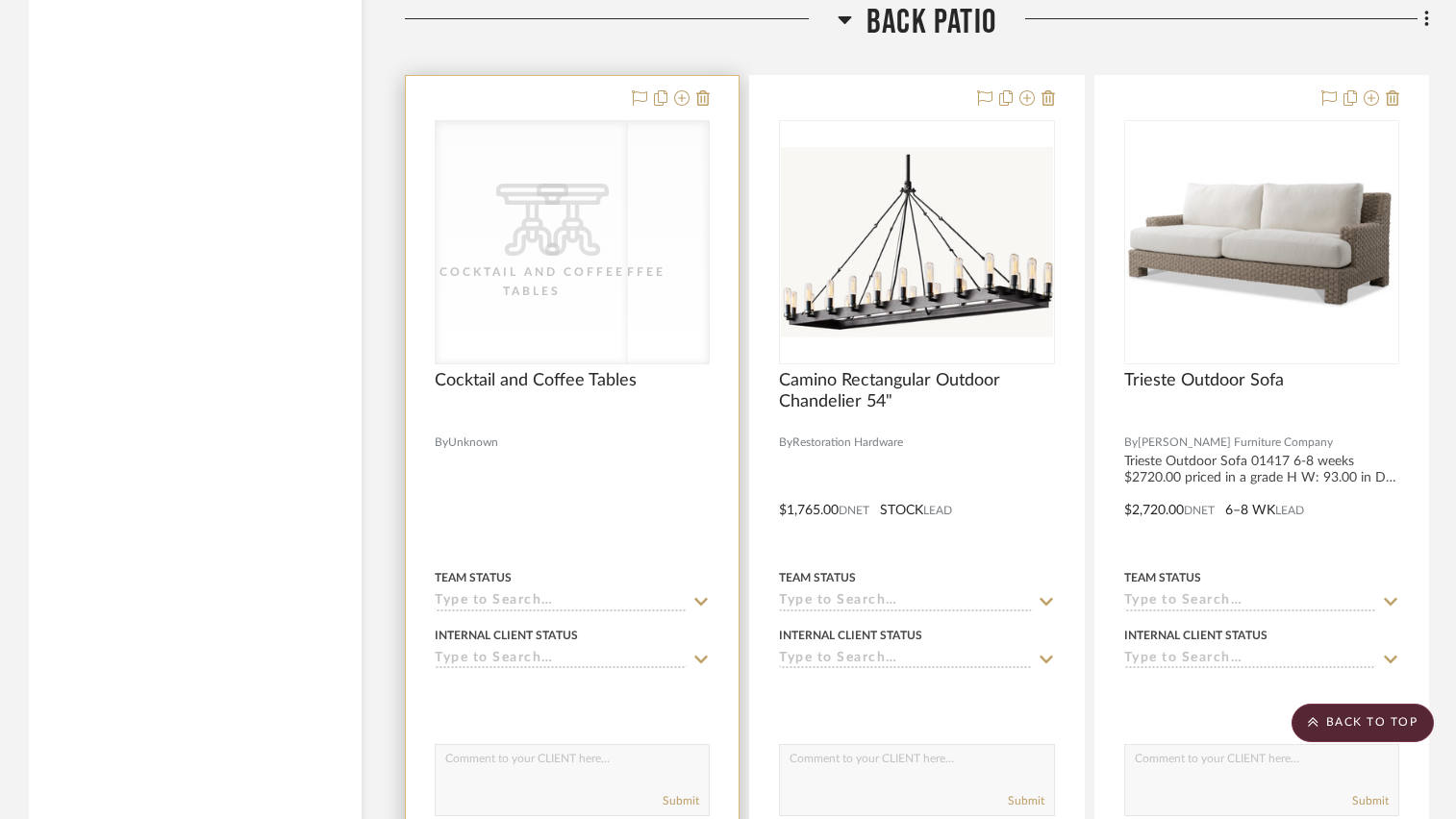
click at [576, 305] on div "CategoryIconTables Created with Sketch. Cocktail and Coffee Tables CategoryIcon…" at bounding box center [572, 242] width 275 height 244
click at [581, 300] on div "Cocktail and Coffee Tables" at bounding box center [572, 281] width 192 height 38
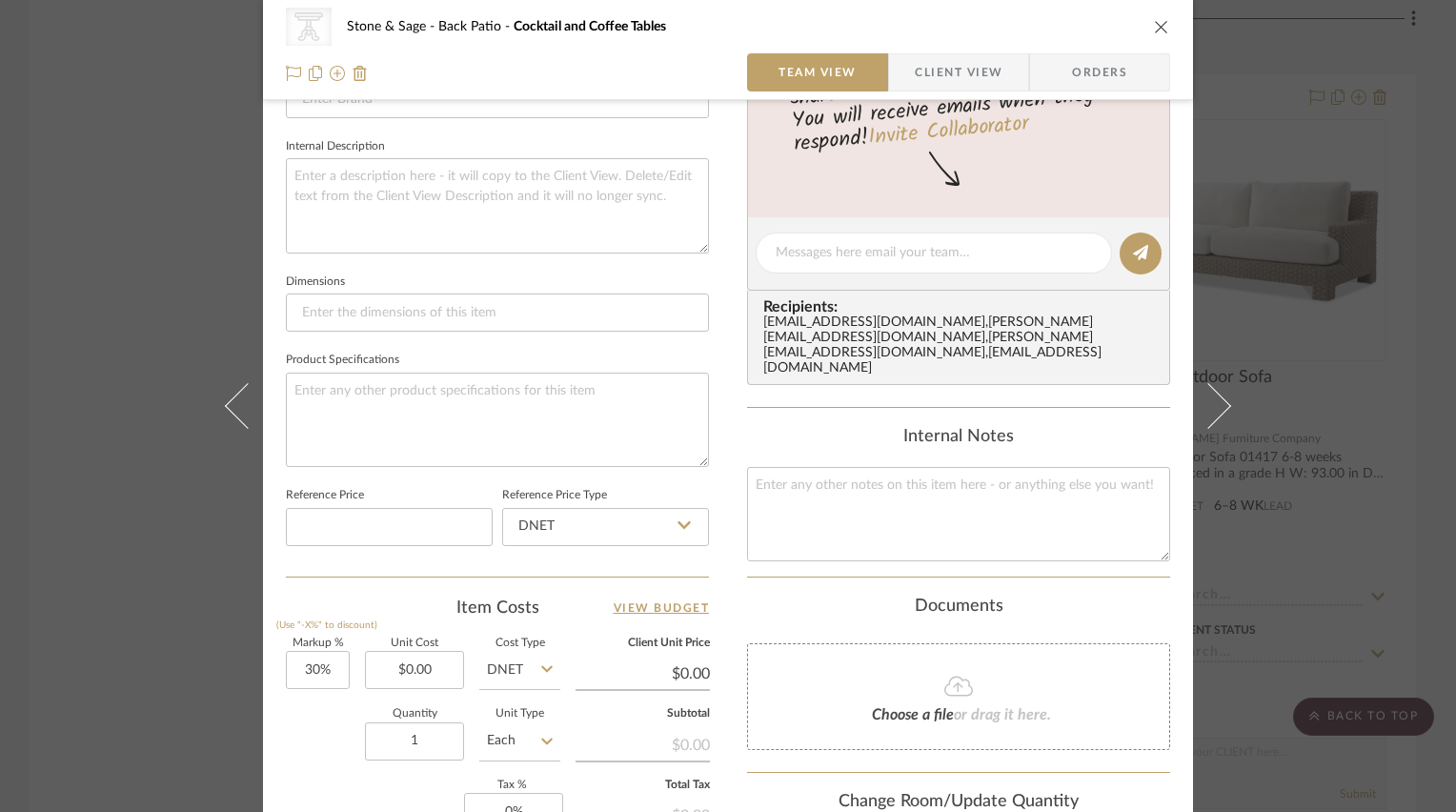
scroll to position [667, 0]
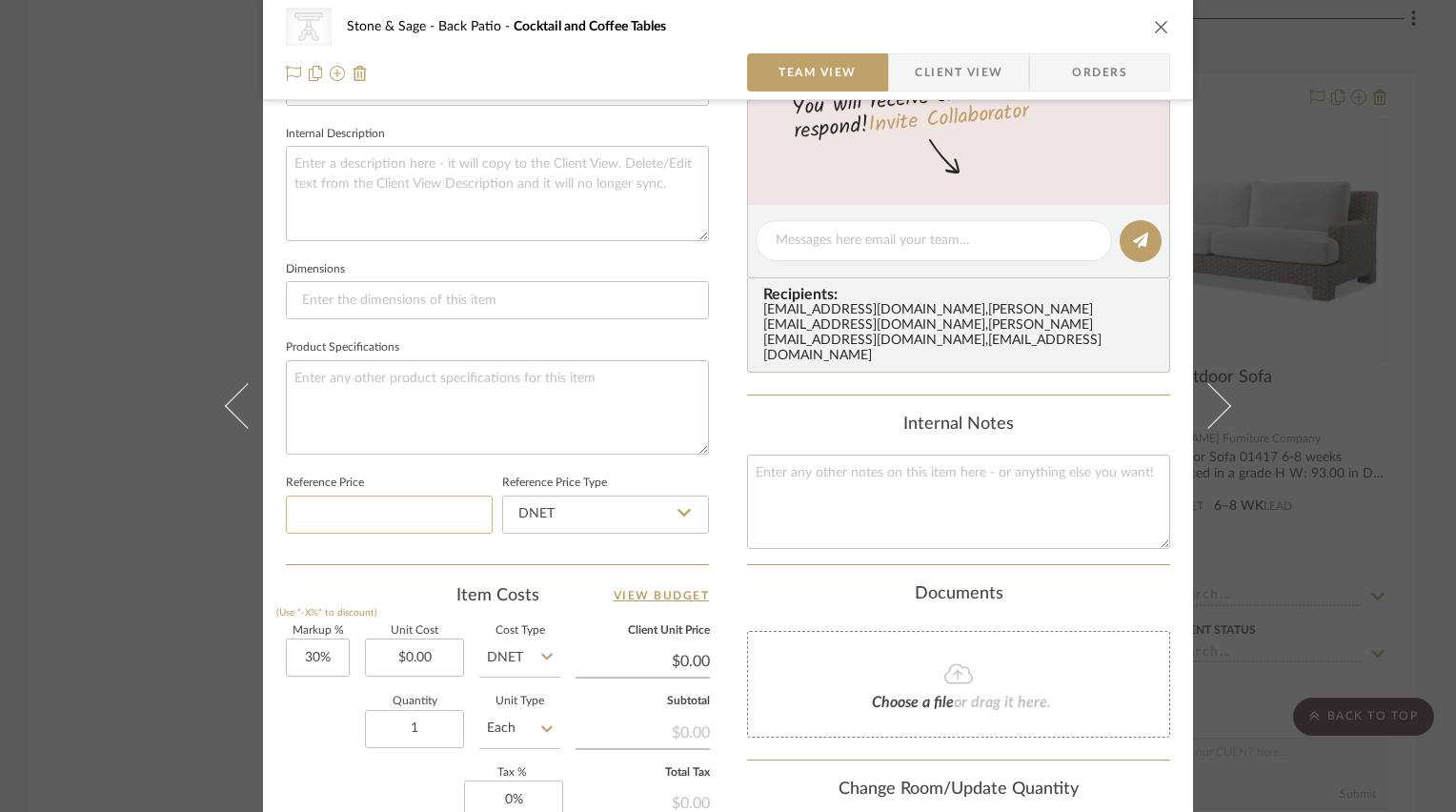
drag, startPoint x: 372, startPoint y: 507, endPoint x: 383, endPoint y: 505, distance: 11.2
click at [373, 507] on input at bounding box center [389, 514] width 207 height 38
type input "$2,850.00"
click at [434, 470] on fieldset "Reference Price $2,850.00" at bounding box center [389, 502] width 207 height 64
click at [1155, 23] on icon "close" at bounding box center [1162, 27] width 15 height 15
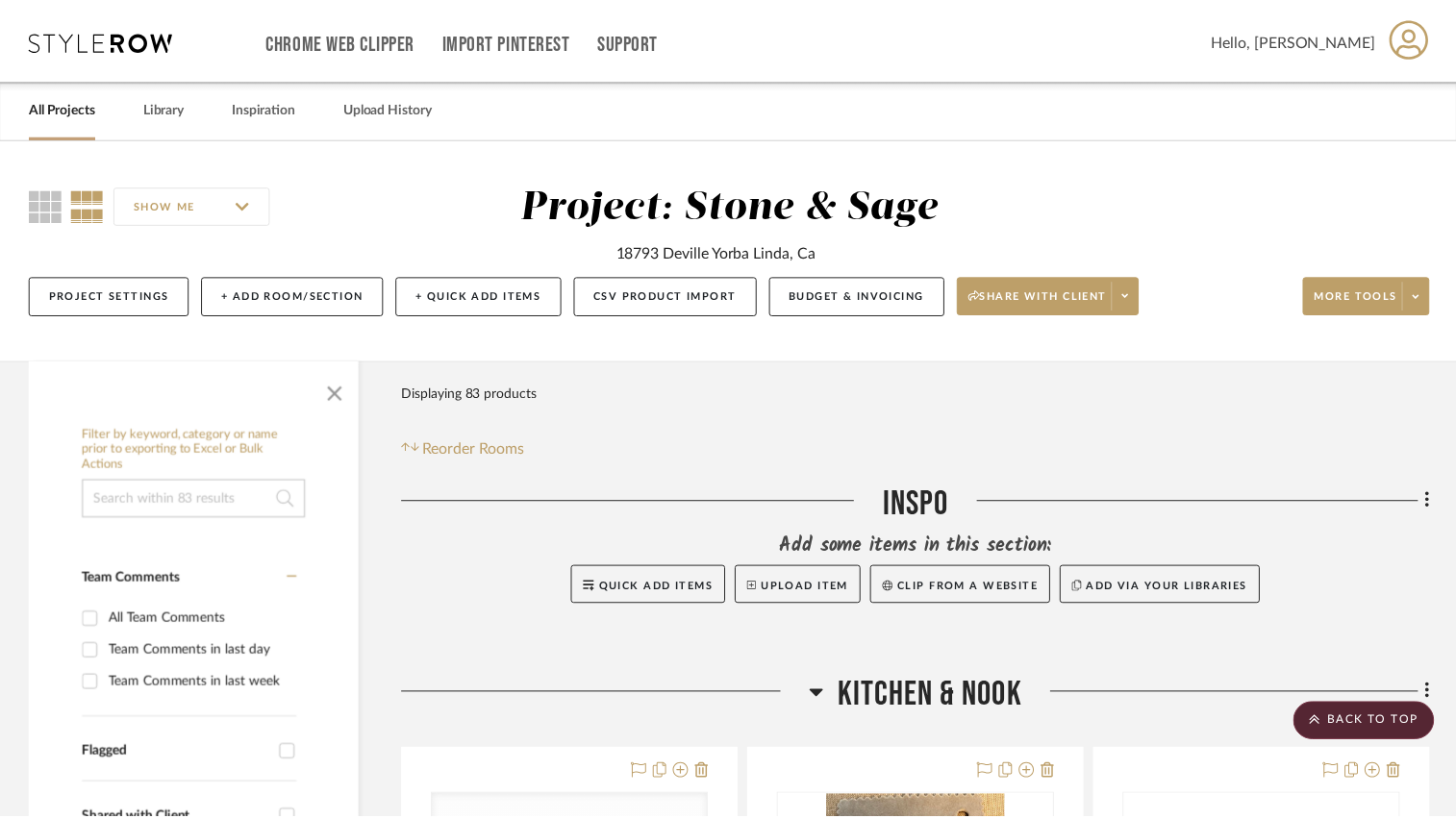
scroll to position [7473, 0]
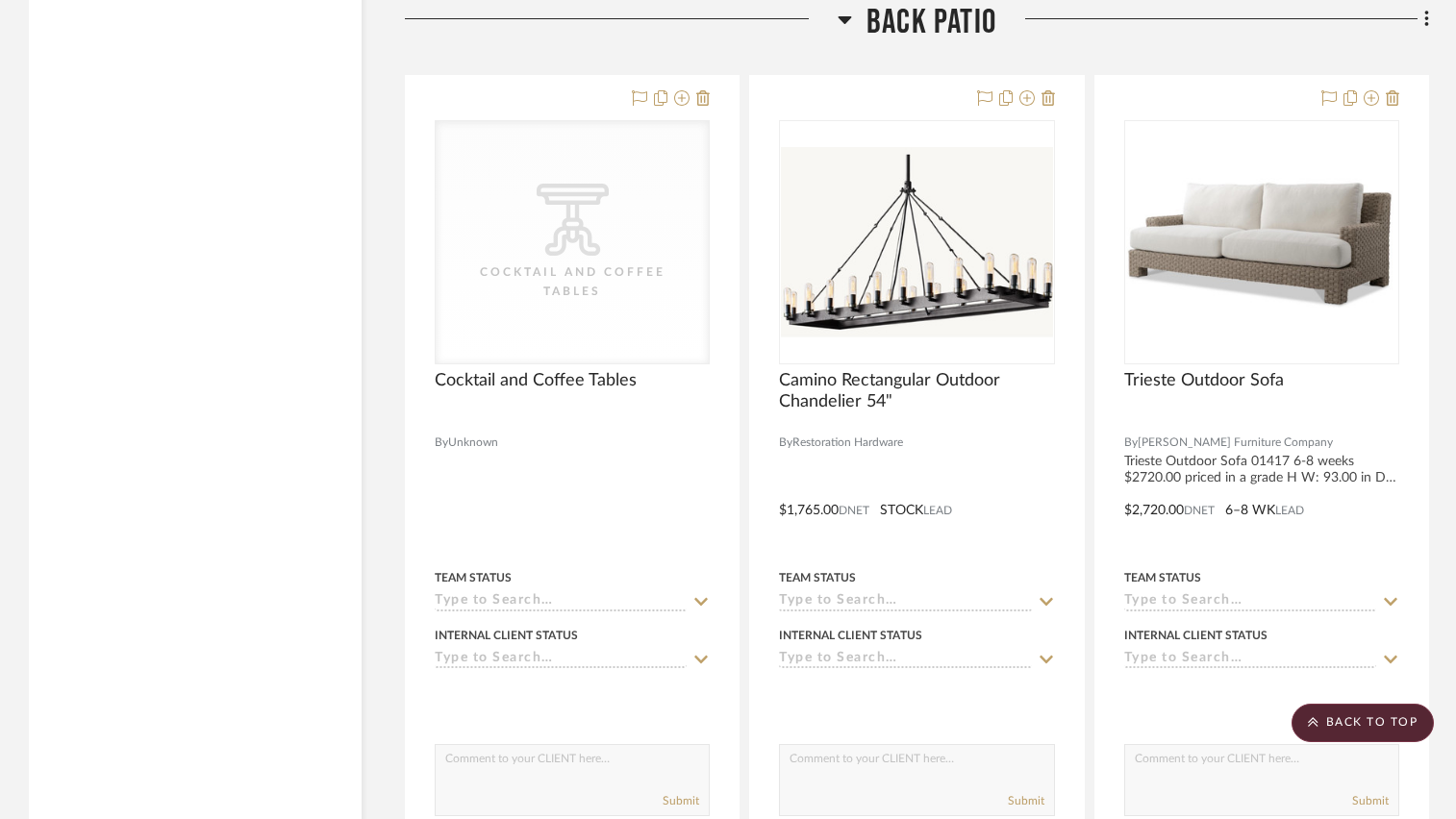
click at [842, 22] on icon at bounding box center [845, 20] width 14 height 8
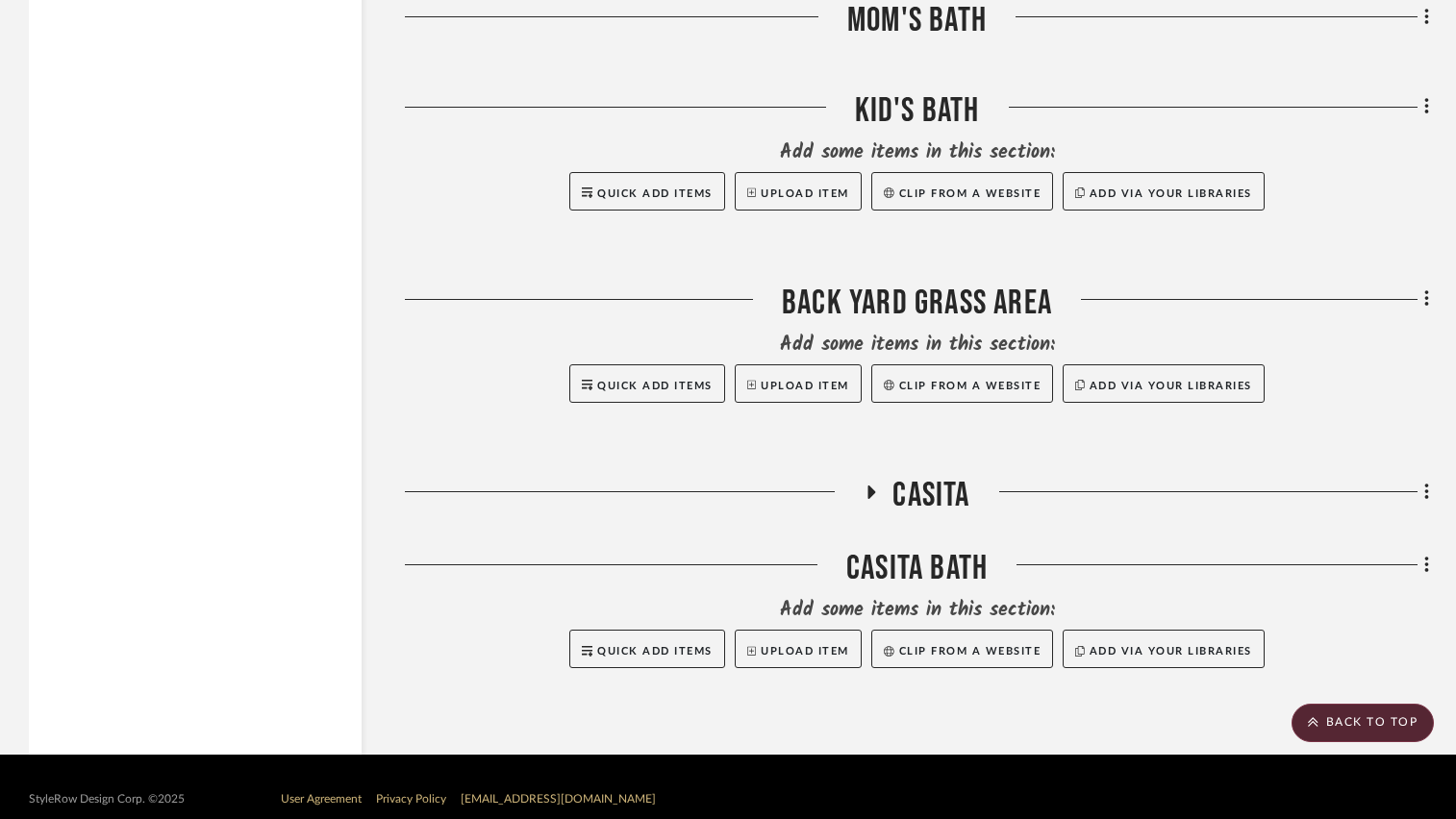
scroll to position [9837, 0]
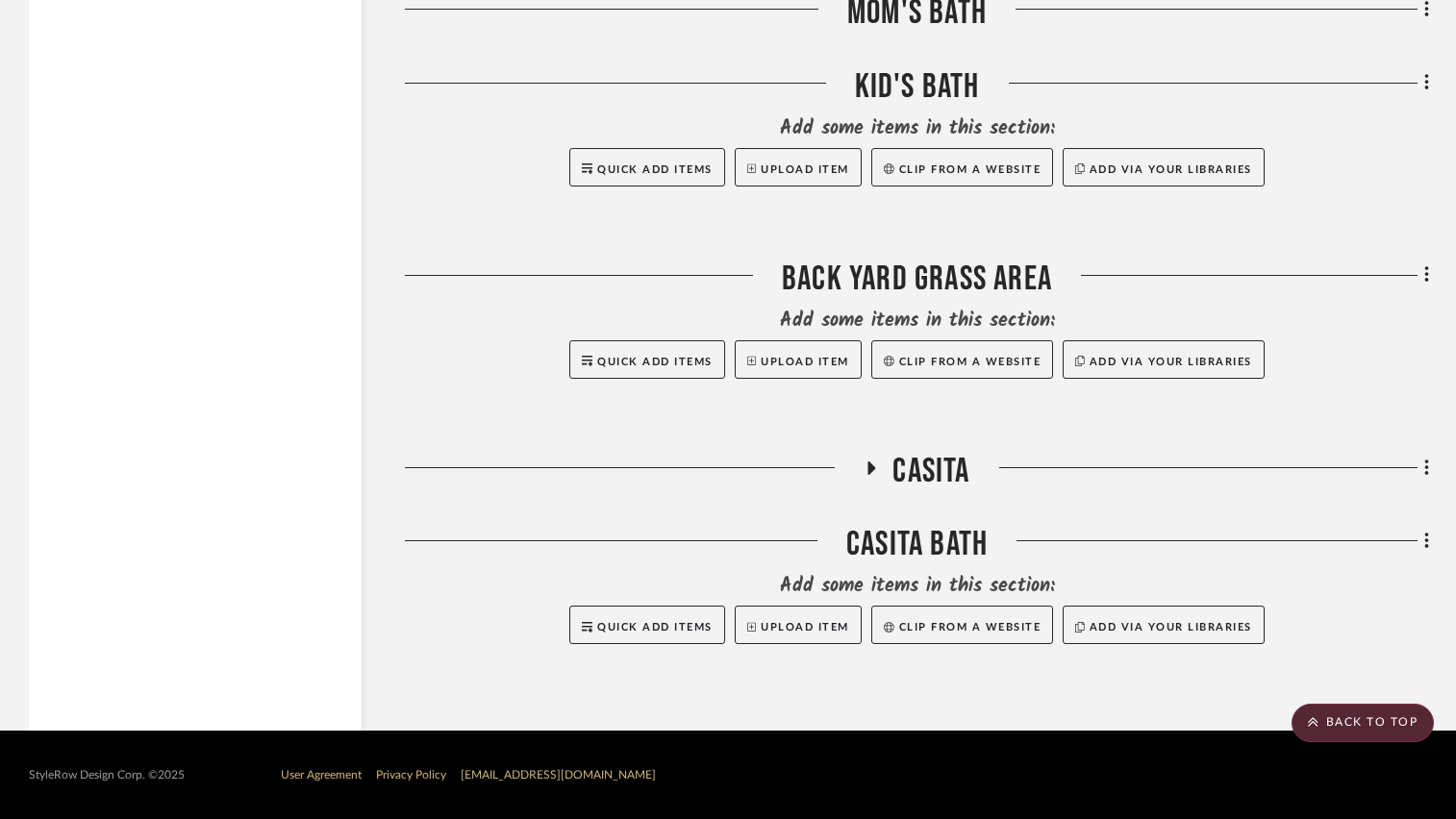
click at [871, 467] on icon at bounding box center [872, 468] width 8 height 14
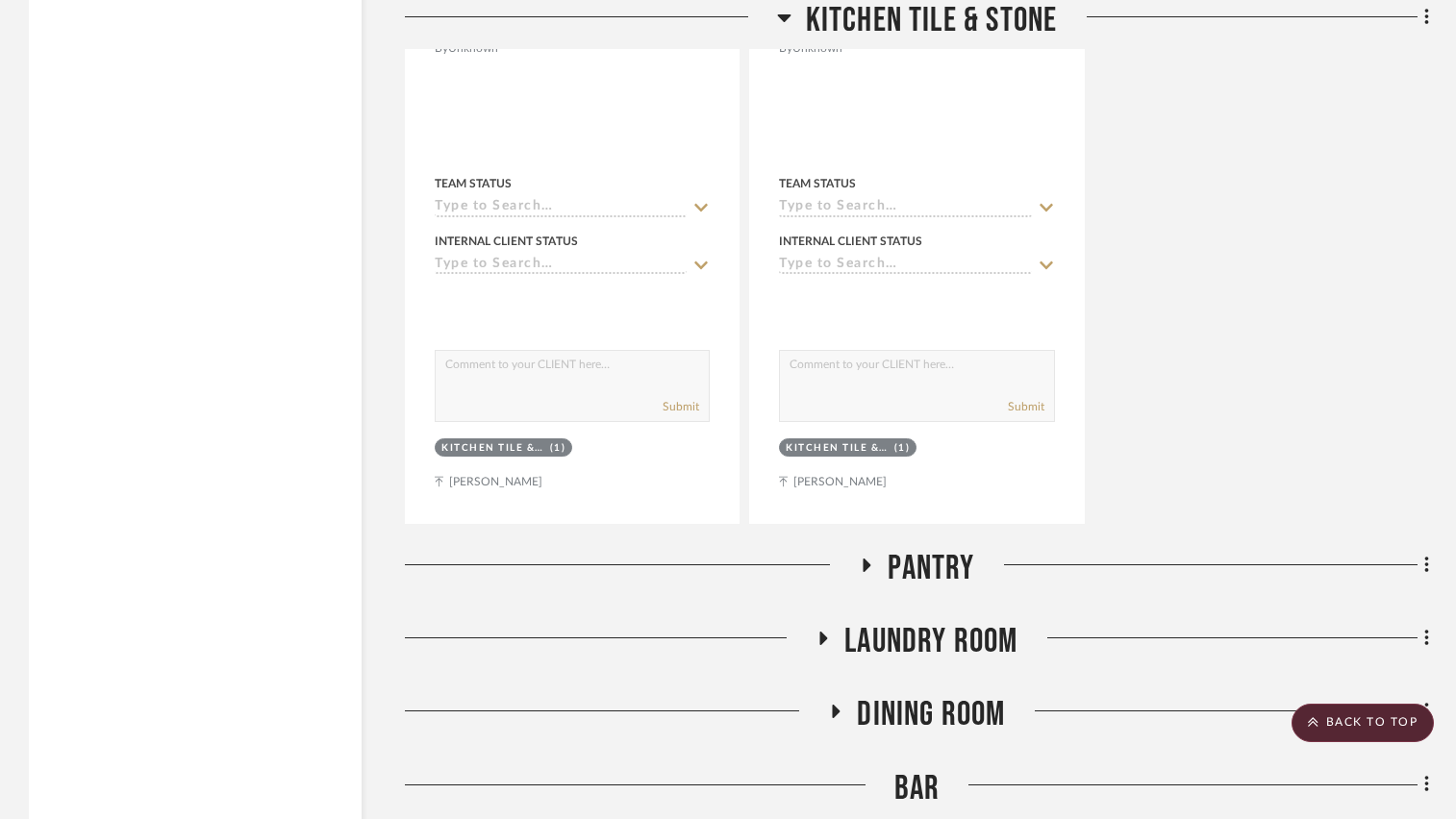
scroll to position [3811, 0]
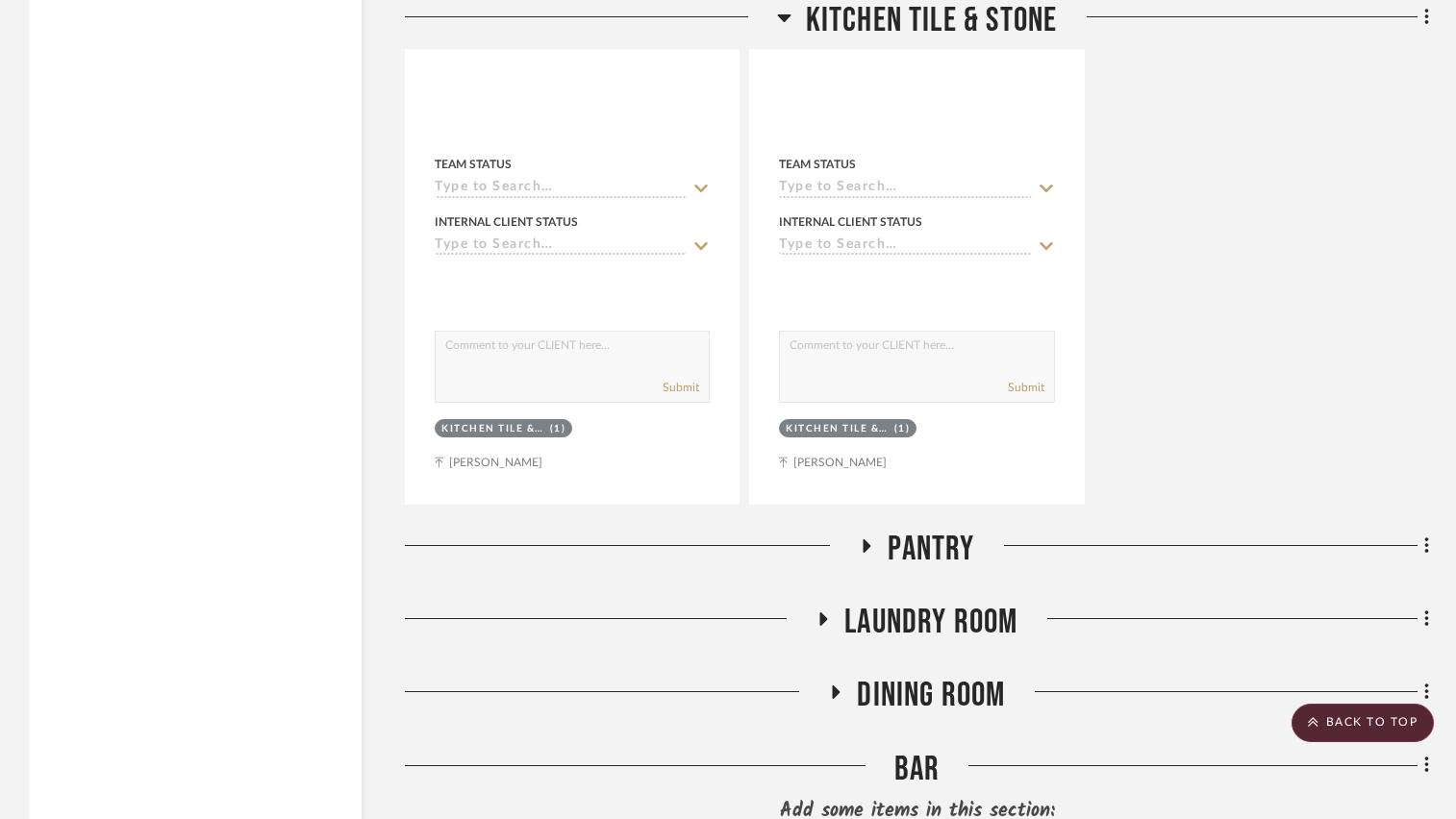
click at [833, 693] on icon at bounding box center [837, 692] width 8 height 14
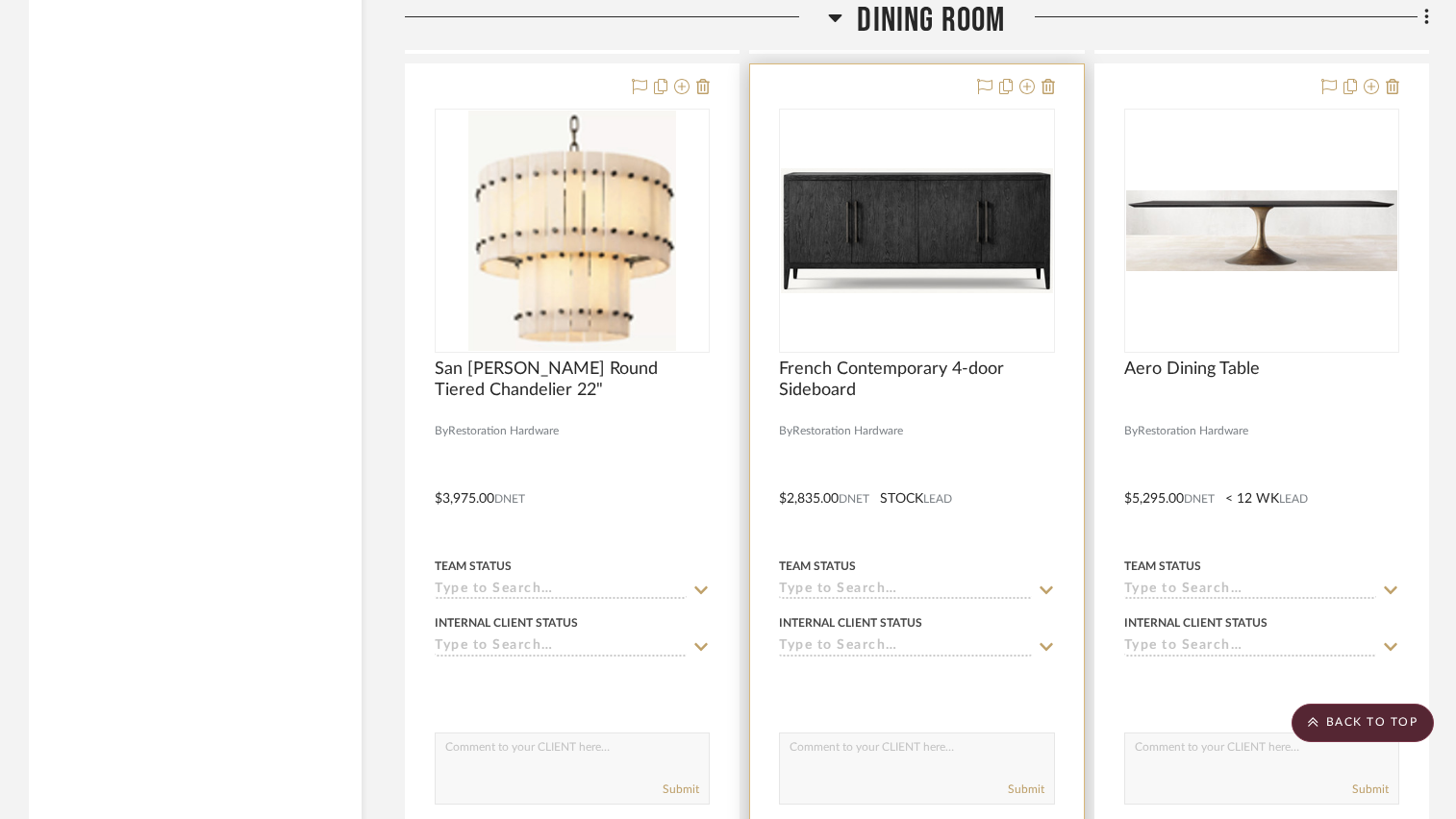
scroll to position [5446, 0]
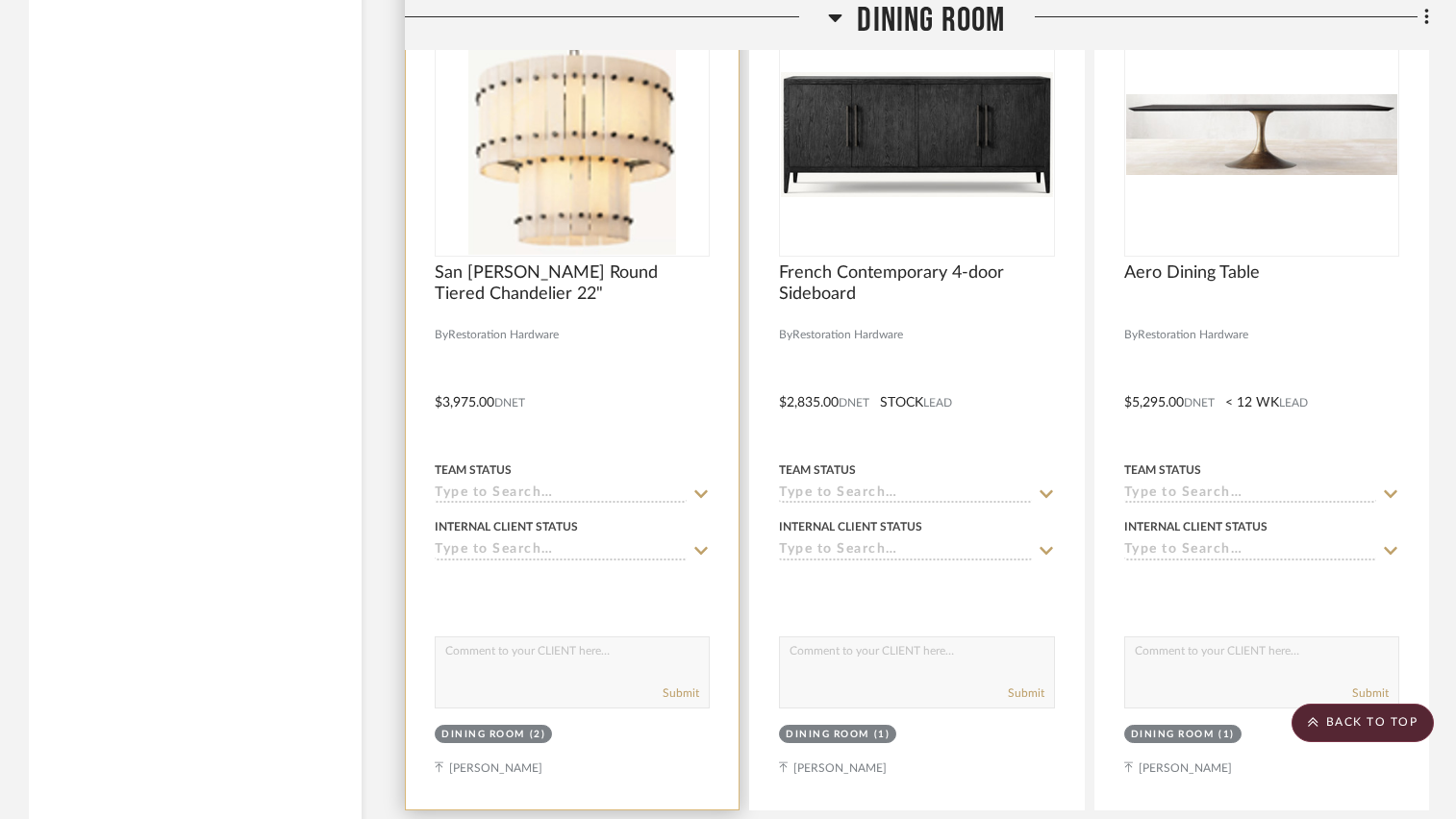
click at [637, 378] on div at bounding box center [573, 389] width 333 height 841
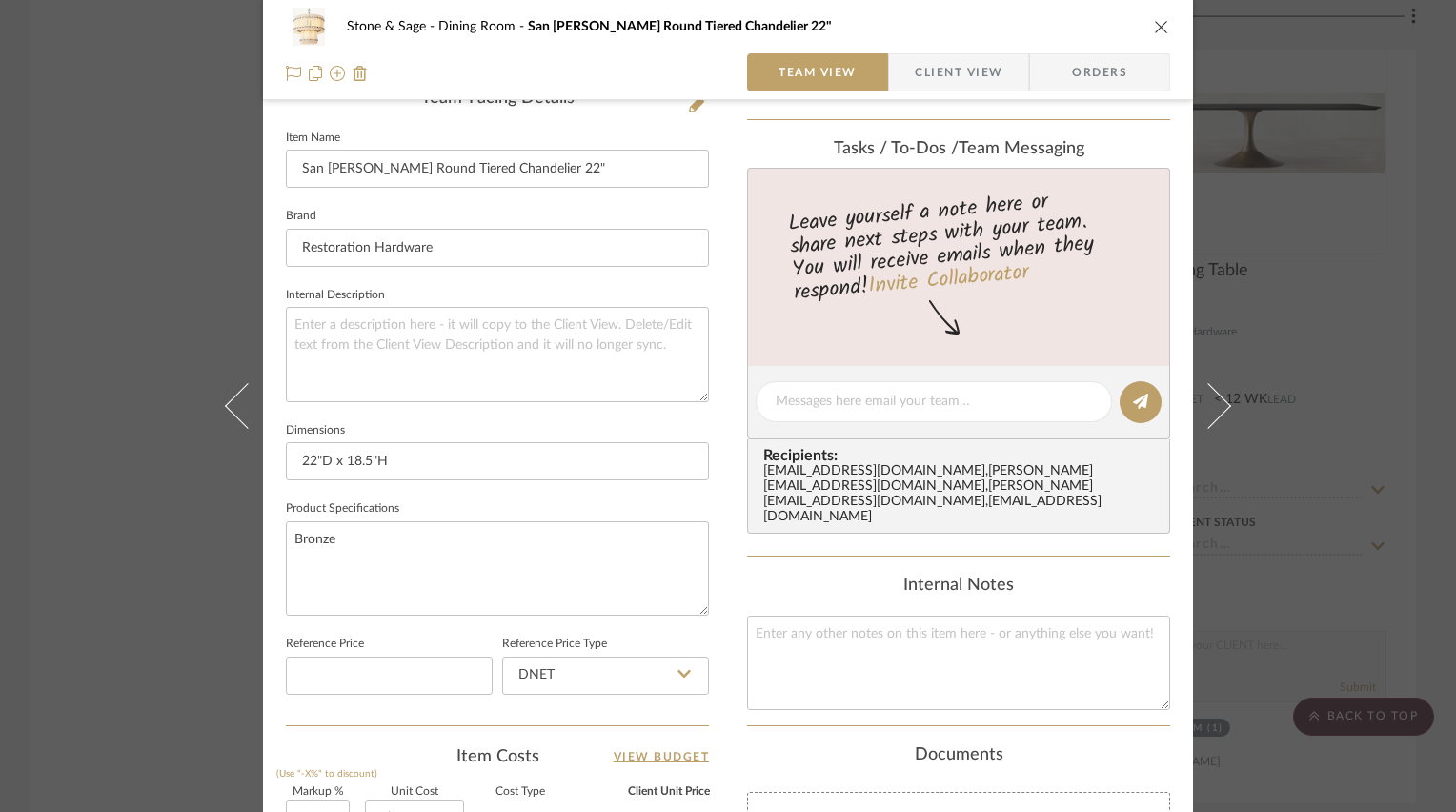
scroll to position [381, 0]
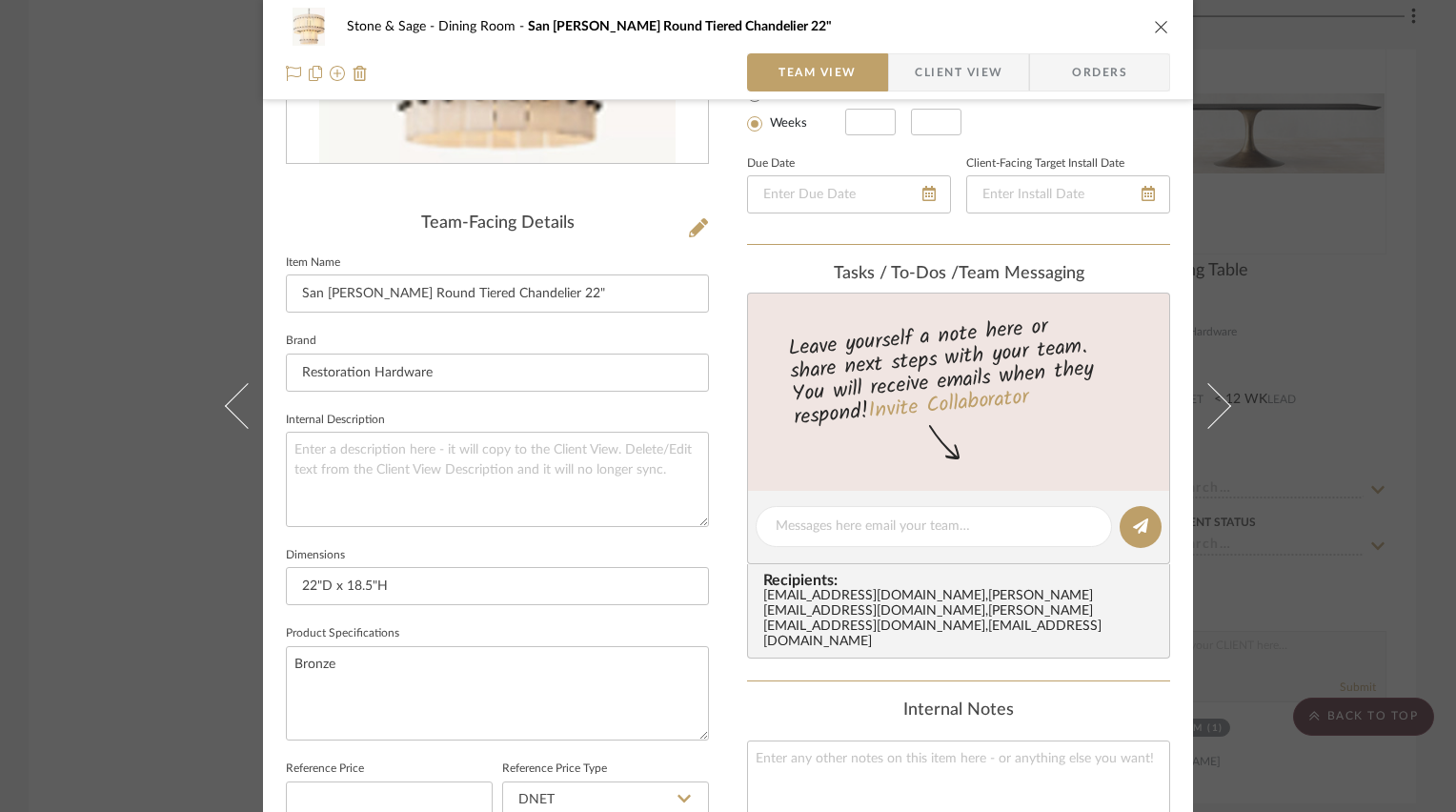
click at [1146, 24] on div "Stone & Sage Dining Room San Marco Alabaster Round Tiered Chandelier 22"" at bounding box center [728, 26] width 884 height 38
click at [1155, 28] on icon "close" at bounding box center [1162, 27] width 15 height 15
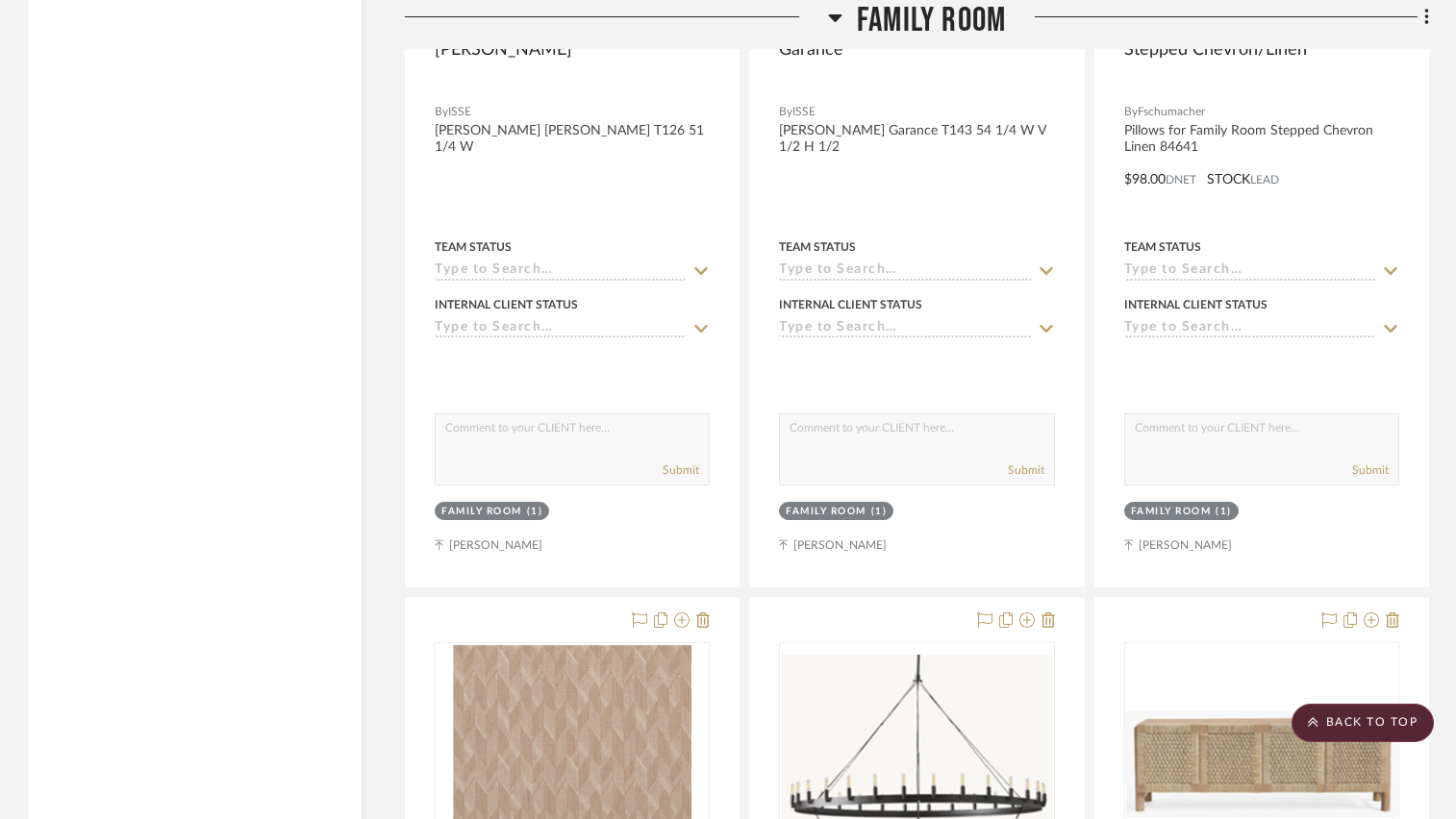
scroll to position [8217, 0]
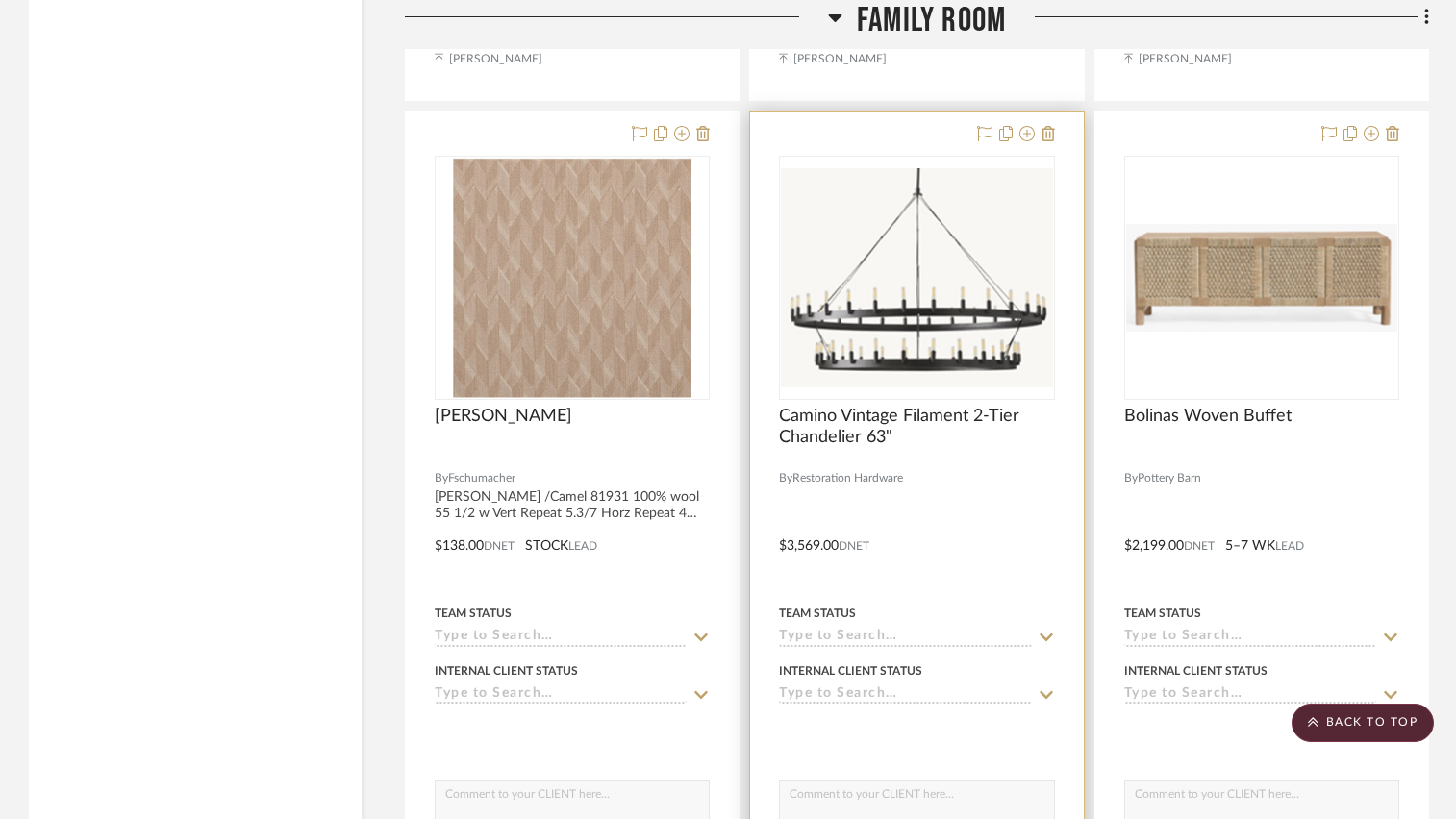
click at [960, 475] on div at bounding box center [916, 533] width 333 height 841
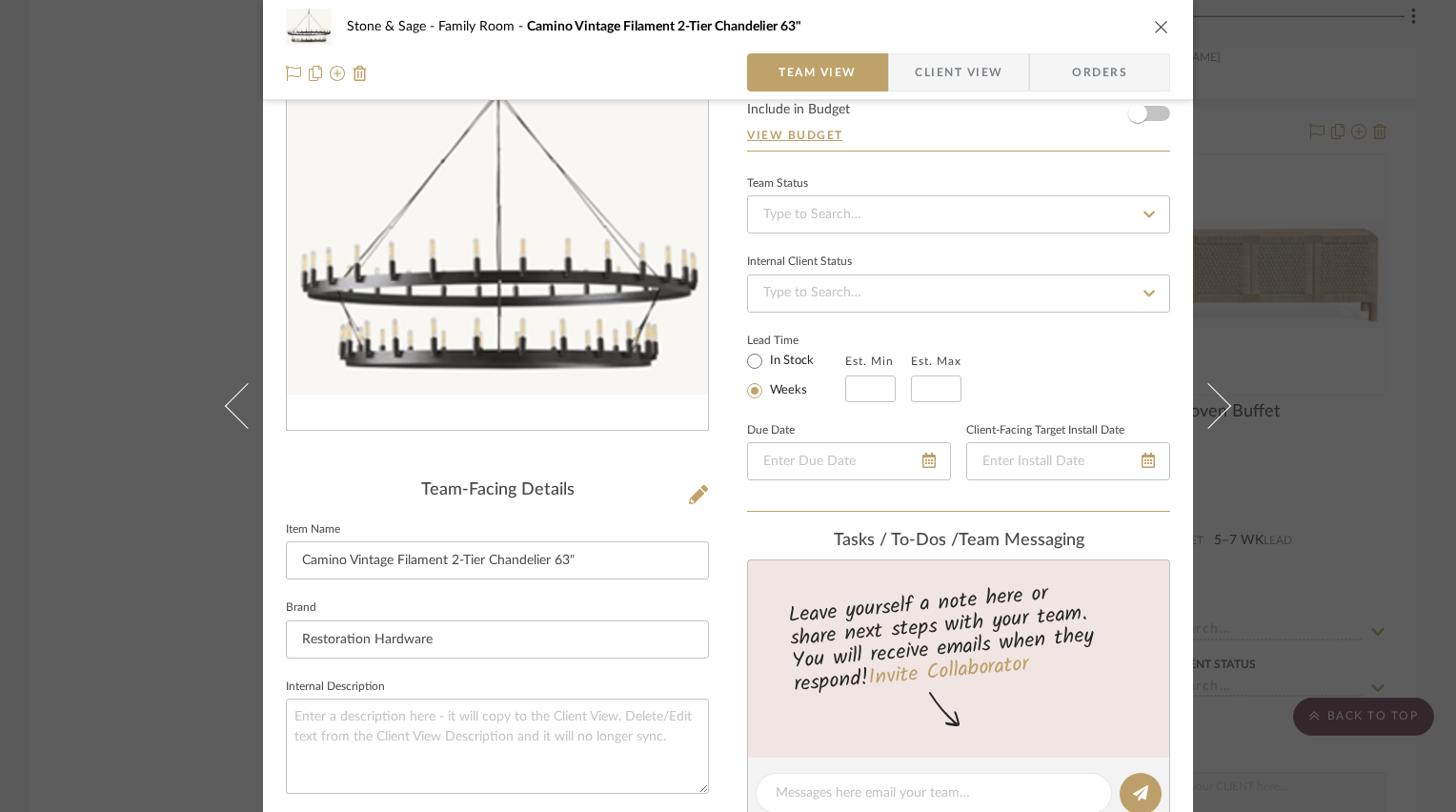
scroll to position [0, 0]
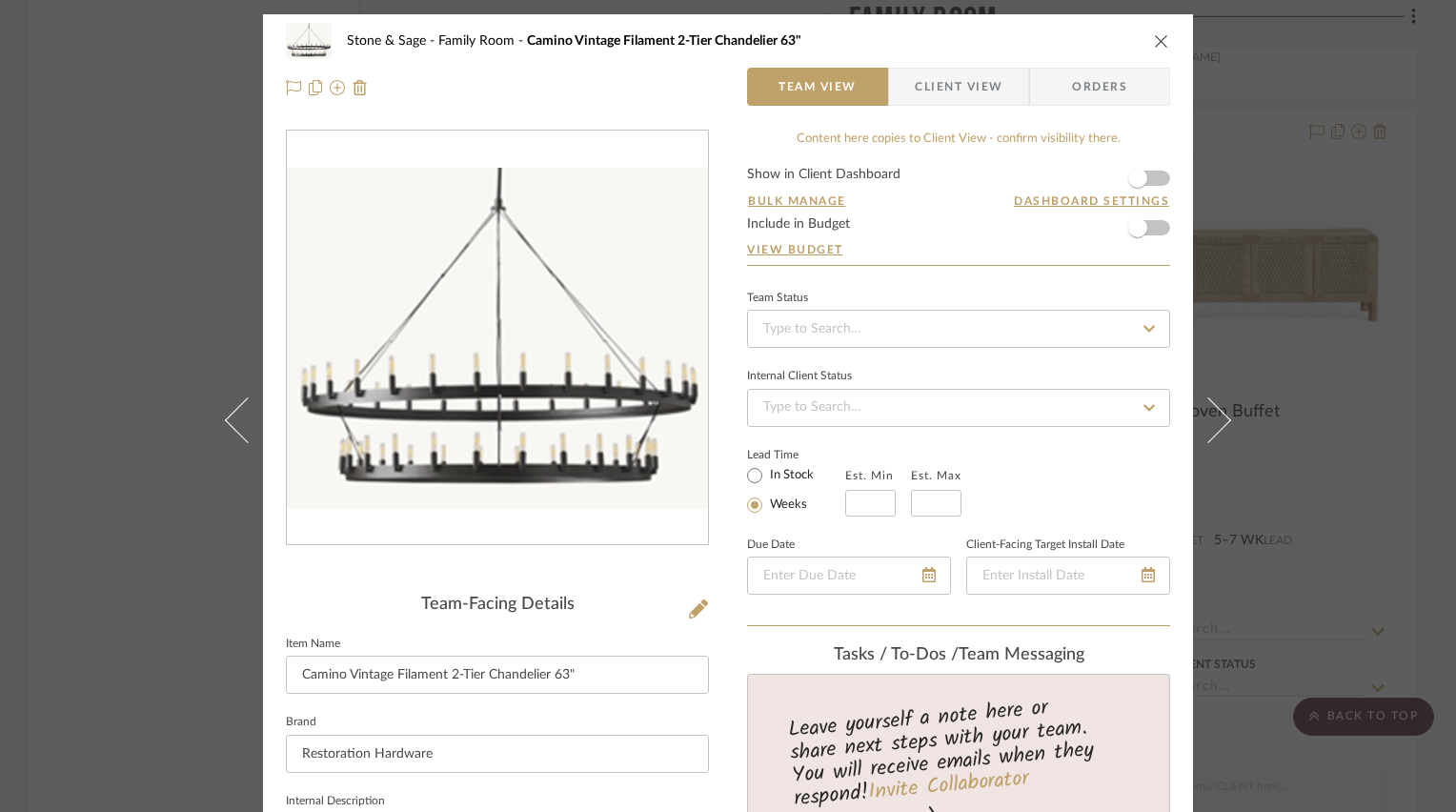
click at [1158, 42] on icon "close" at bounding box center [1162, 42] width 15 height 15
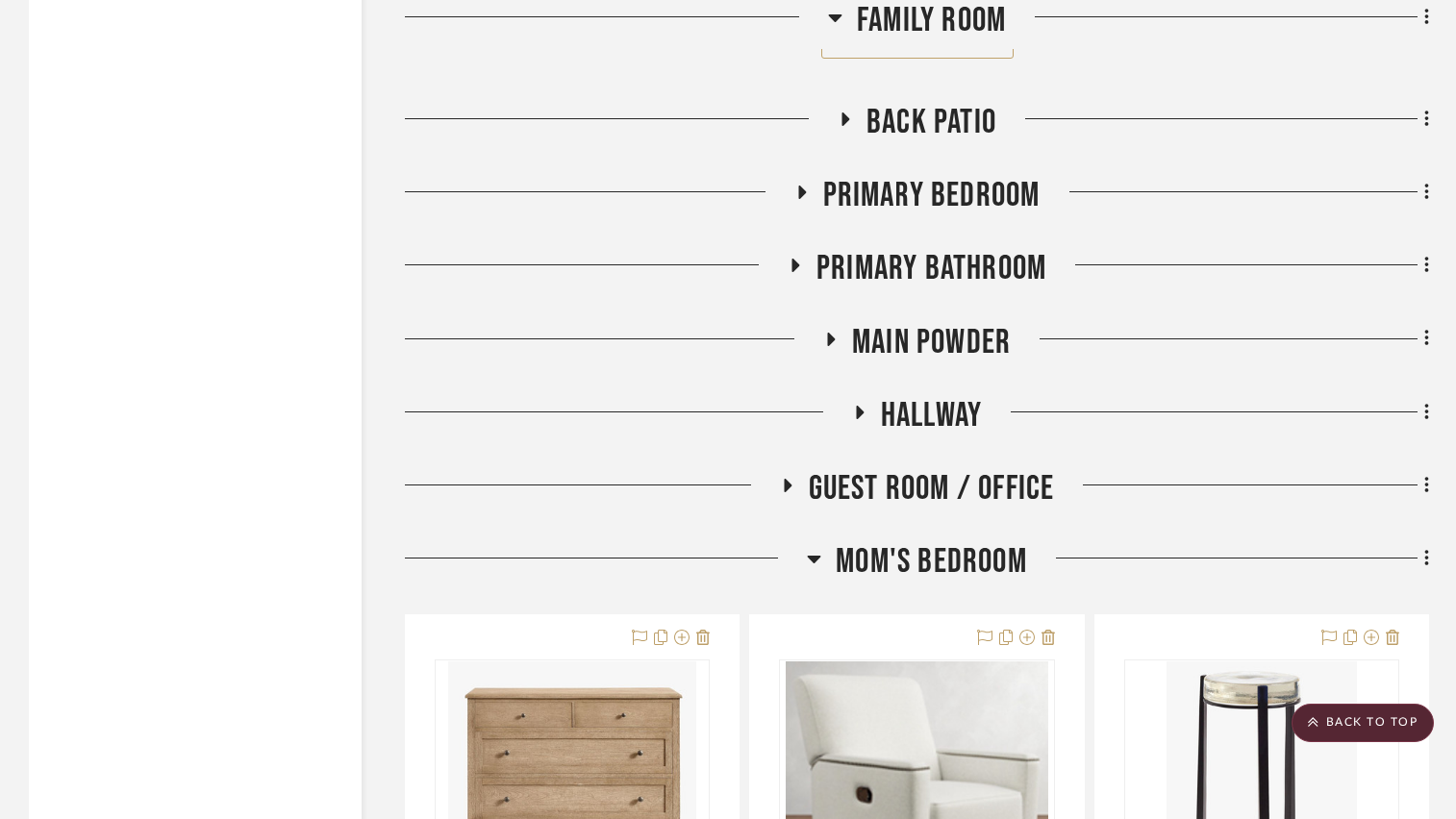
scroll to position [10140, 0]
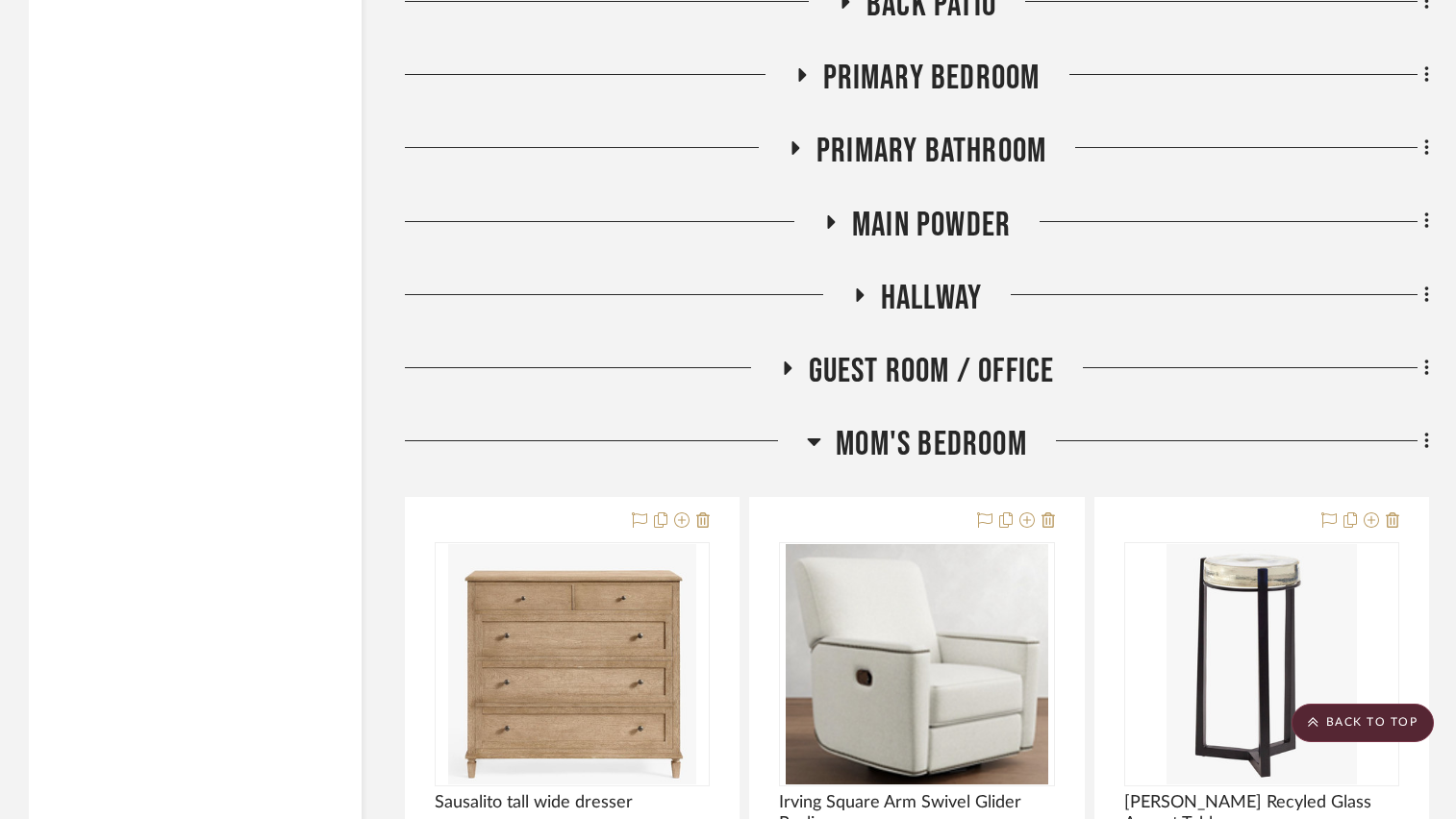
click at [794, 150] on icon at bounding box center [795, 148] width 8 height 14
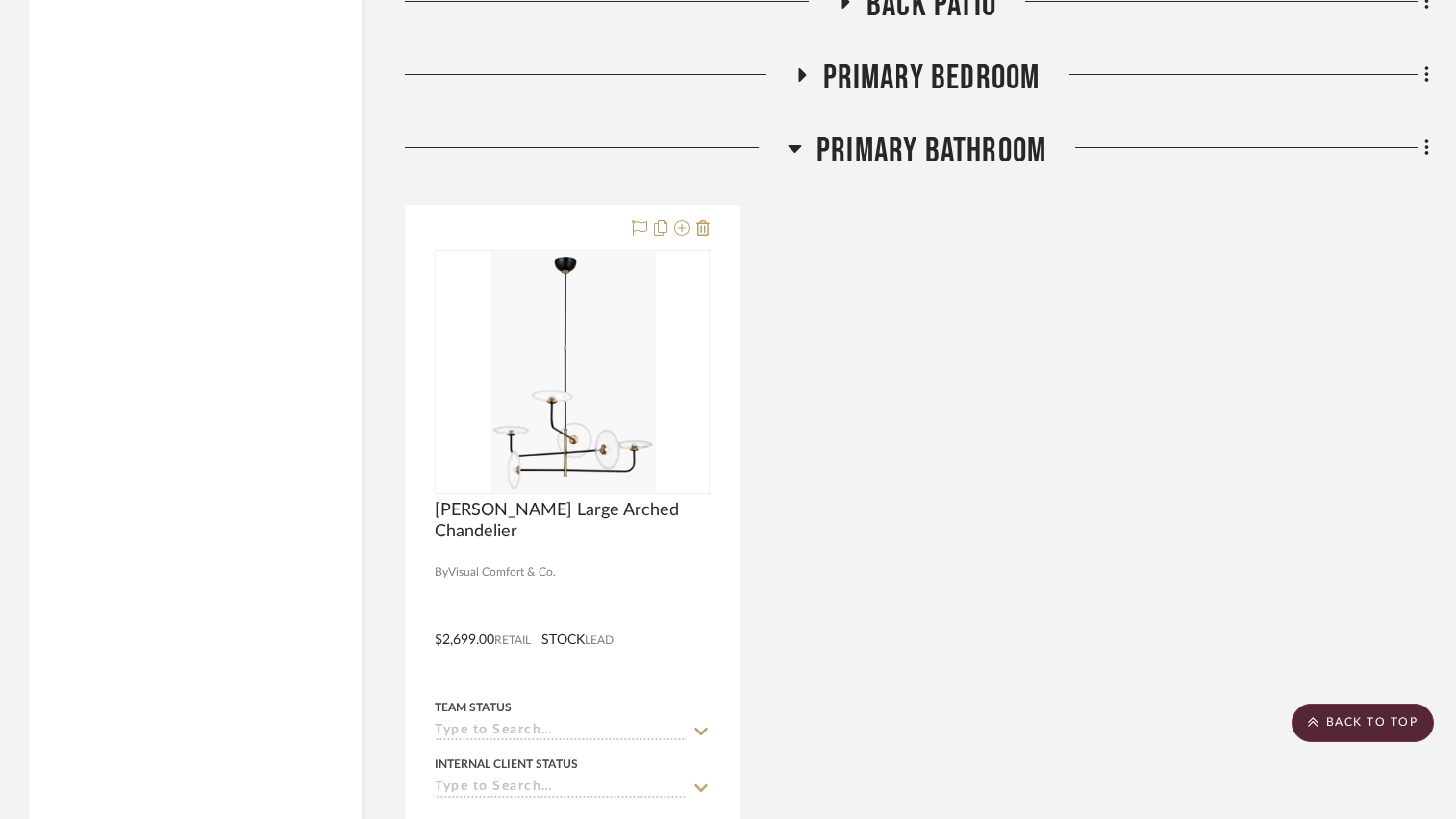
scroll to position [10332, 0]
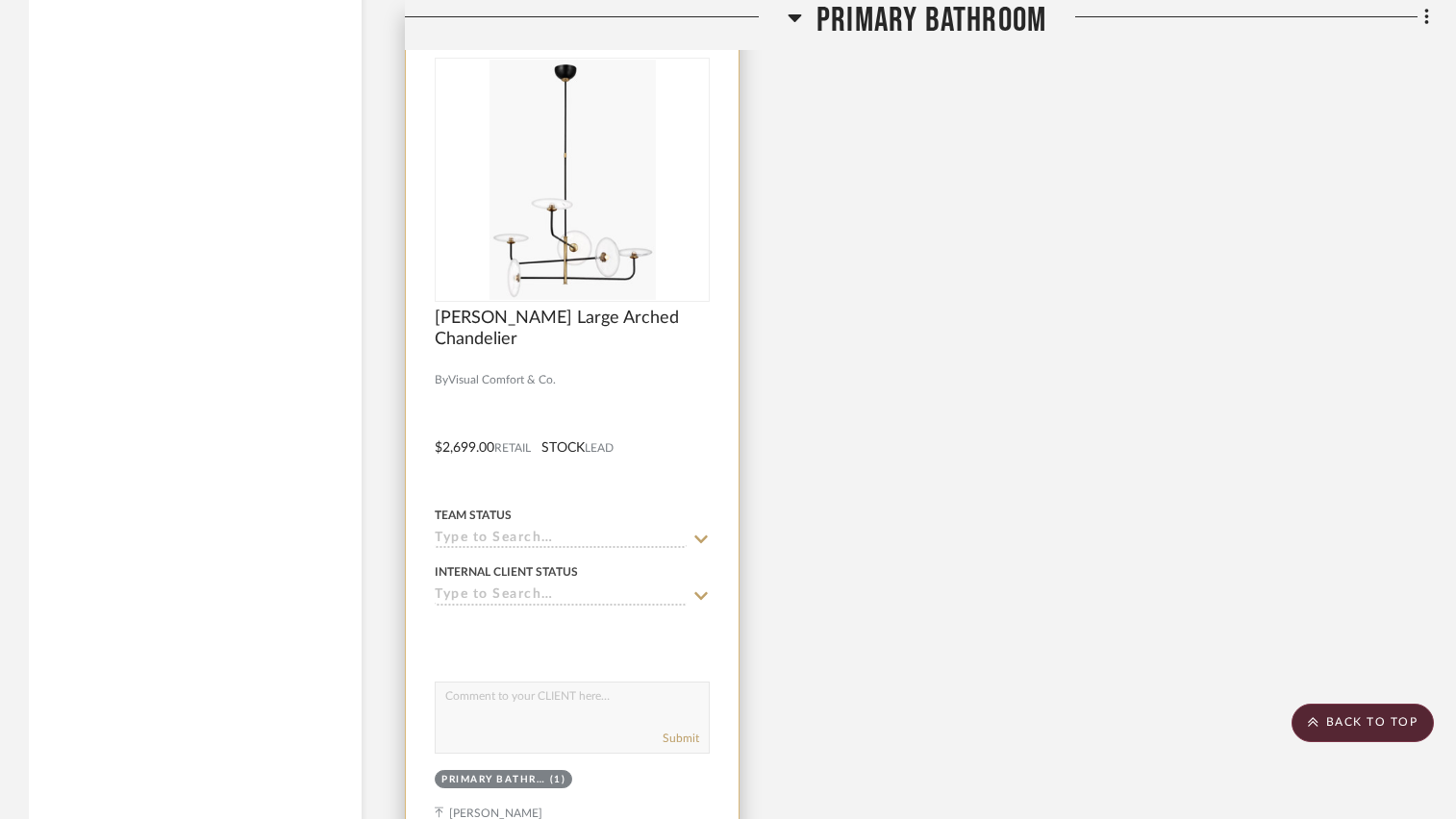
click at [630, 378] on div at bounding box center [573, 434] width 333 height 841
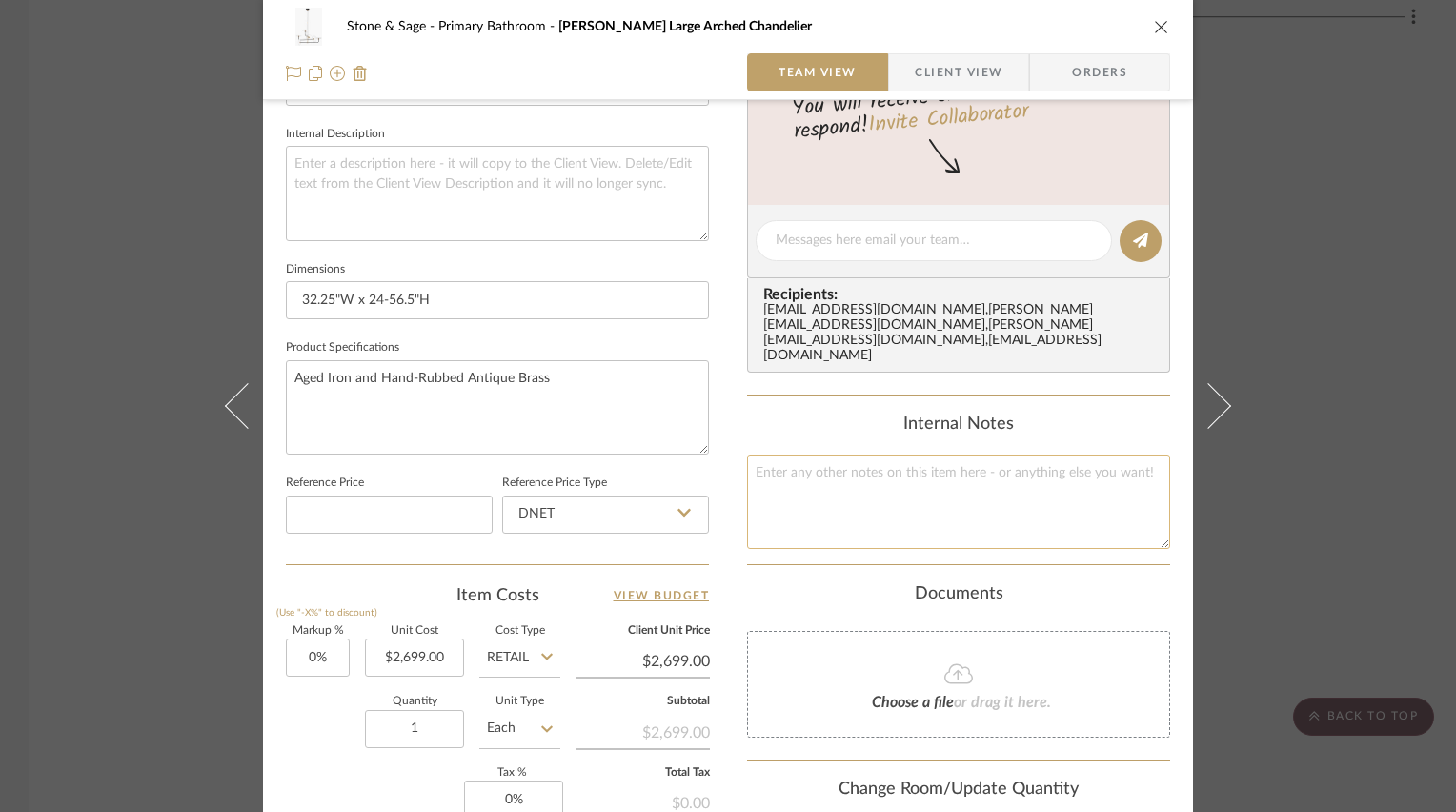
scroll to position [763, 0]
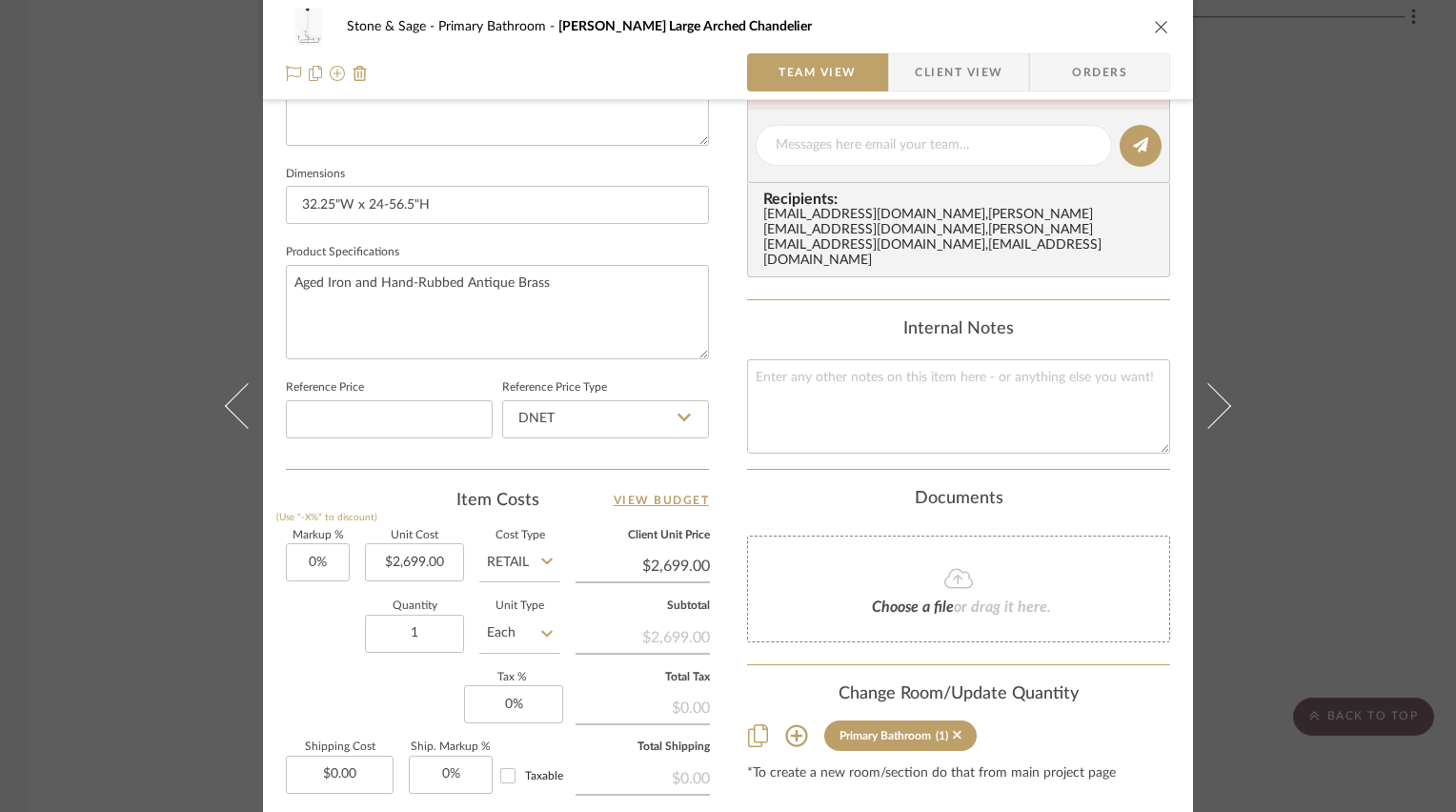
click at [1155, 26] on icon "close" at bounding box center [1162, 27] width 15 height 15
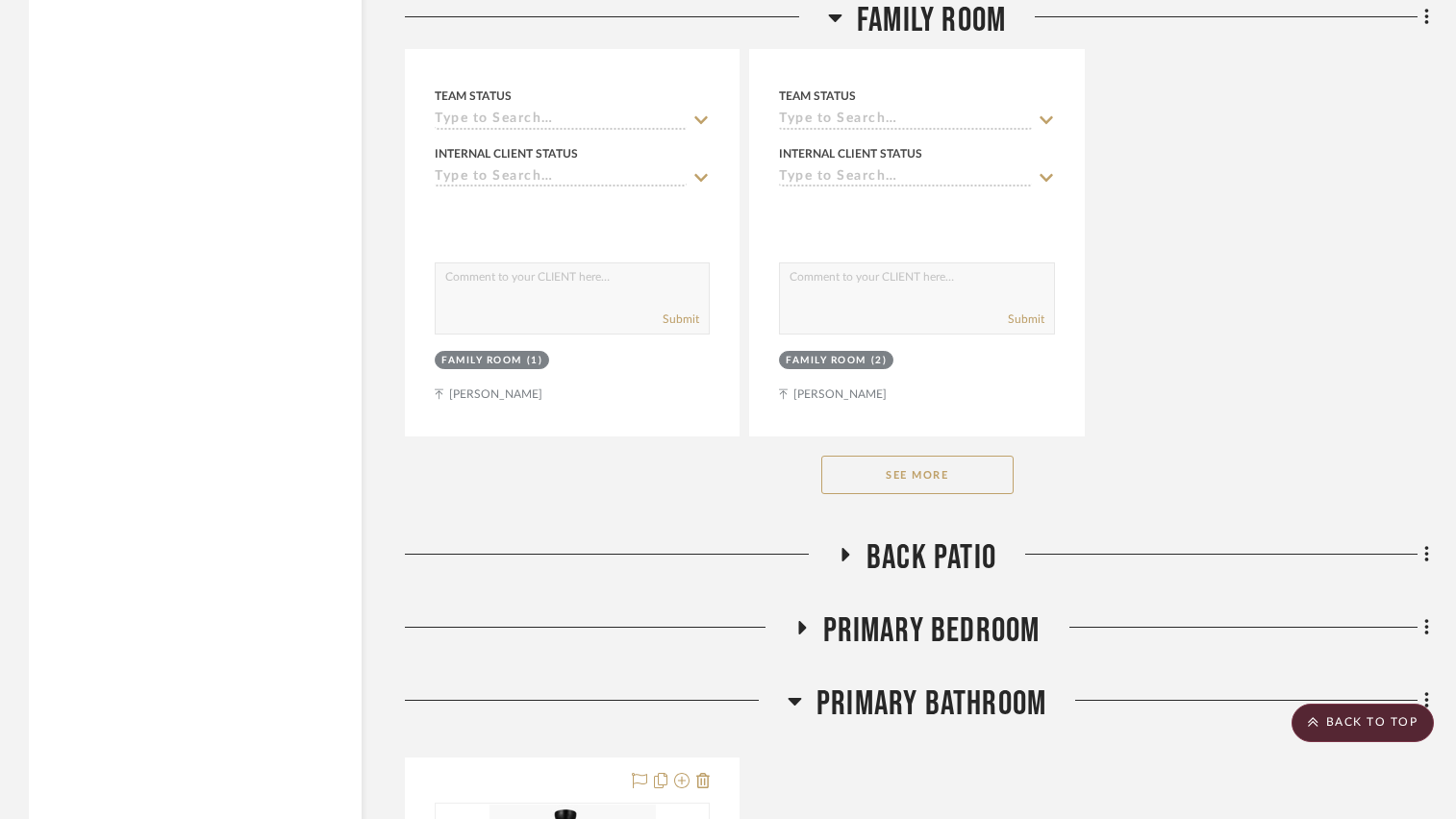
scroll to position [9755, 0]
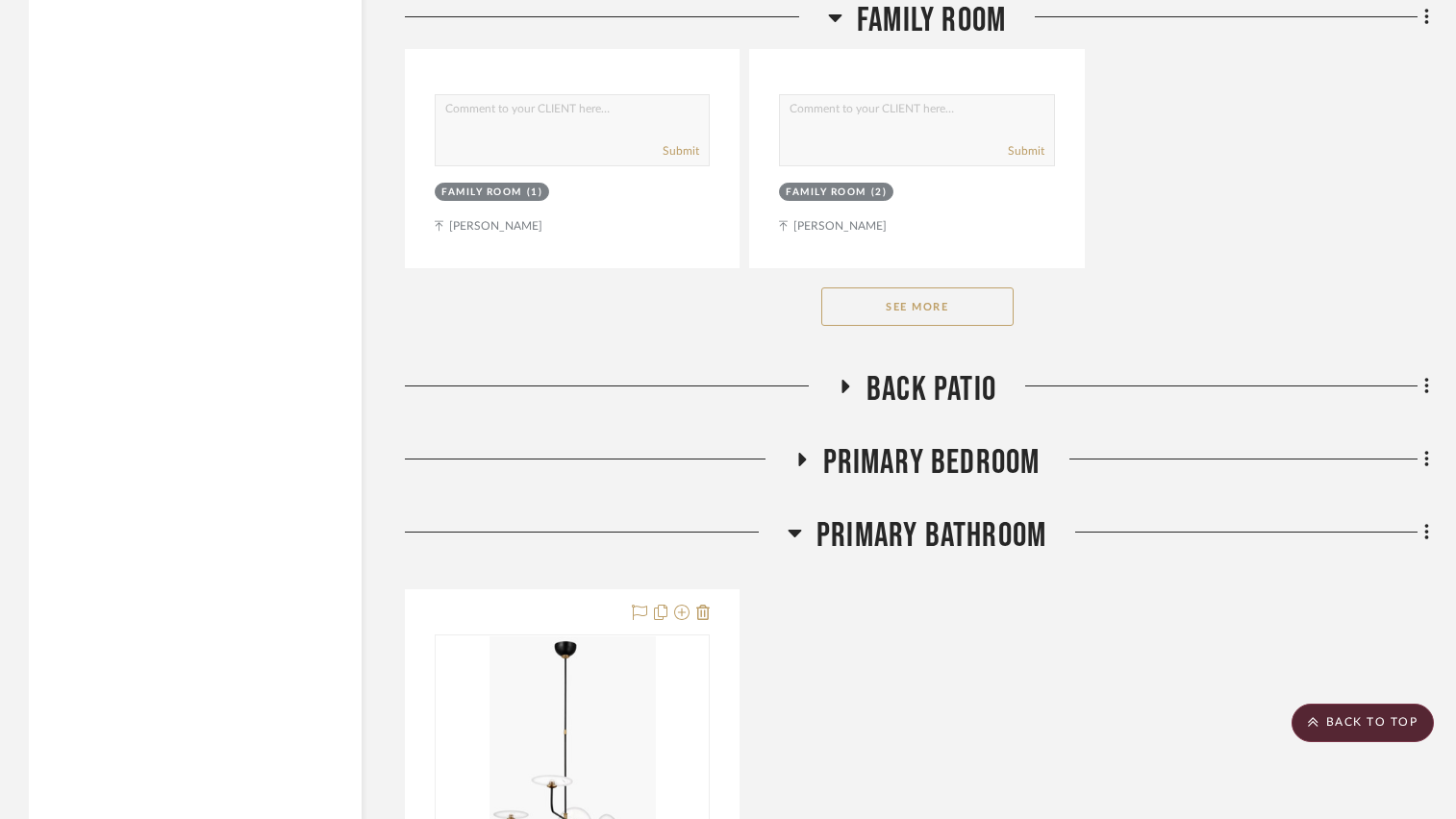
click at [802, 462] on icon at bounding box center [802, 460] width 8 height 14
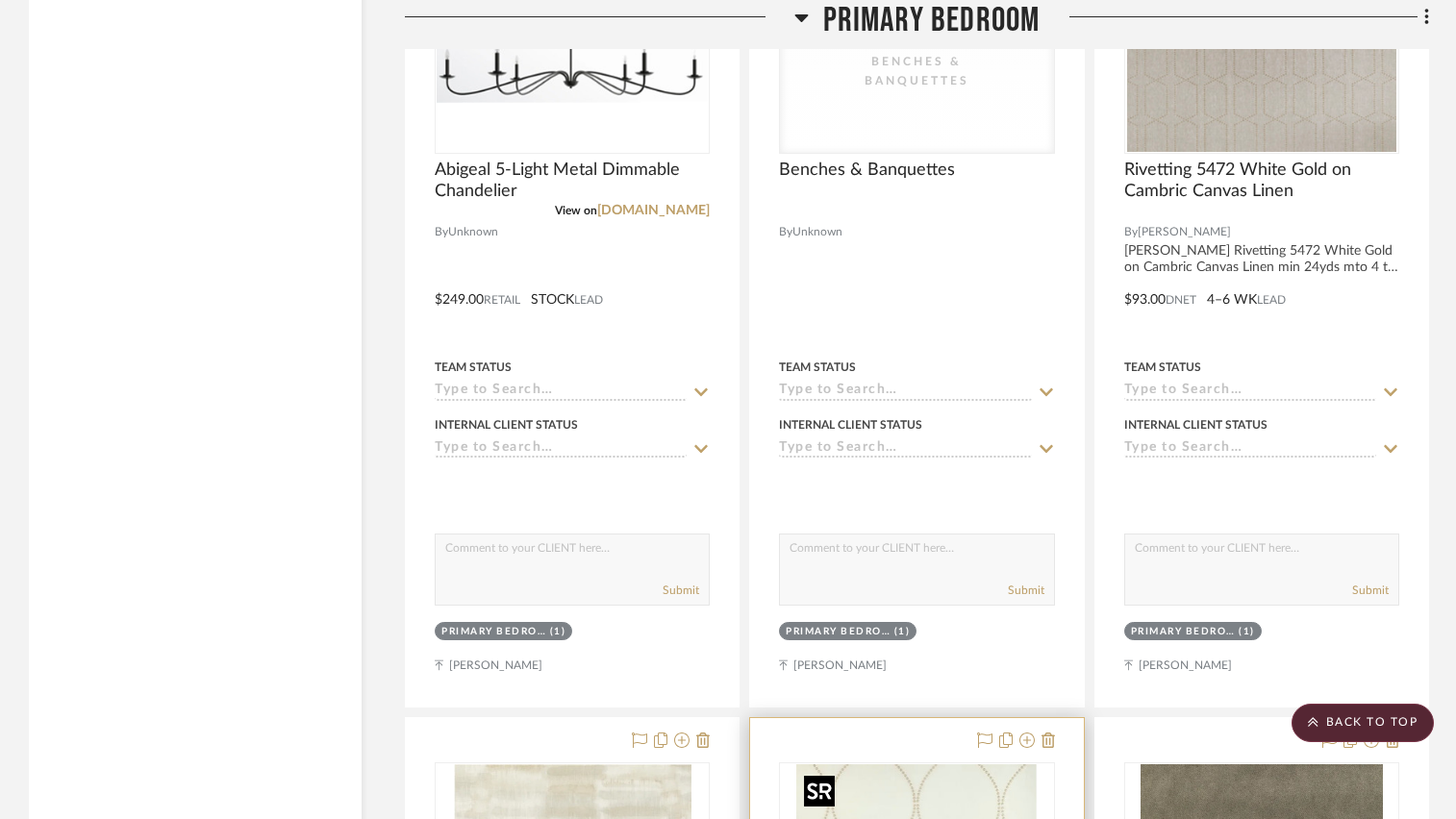
scroll to position [10140, 0]
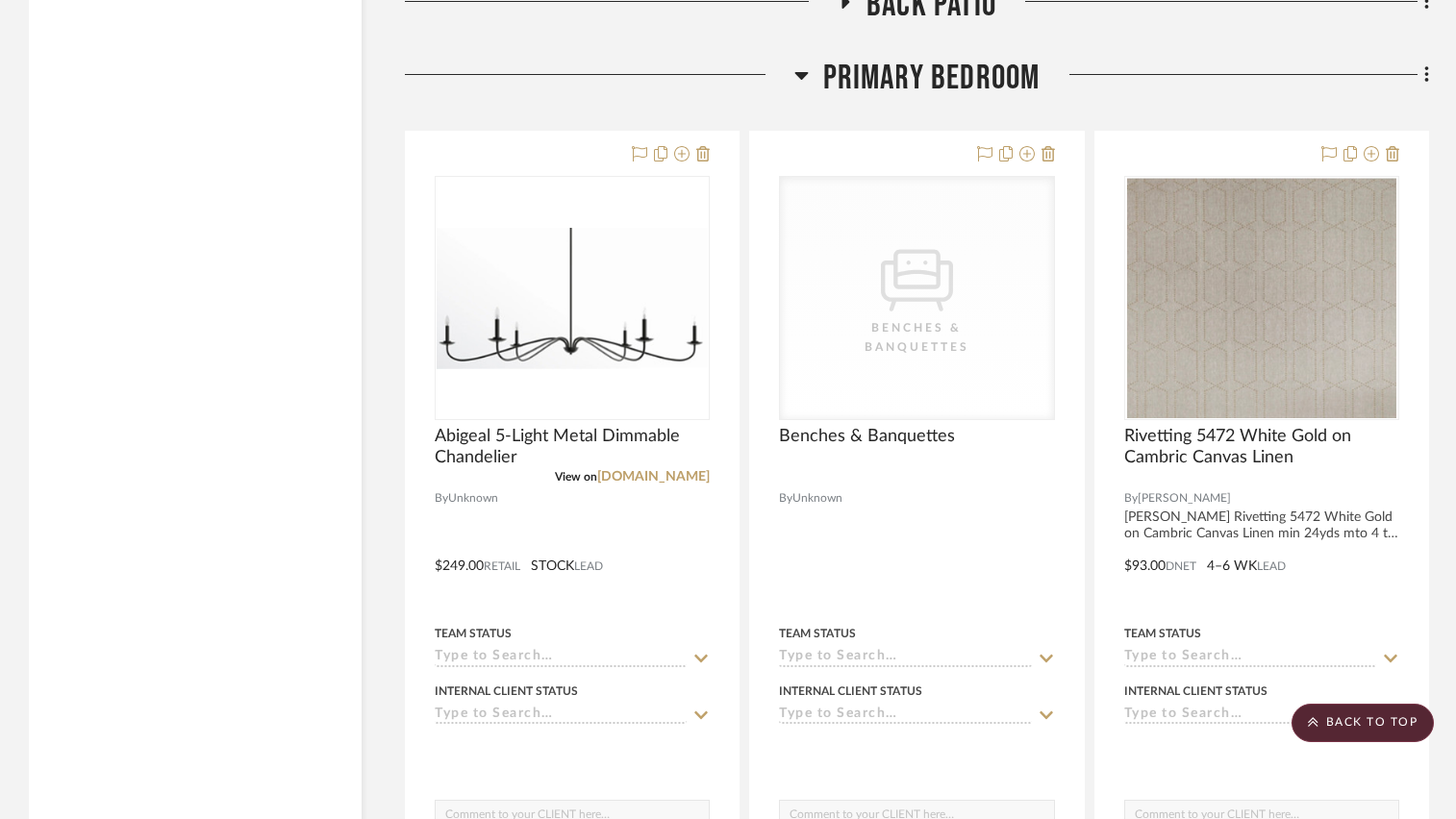
click at [805, 85] on icon at bounding box center [801, 75] width 15 height 23
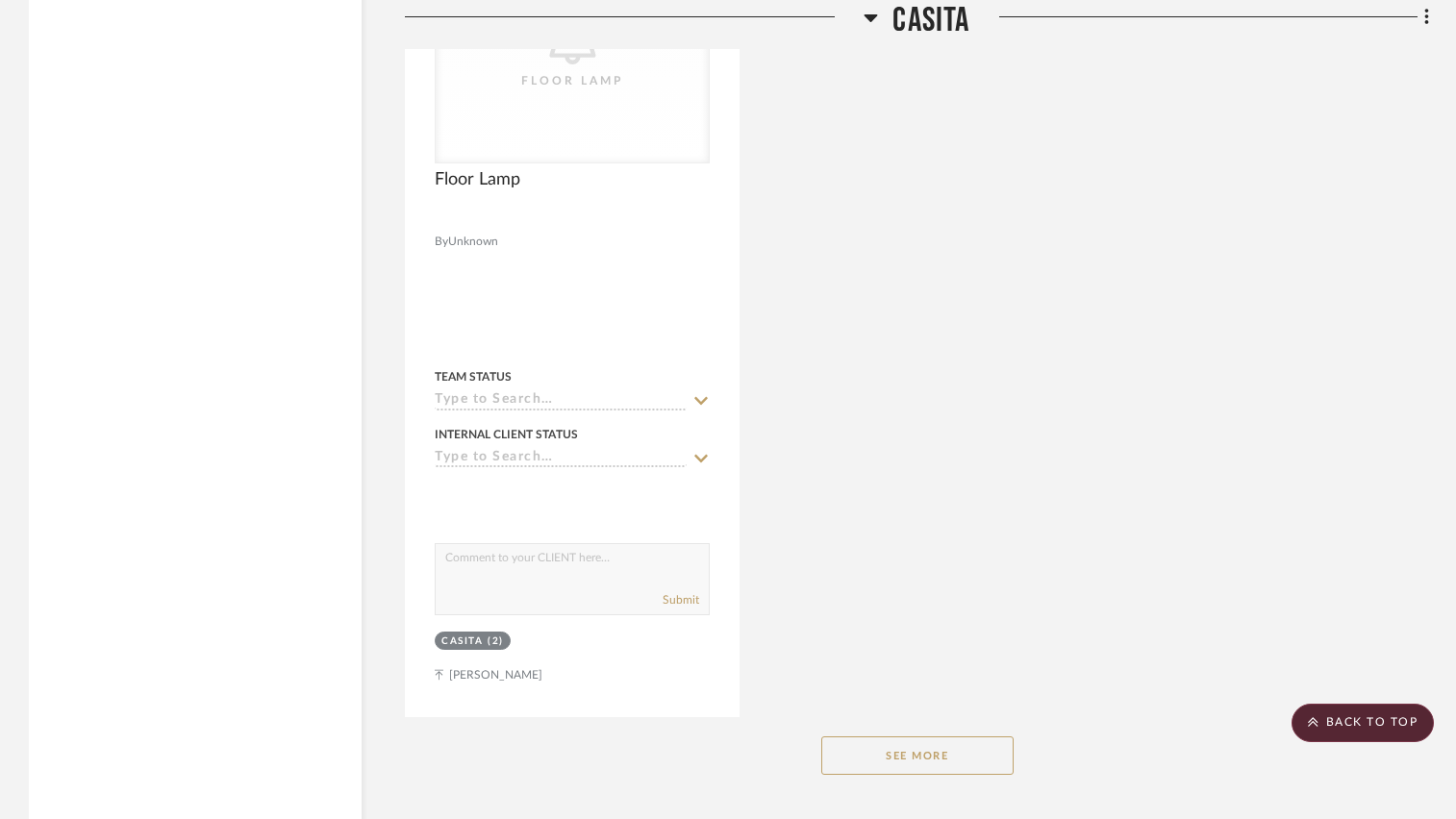
scroll to position [15716, 0]
click at [913, 750] on button "See More" at bounding box center [916, 745] width 192 height 38
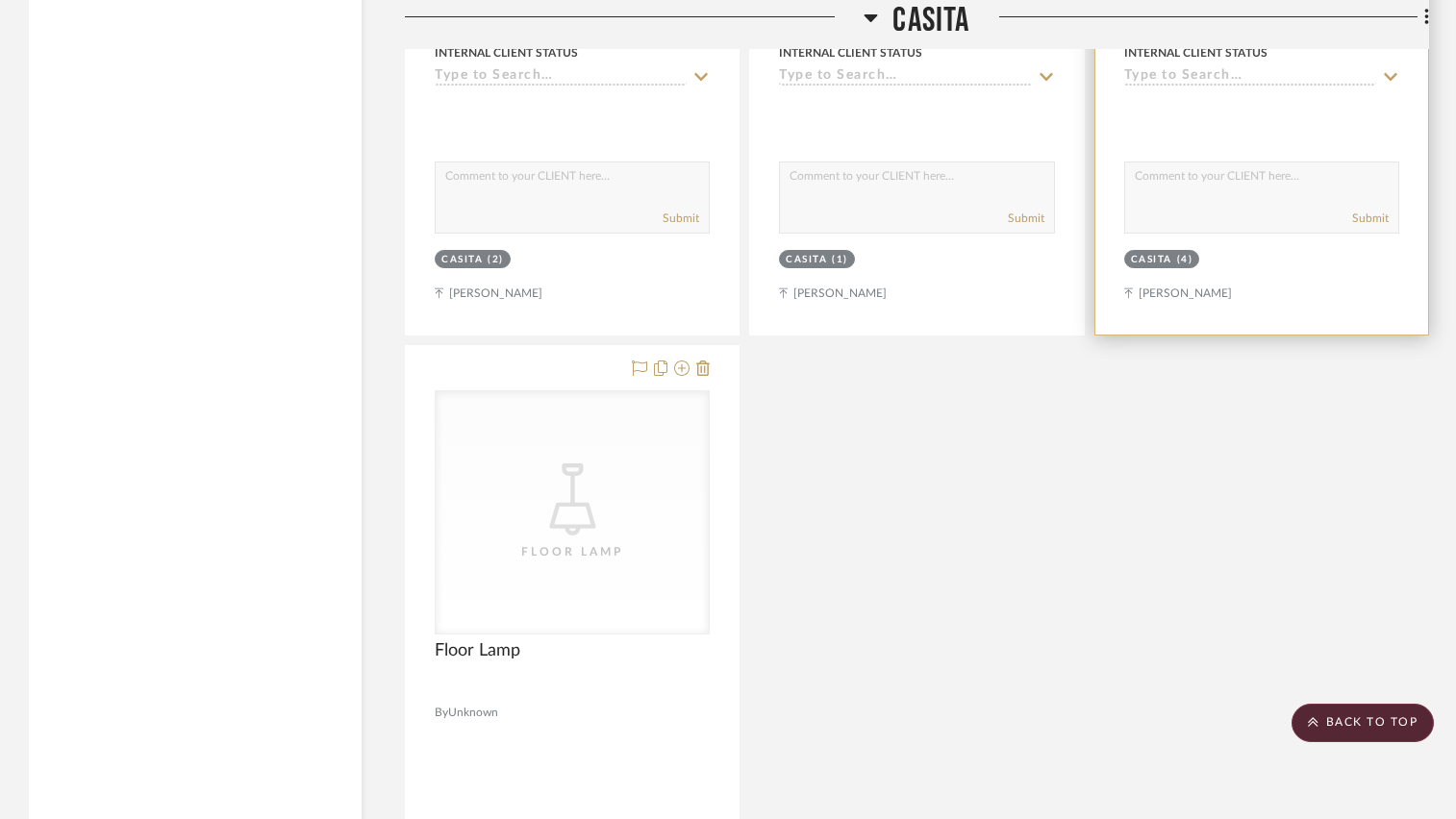
scroll to position [14851, 0]
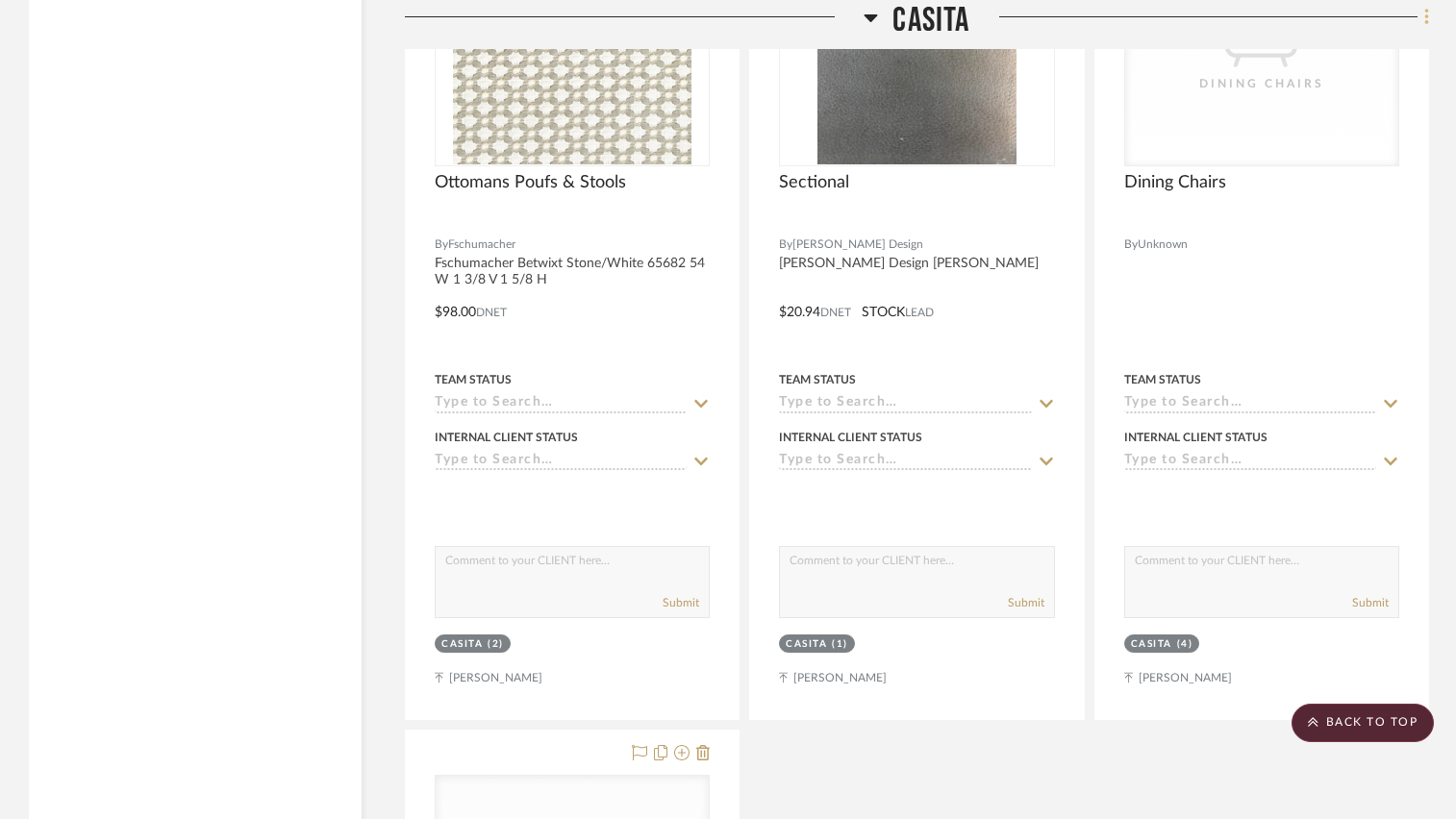
click at [874, 11] on icon at bounding box center [871, 18] width 15 height 23
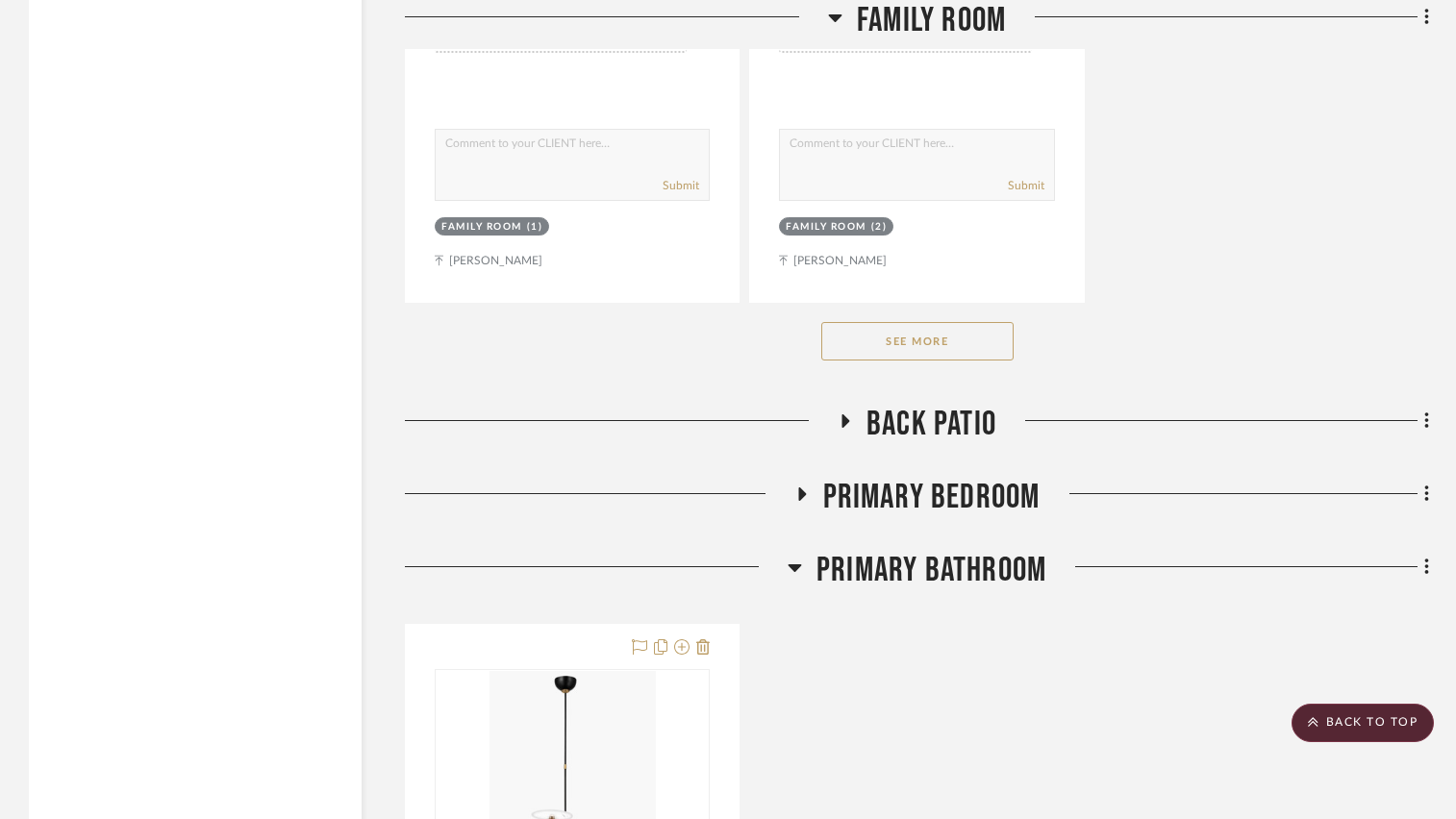
scroll to position [9702, 0]
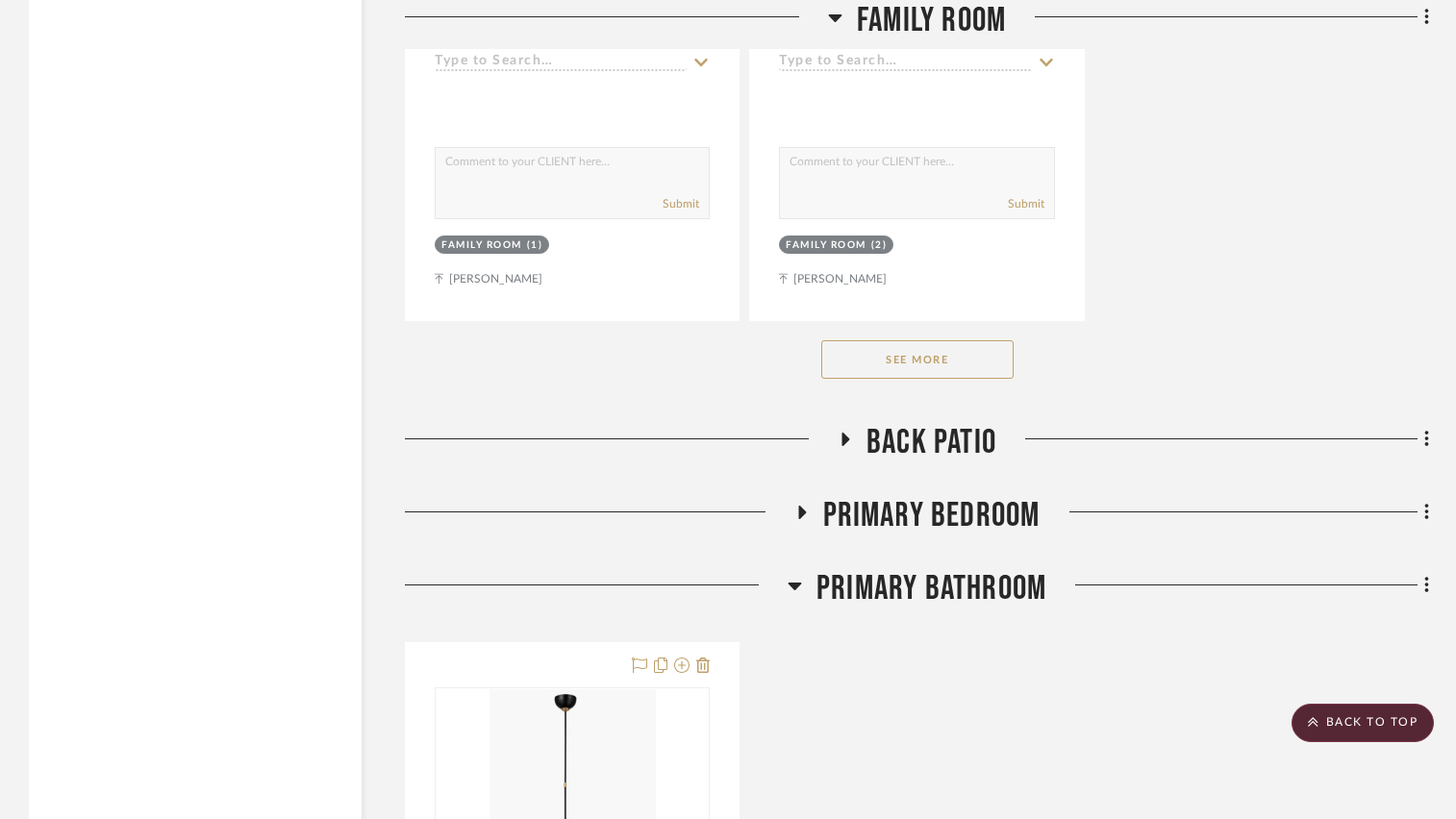
click at [797, 516] on icon at bounding box center [802, 512] width 23 height 15
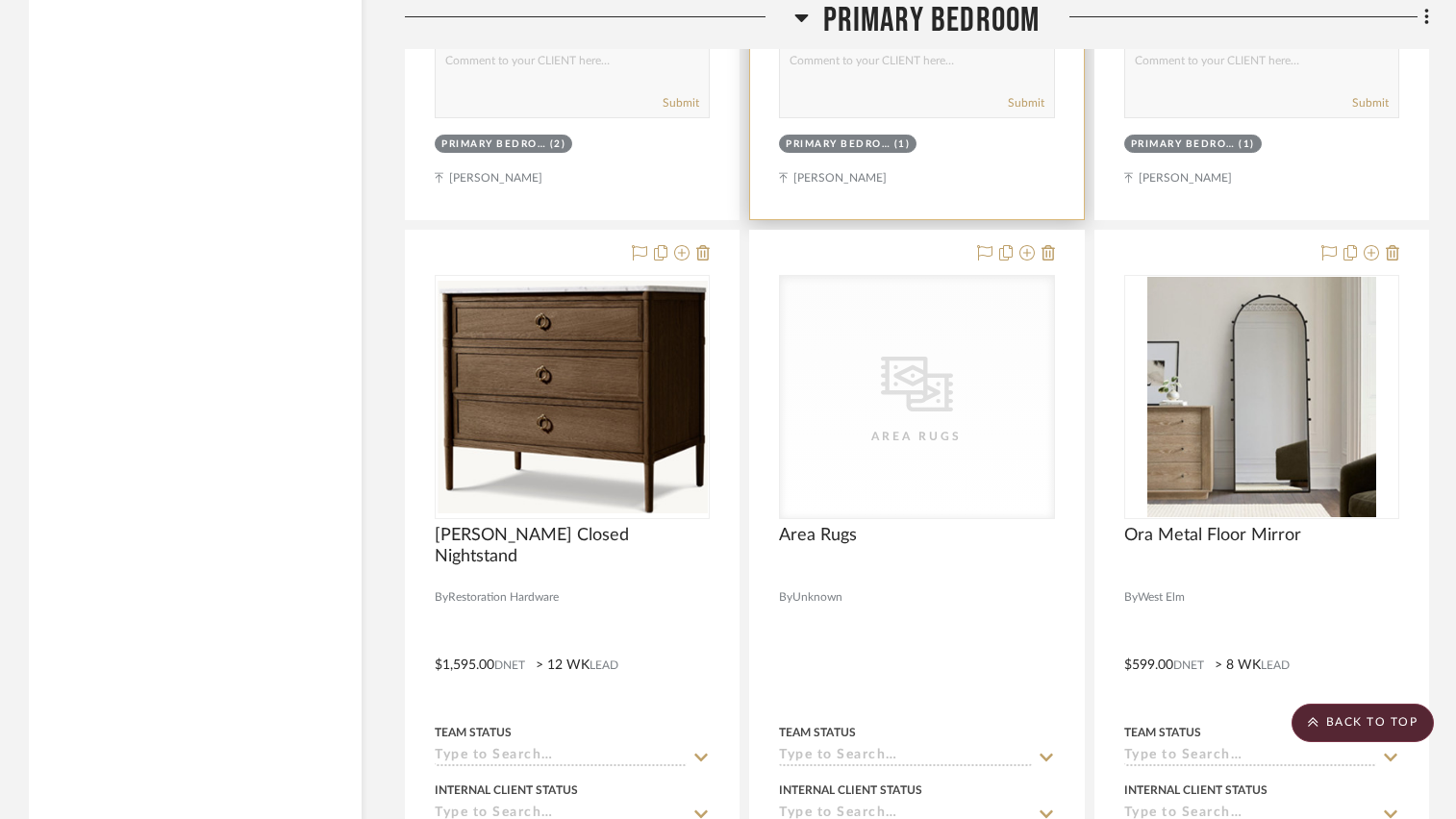
scroll to position [13548, 0]
